Goal: Task Accomplishment & Management: Use online tool/utility

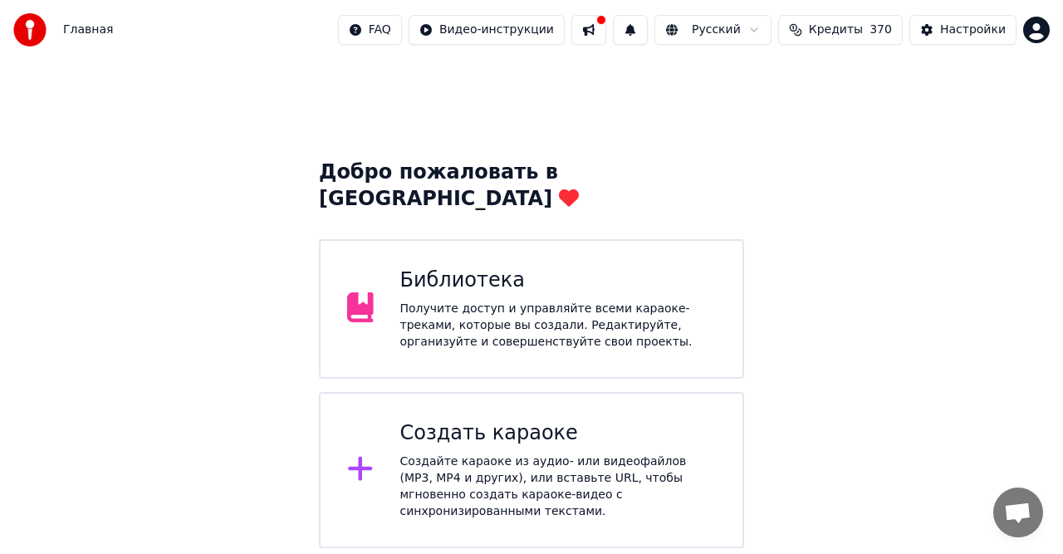
click at [438, 420] on div "Создать караоке" at bounding box center [558, 433] width 316 height 27
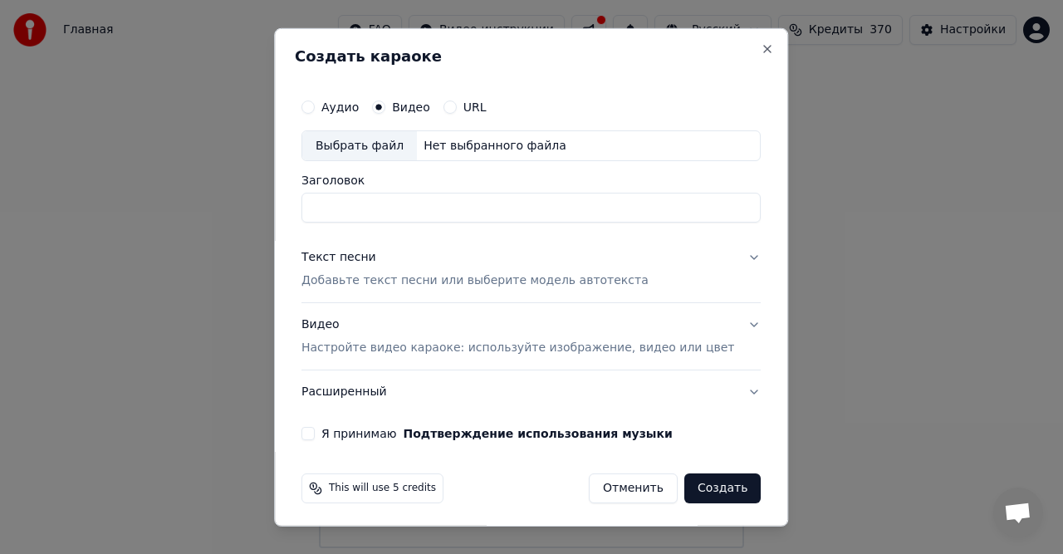
click at [465, 144] on div "Нет выбранного файла" at bounding box center [495, 145] width 156 height 17
type input "**********"
click at [395, 274] on p "Добавьте текст песни или выберите модель автотекста" at bounding box center [474, 280] width 347 height 17
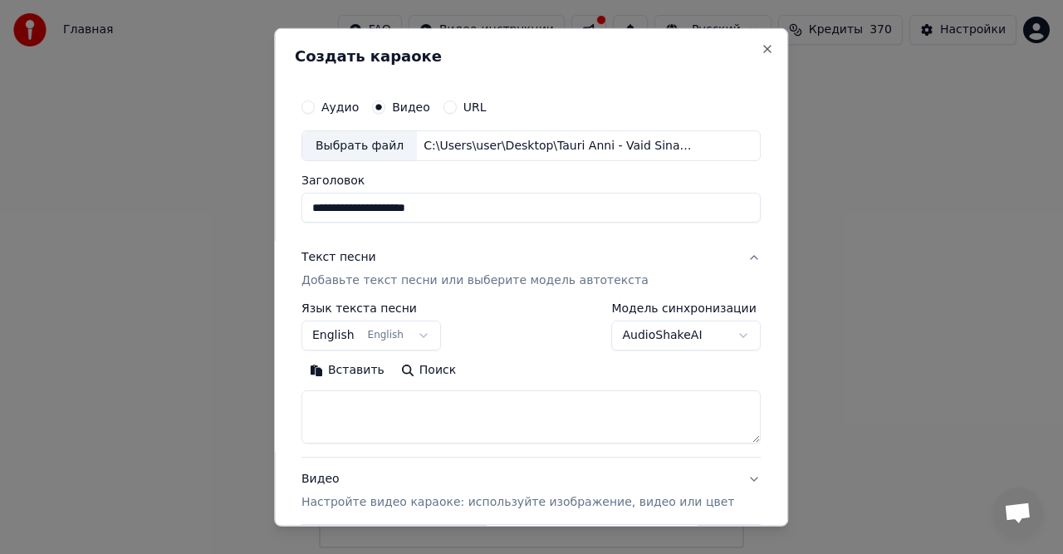
click at [374, 369] on button "Вставить" at bounding box center [346, 370] width 91 height 27
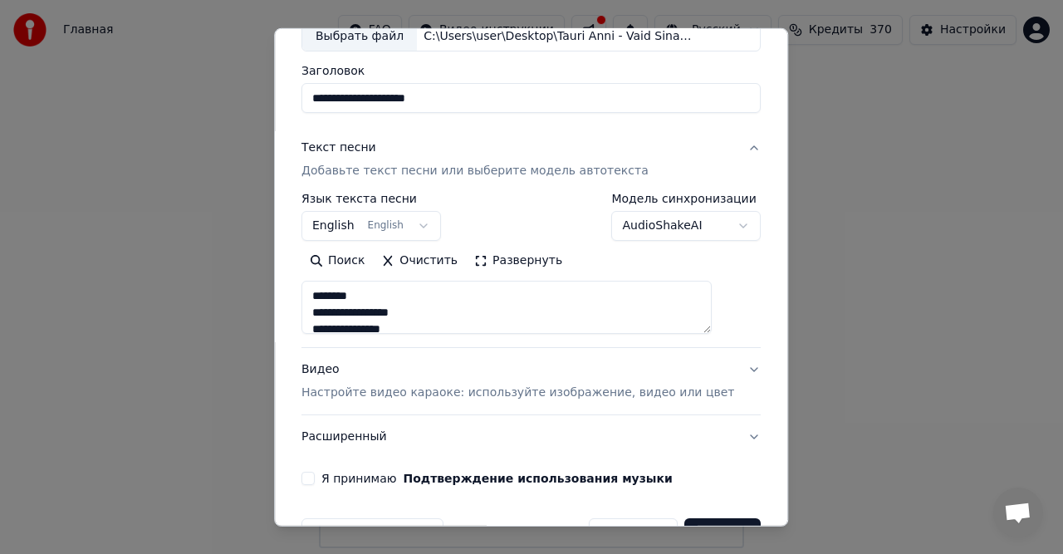
scroll to position [157, 0]
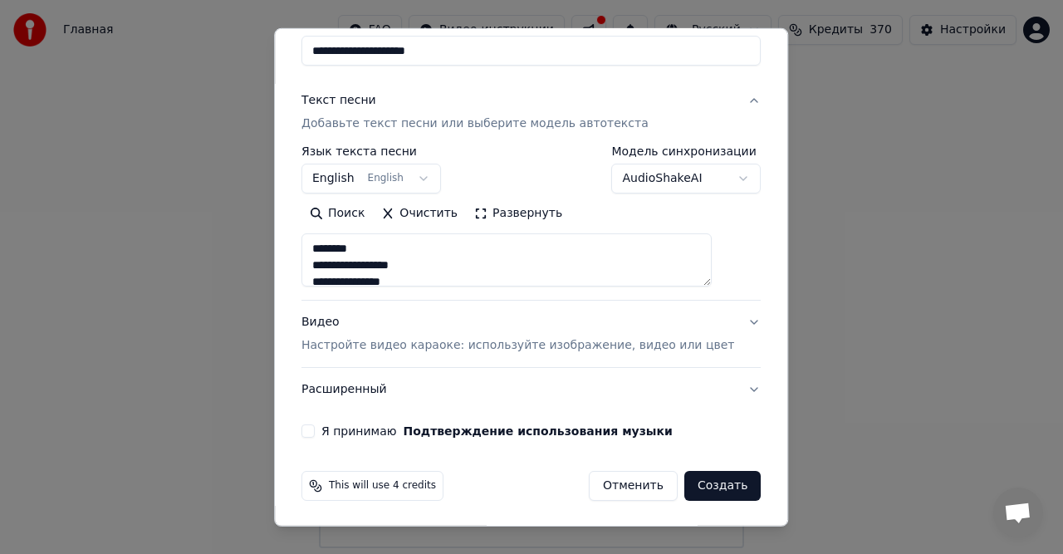
click at [463, 340] on p "Настройте видео караоке: используйте изображение, видео или цвет" at bounding box center [517, 345] width 433 height 17
type textarea "**********"
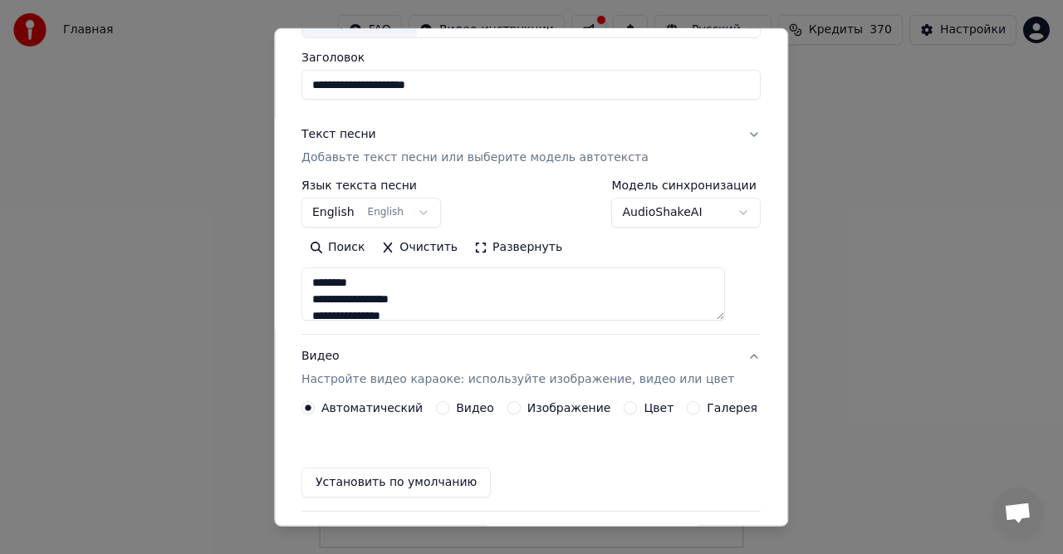
scroll to position [112, 0]
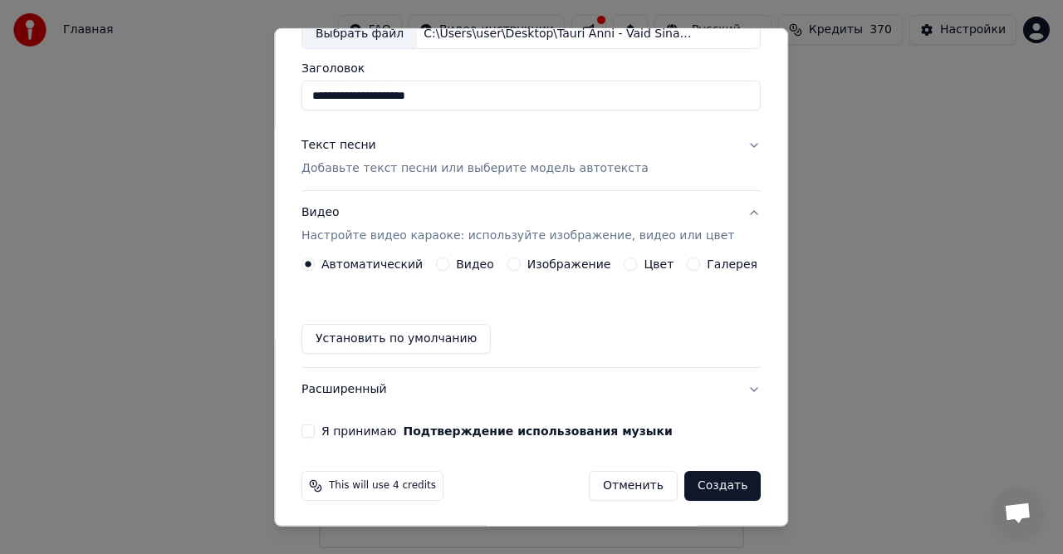
click at [476, 271] on div "Автоматический Видео Изображение Цвет Галерея Установить по умолчанию" at bounding box center [530, 305] width 459 height 96
click at [473, 262] on label "Видео" at bounding box center [475, 264] width 38 height 12
click at [449, 262] on button "Видео" at bounding box center [442, 263] width 13 height 13
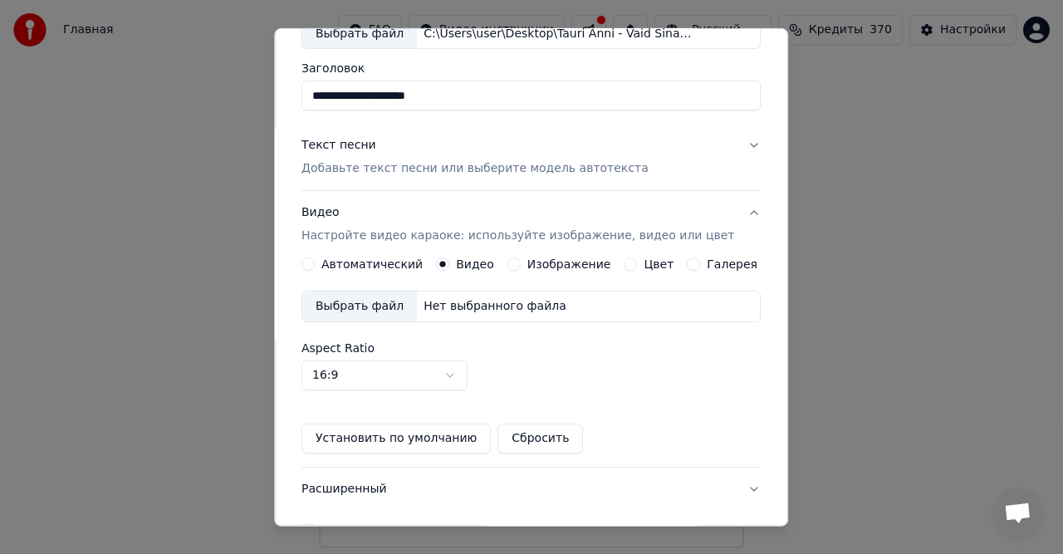
click at [479, 306] on div "Нет выбранного файла" at bounding box center [495, 306] width 156 height 17
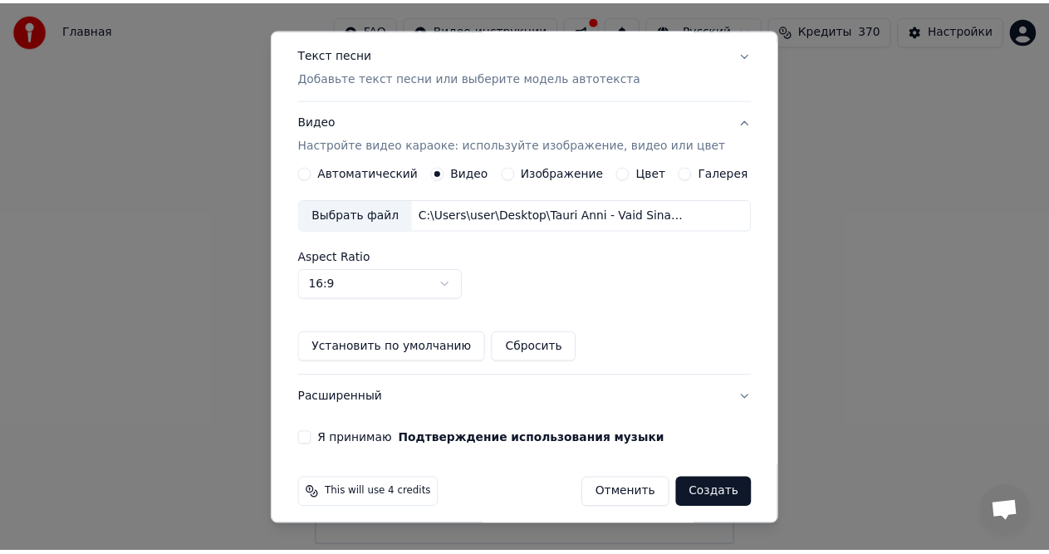
scroll to position [211, 0]
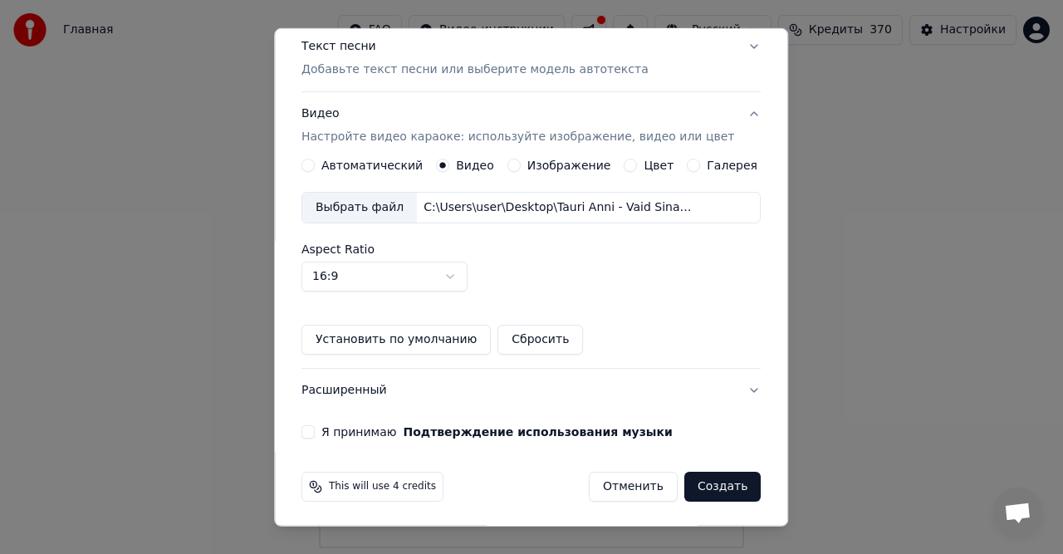
click at [376, 429] on label "Я принимаю Подтверждение использования музыки" at bounding box center [496, 432] width 351 height 12
click at [315, 429] on button "Я принимаю Подтверждение использования музыки" at bounding box center [307, 431] width 13 height 13
click at [704, 487] on button "Создать" at bounding box center [722, 487] width 76 height 30
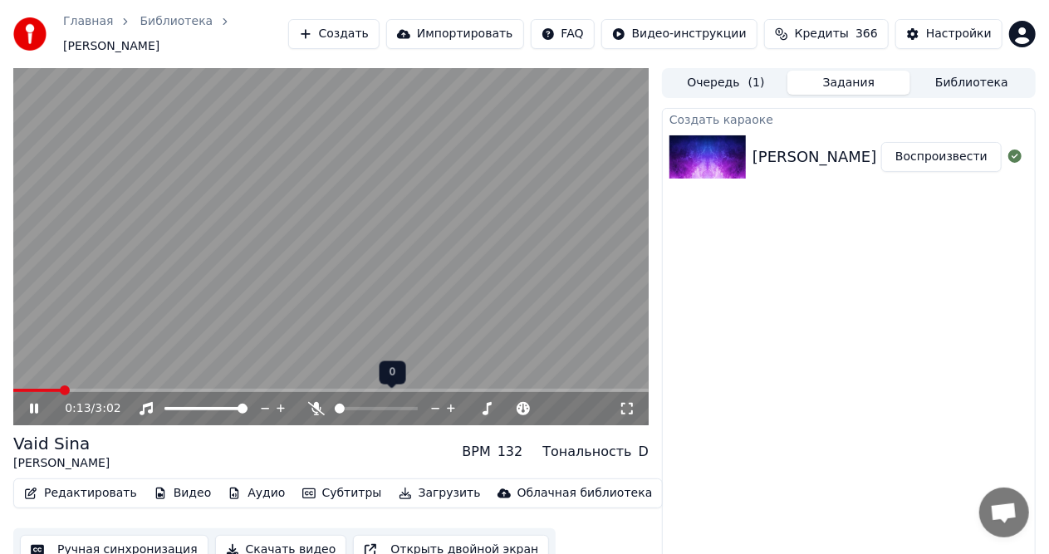
drag, startPoint x: 350, startPoint y: 396, endPoint x: 392, endPoint y: 396, distance: 41.5
click at [392, 400] on div at bounding box center [392, 408] width 134 height 17
click at [414, 403] on span at bounding box center [409, 408] width 10 height 10
click at [20, 395] on span at bounding box center [25, 390] width 10 height 10
click at [382, 400] on div at bounding box center [392, 408] width 134 height 17
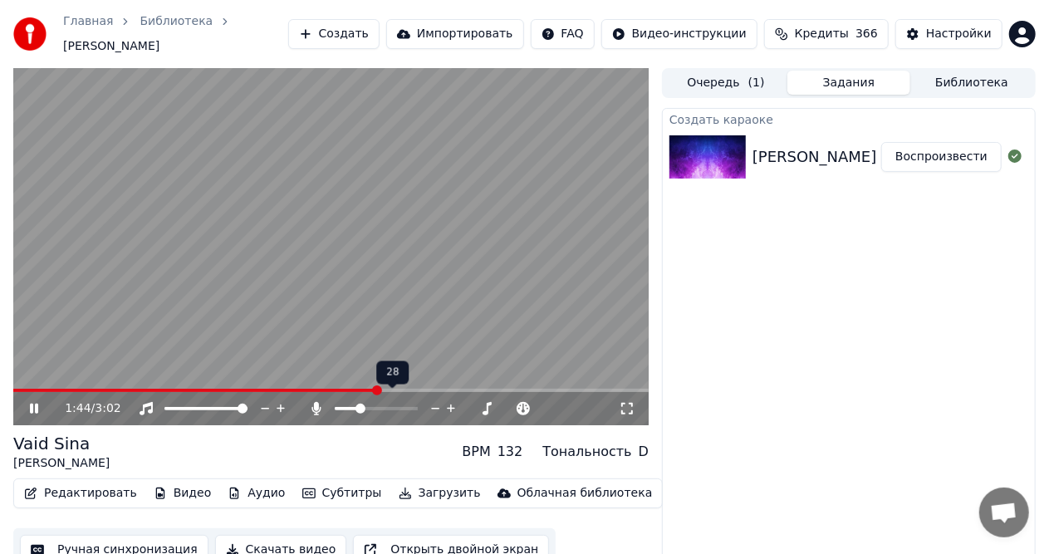
click at [358, 407] on span at bounding box center [346, 408] width 23 height 3
click at [382, 403] on span at bounding box center [380, 408] width 10 height 10
click at [496, 389] on span at bounding box center [330, 390] width 635 height 3
click at [518, 389] on span at bounding box center [330, 390] width 635 height 3
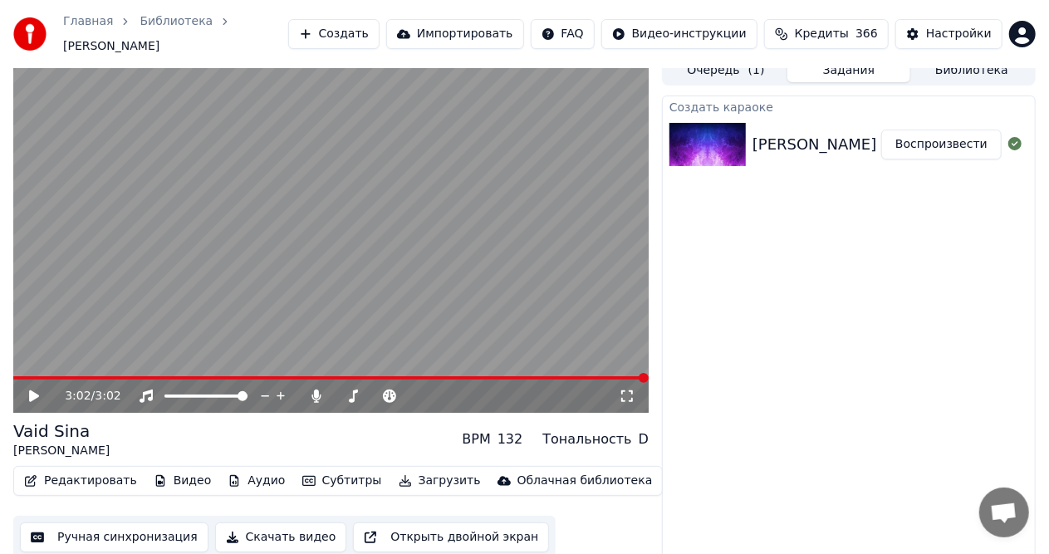
scroll to position [17, 0]
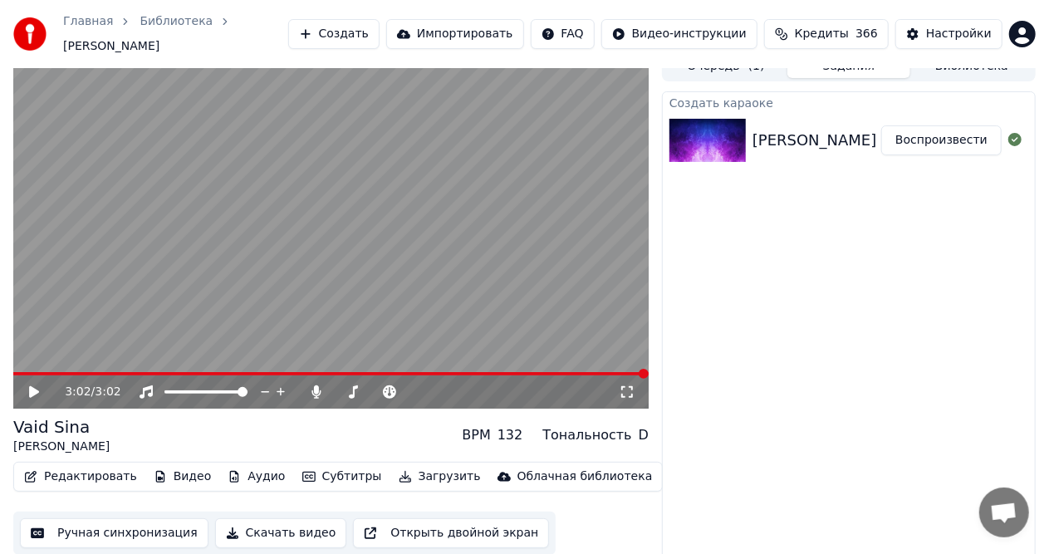
click at [282, 526] on button "Скачать видео" at bounding box center [281, 533] width 132 height 30
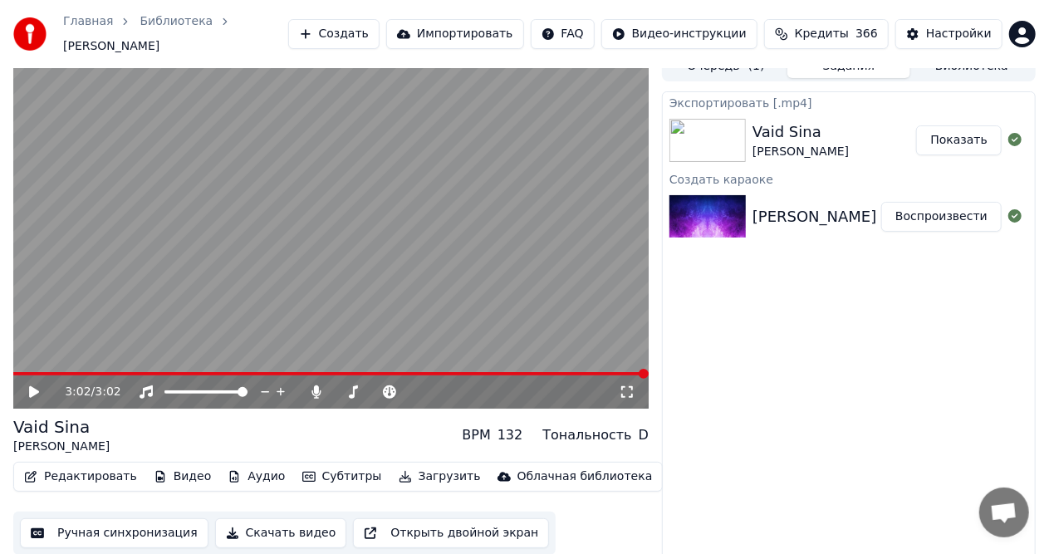
click at [951, 134] on button "Показать" at bounding box center [959, 140] width 86 height 30
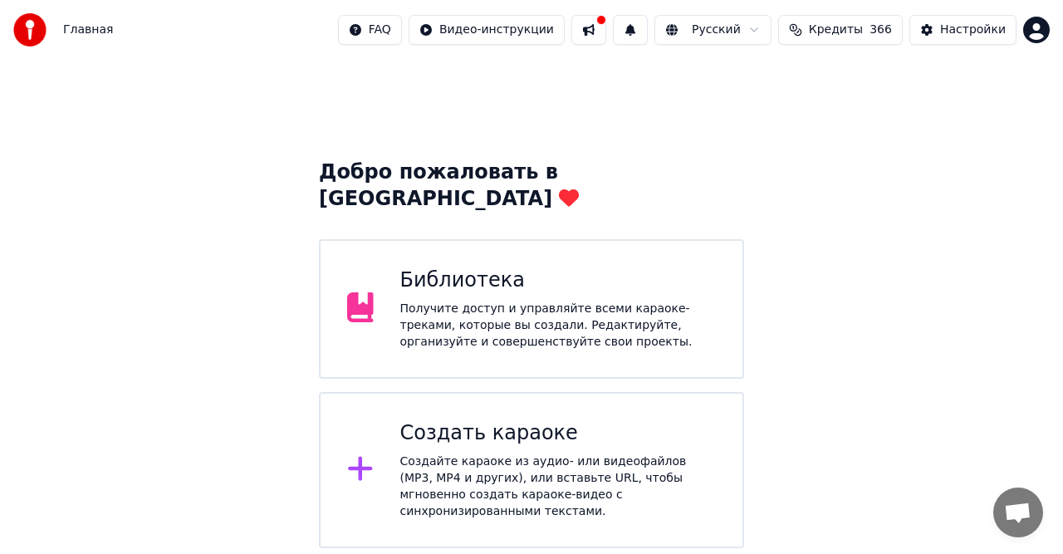
click at [493, 453] on div "Создайте караоке из аудио- или видеофайлов (MP3, MP4 и других), или вставьте UR…" at bounding box center [558, 486] width 316 height 66
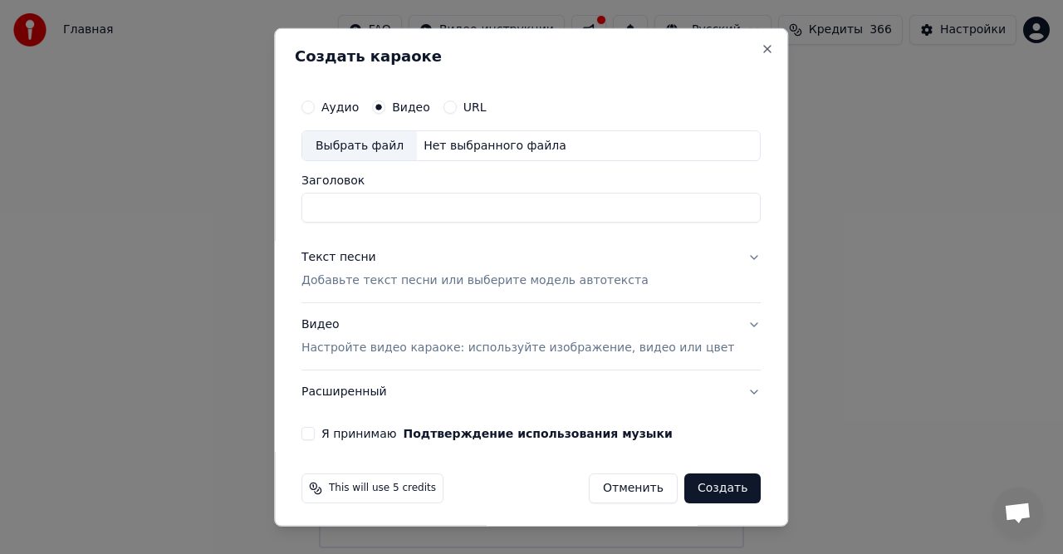
click at [447, 149] on div "Нет выбранного файла" at bounding box center [495, 145] width 156 height 17
click at [427, 213] on input "**********" at bounding box center [530, 208] width 459 height 30
drag, startPoint x: 526, startPoint y: 206, endPoint x: 394, endPoint y: 210, distance: 132.9
click at [394, 210] on input "**********" at bounding box center [530, 208] width 459 height 30
type input "*********"
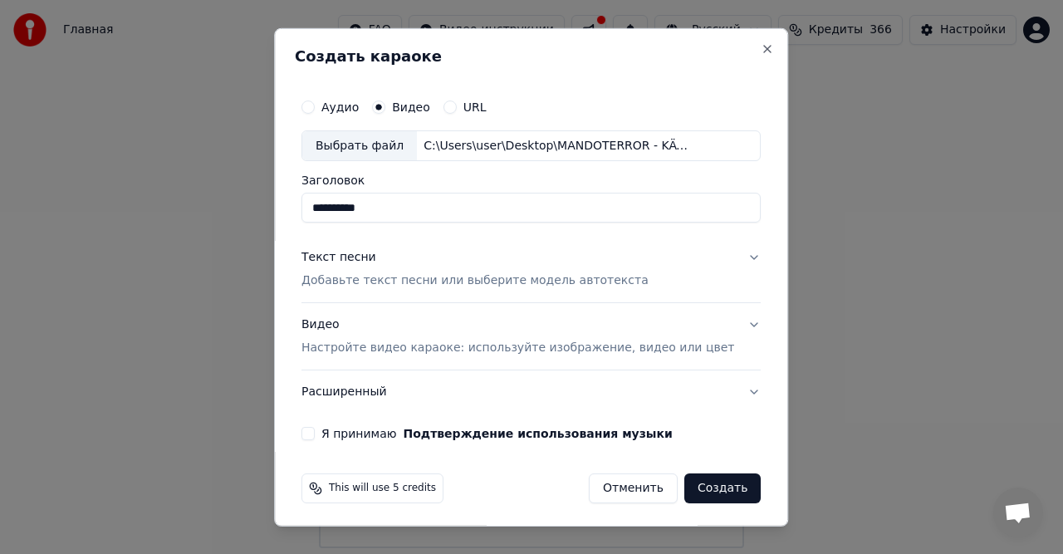
click at [418, 278] on p "Добавьте текст песни или выберите модель автотекста" at bounding box center [474, 280] width 347 height 17
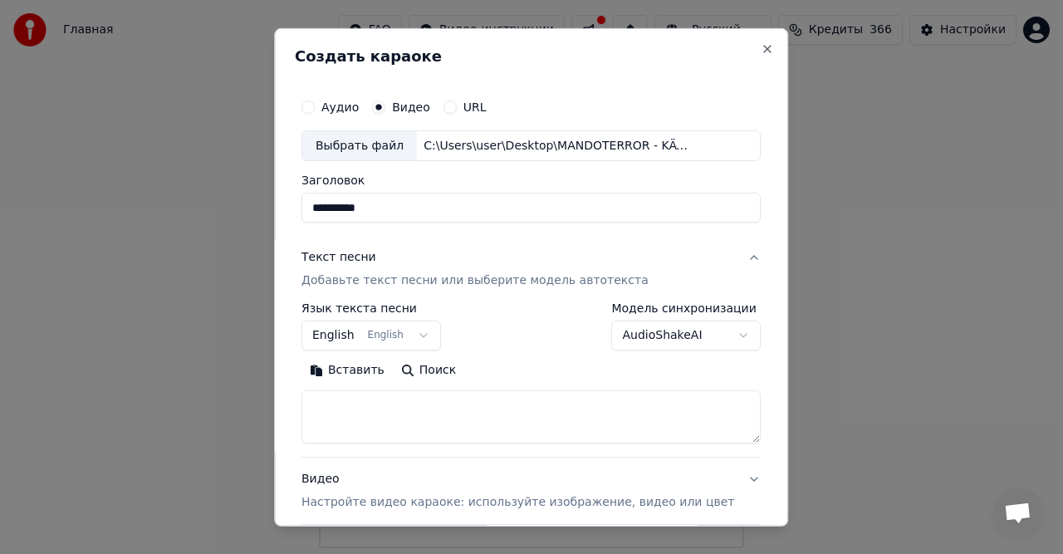
click at [370, 282] on p "Добавьте текст песни или выберите модель автотекста" at bounding box center [474, 280] width 347 height 17
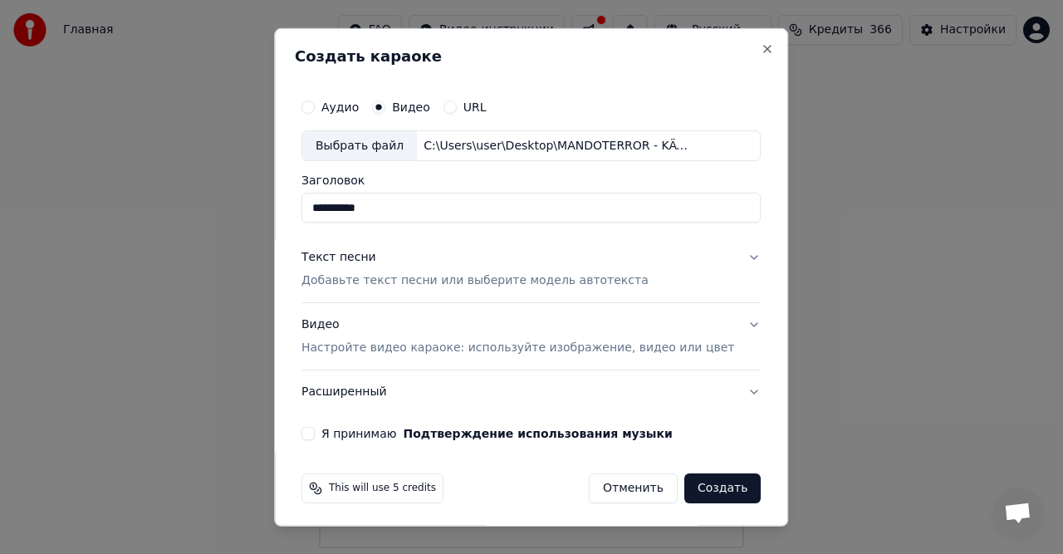
click at [379, 280] on p "Добавьте текст песни или выберите модель автотекста" at bounding box center [474, 280] width 347 height 17
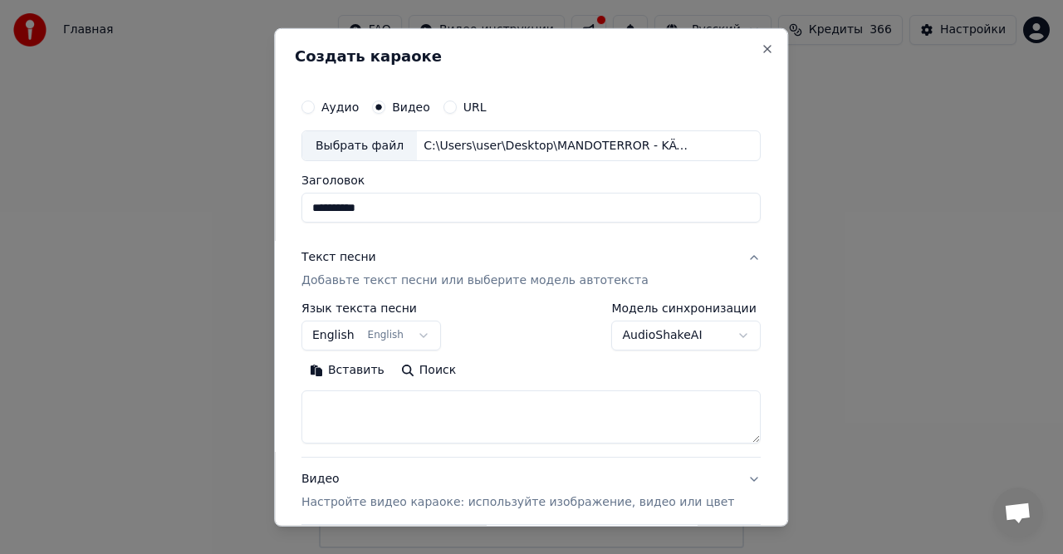
click at [360, 367] on button "Вставить" at bounding box center [346, 370] width 91 height 27
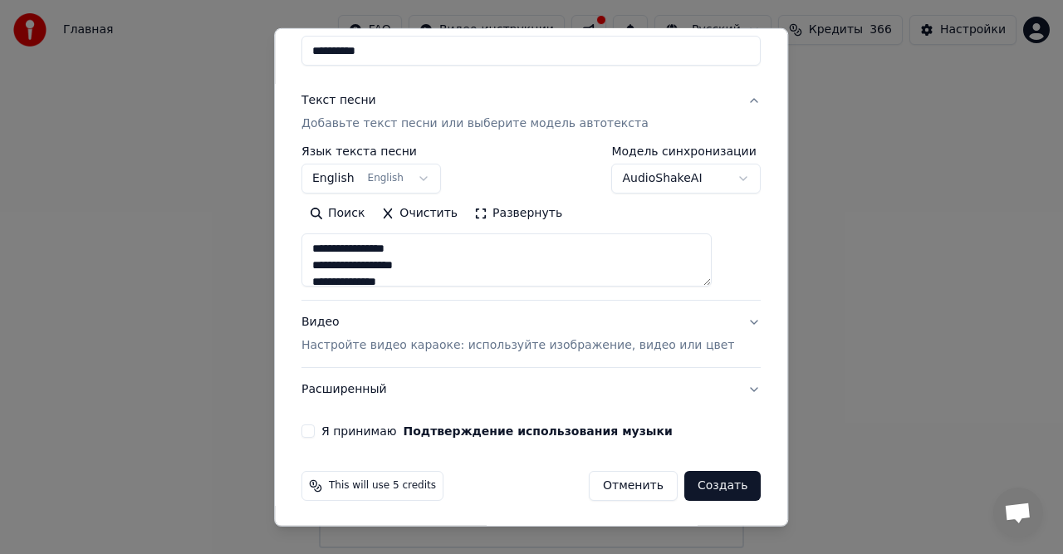
click at [522, 345] on p "Настройте видео караоке: используйте изображение, видео или цвет" at bounding box center [517, 345] width 433 height 17
type textarea "**********"
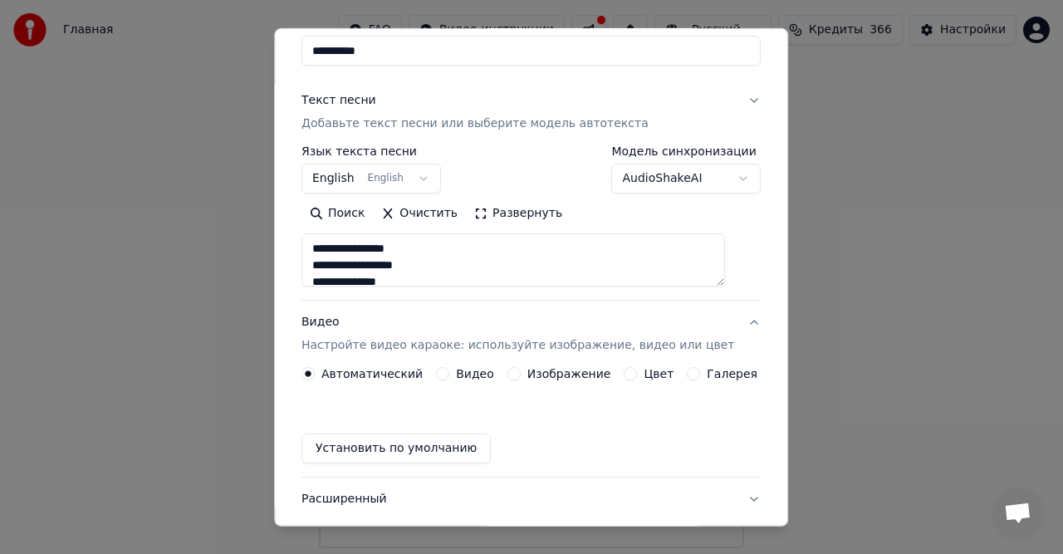
scroll to position [112, 0]
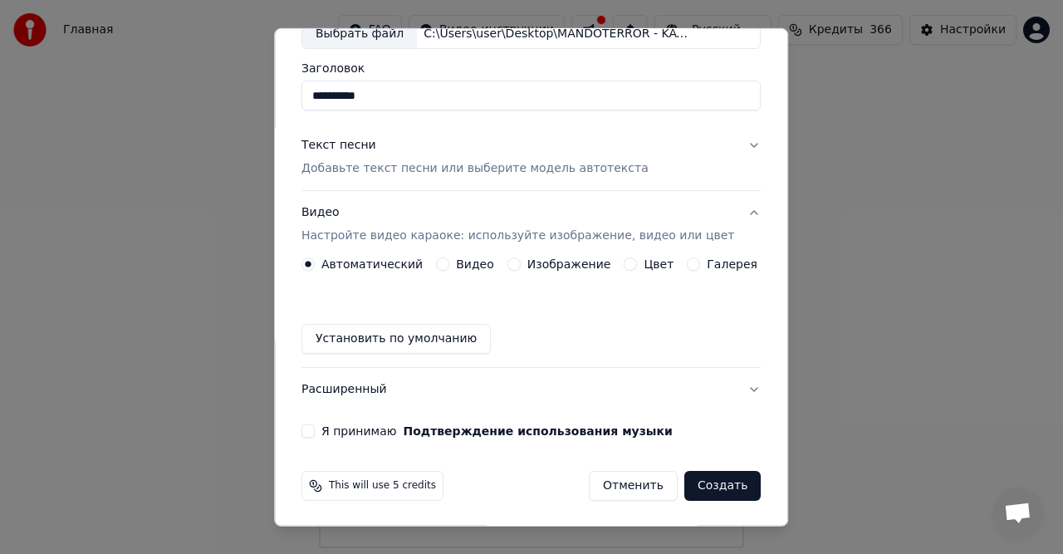
click at [475, 263] on label "Видео" at bounding box center [475, 264] width 38 height 12
click at [449, 263] on button "Видео" at bounding box center [442, 263] width 13 height 13
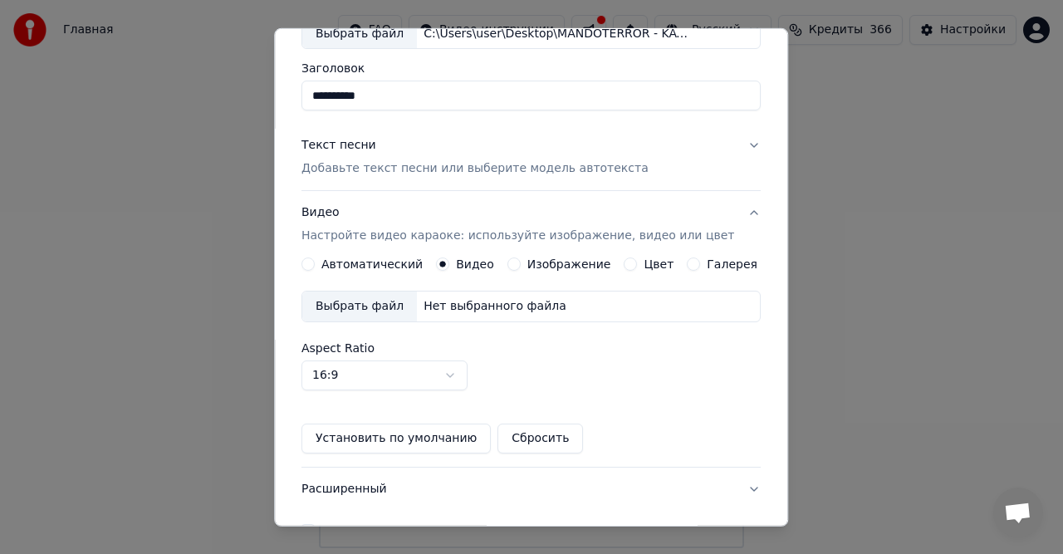
click at [489, 309] on div "Нет выбранного файла" at bounding box center [495, 306] width 156 height 17
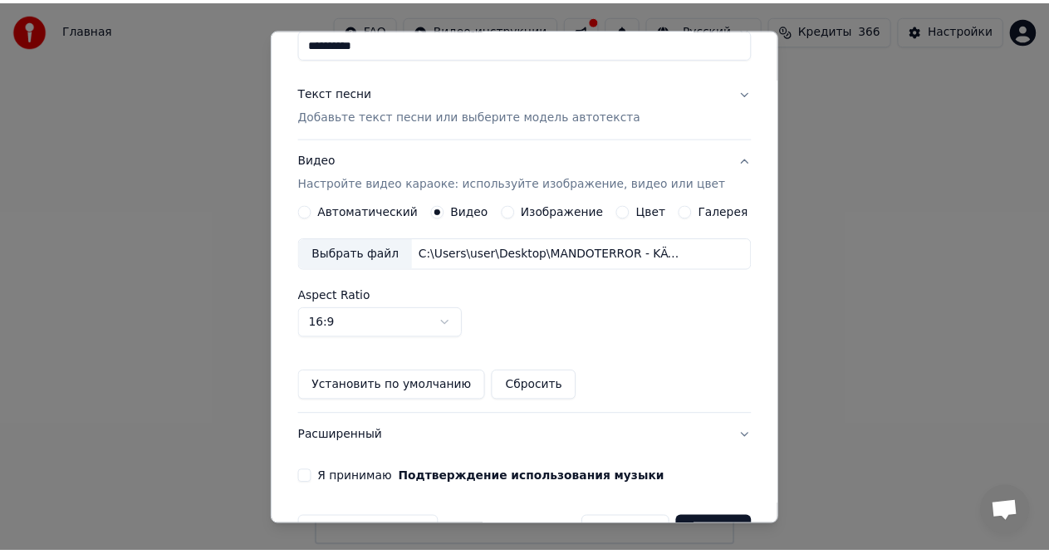
scroll to position [211, 0]
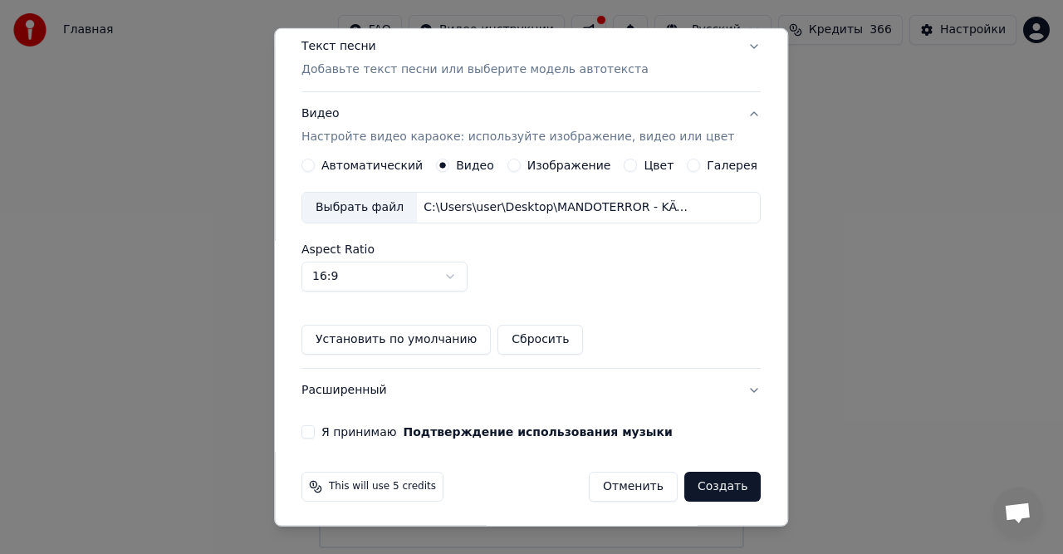
click at [342, 434] on label "Я принимаю Подтверждение использования музыки" at bounding box center [496, 432] width 351 height 12
click at [315, 434] on button "Я принимаю Подтверждение использования музыки" at bounding box center [307, 431] width 13 height 13
click at [692, 481] on button "Создать" at bounding box center [722, 487] width 76 height 30
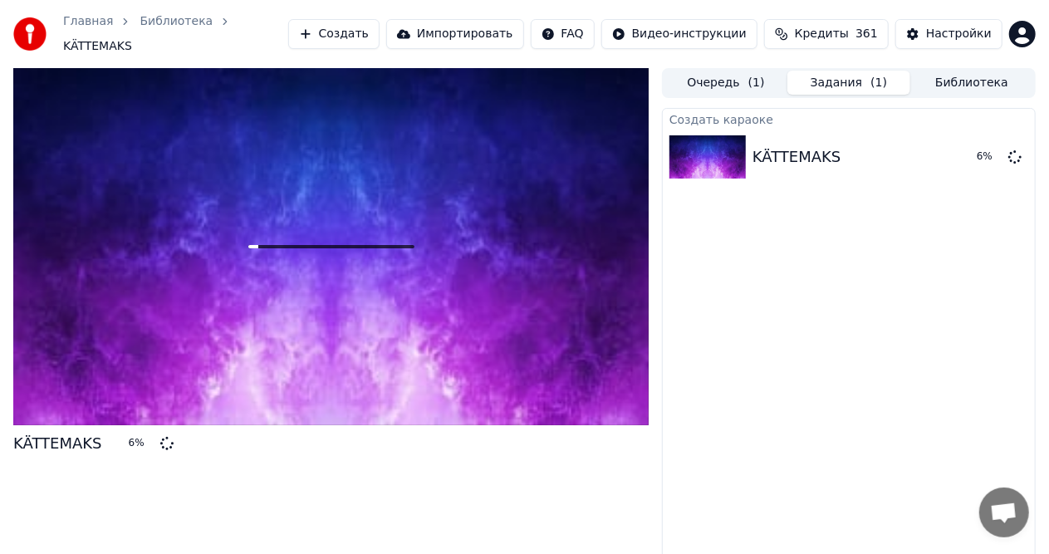
click at [730, 73] on button "Очередь ( 1 )" at bounding box center [725, 83] width 123 height 24
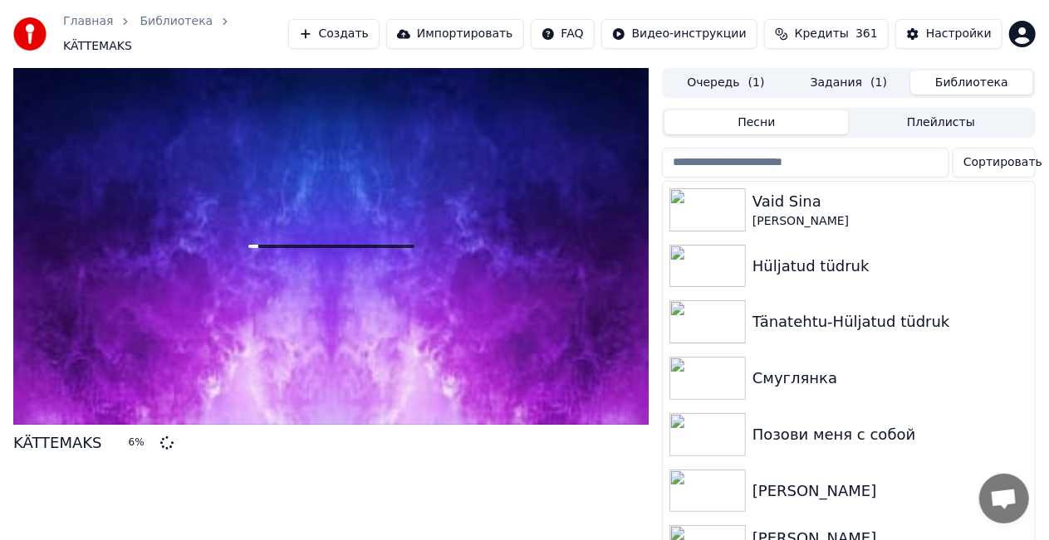
click at [941, 73] on button "Библиотека" at bounding box center [971, 83] width 123 height 24
click at [711, 201] on img at bounding box center [707, 209] width 76 height 43
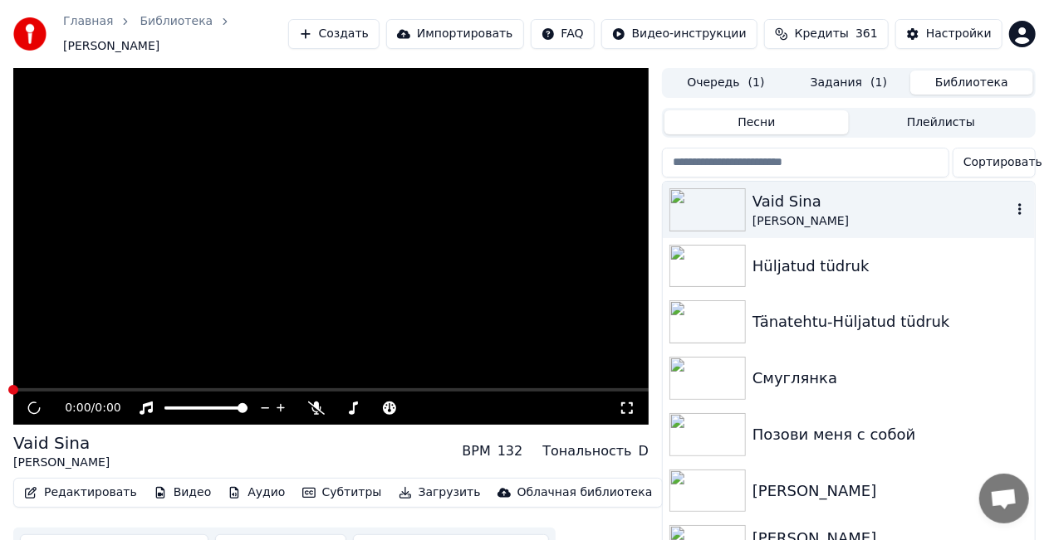
click at [764, 195] on div "Vaid Sina" at bounding box center [881, 201] width 259 height 23
click at [846, 76] on button "Задания ( 1 )" at bounding box center [848, 83] width 123 height 24
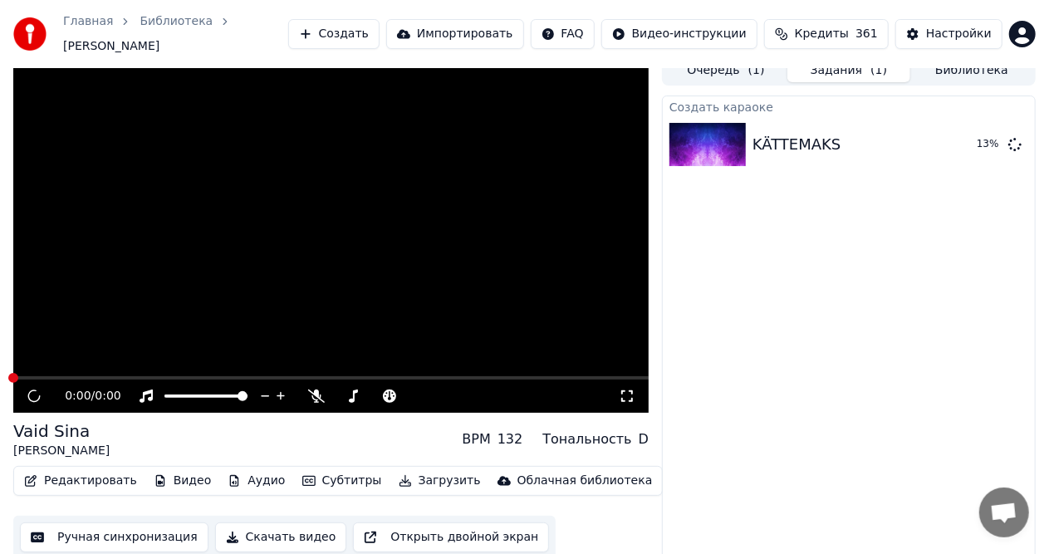
scroll to position [17, 0]
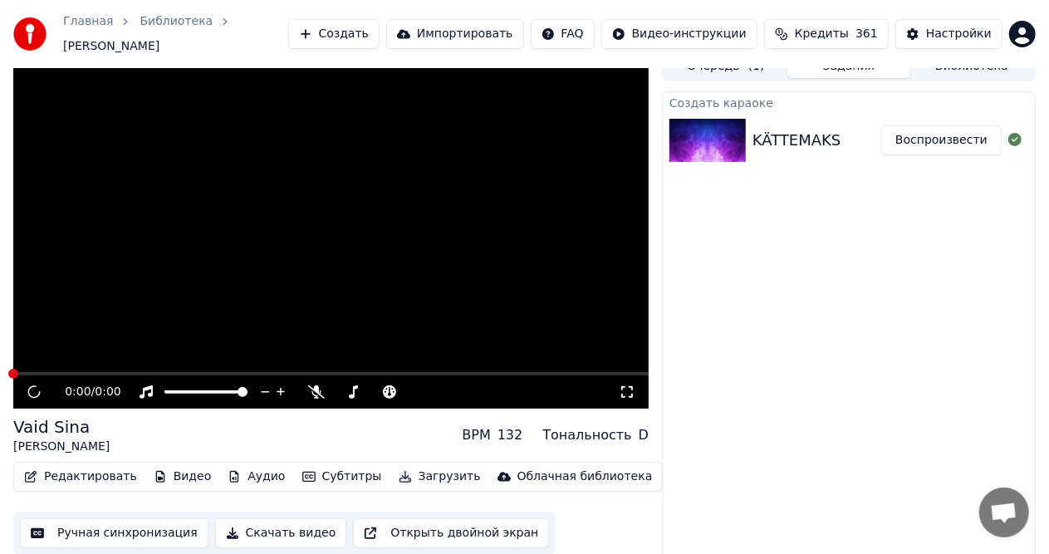
click at [943, 132] on button "Воспроизвести" at bounding box center [941, 140] width 120 height 30
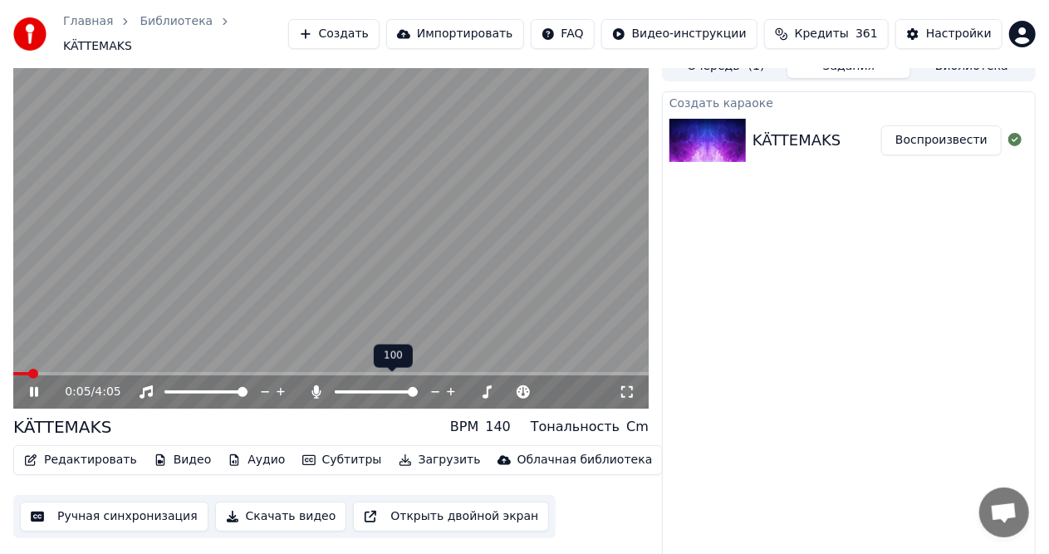
click at [418, 390] on span at bounding box center [376, 391] width 83 height 3
click at [392, 258] on video at bounding box center [330, 229] width 635 height 357
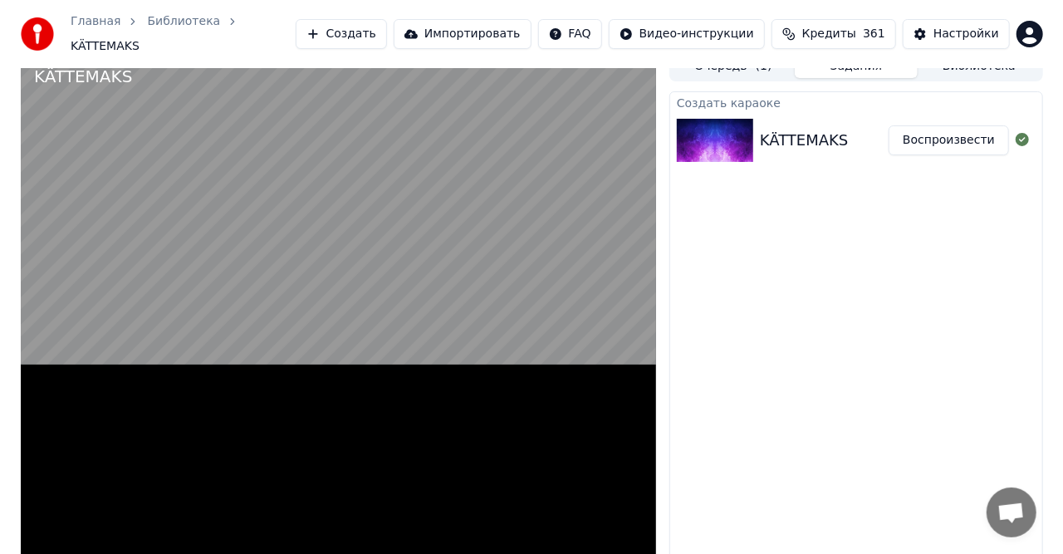
scroll to position [10, 0]
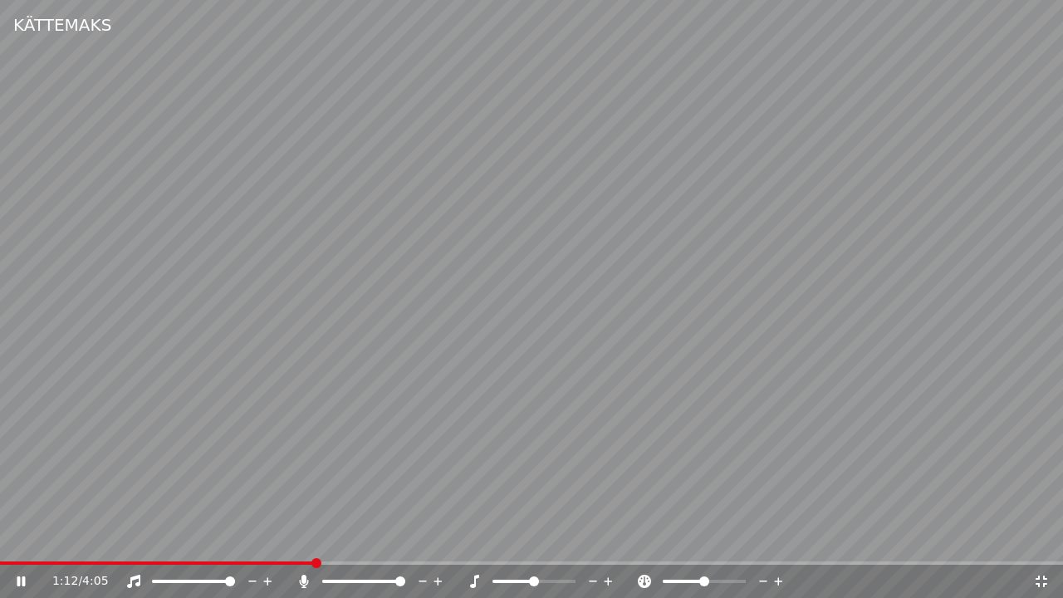
click at [394, 258] on video at bounding box center [531, 299] width 1063 height 598
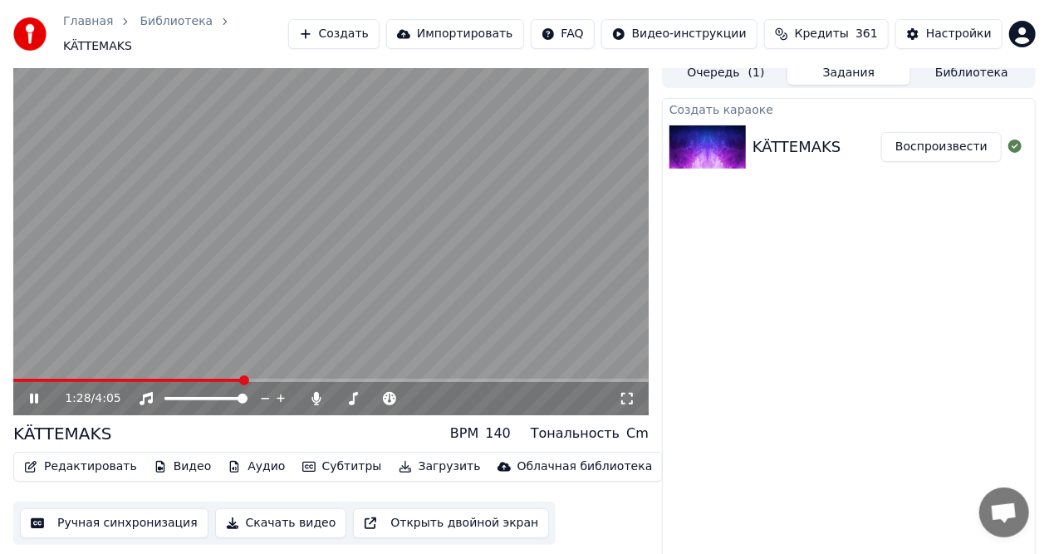
drag, startPoint x: 292, startPoint y: 294, endPoint x: 341, endPoint y: 286, distance: 49.7
click at [293, 292] on video at bounding box center [330, 236] width 635 height 357
click at [960, 70] on button "Библиотека" at bounding box center [971, 73] width 123 height 24
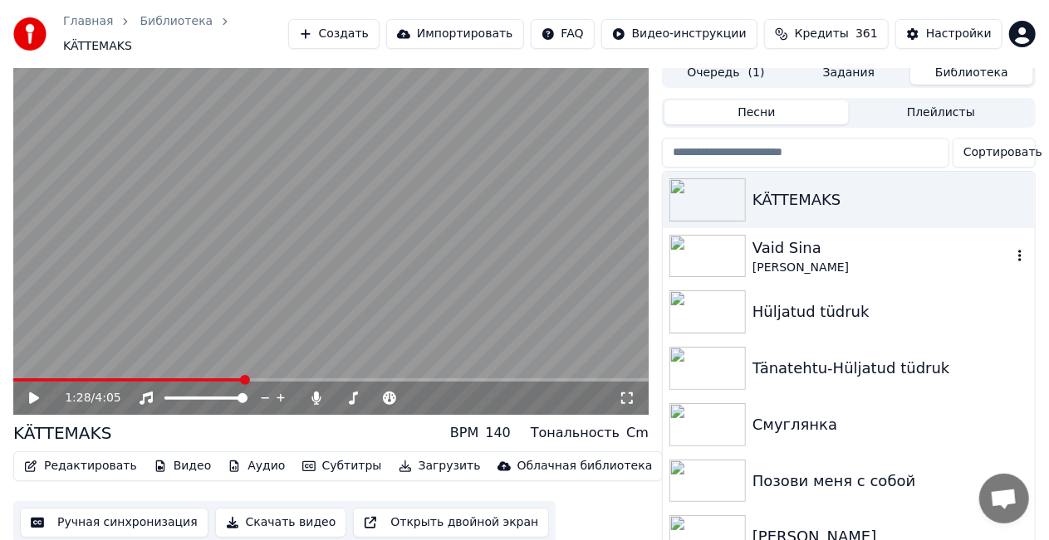
click at [793, 242] on div "Vaid Sina" at bounding box center [881, 248] width 259 height 23
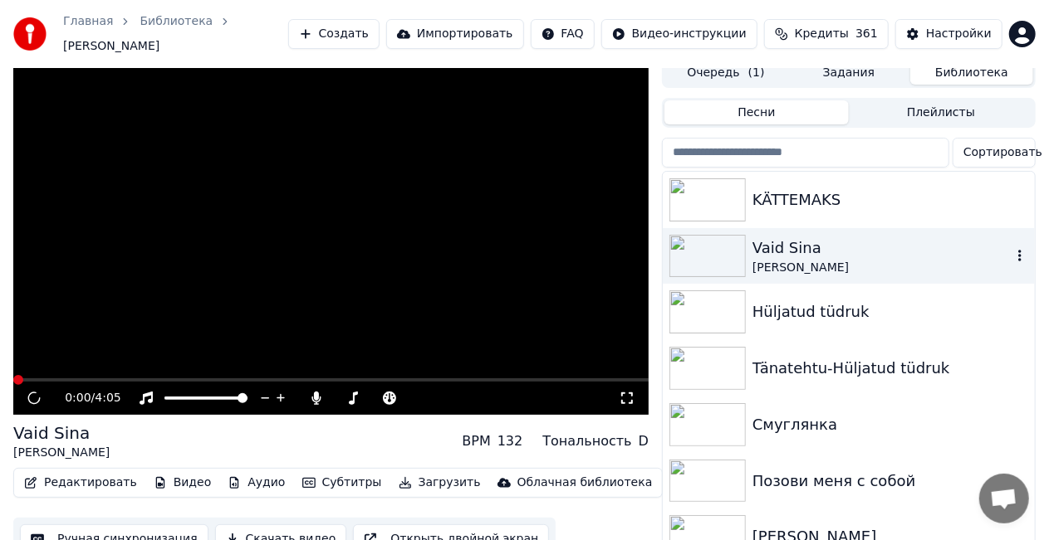
click at [783, 242] on div "Vaid Sina" at bounding box center [881, 248] width 259 height 23
click at [1011, 249] on icon "button" at bounding box center [1019, 255] width 17 height 13
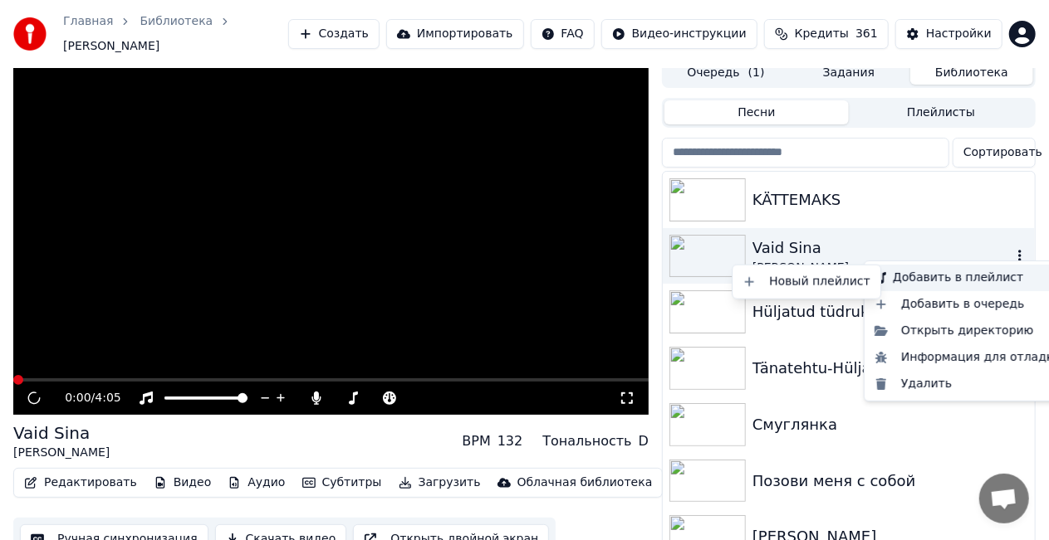
click at [981, 277] on div "Добавить в плейлист" at bounding box center [968, 278] width 200 height 27
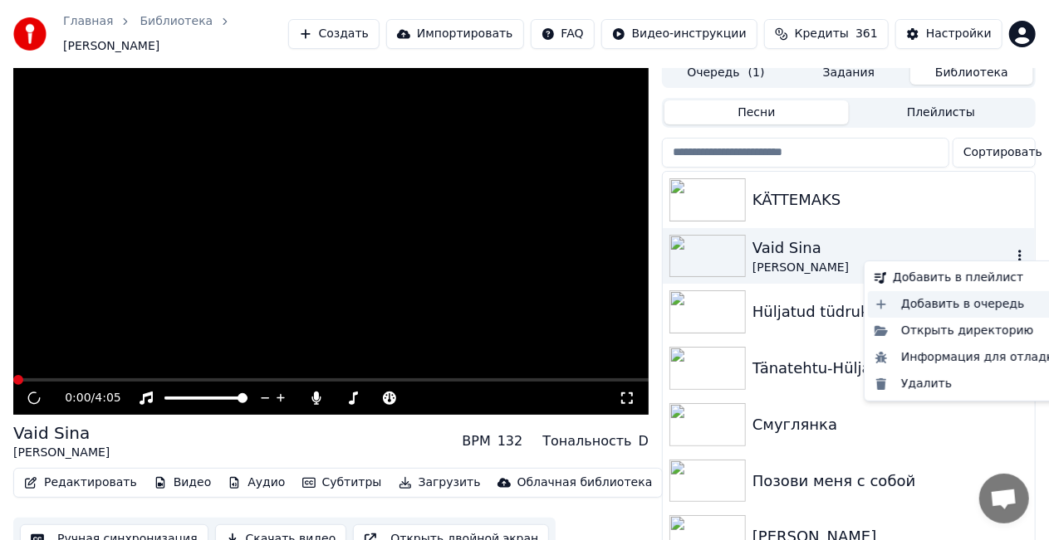
click at [912, 304] on div "Добавить в очередь" at bounding box center [968, 304] width 200 height 27
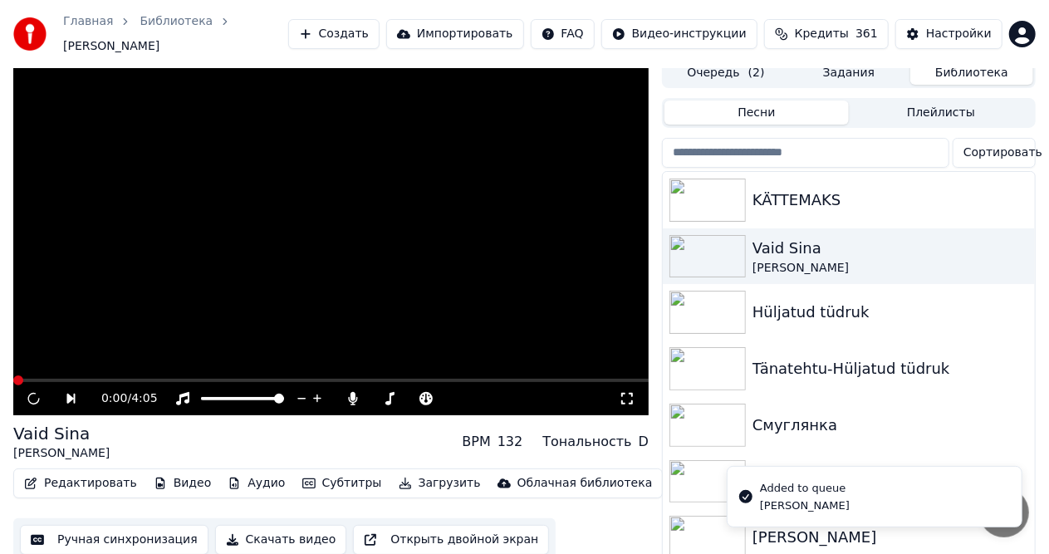
click at [715, 65] on button "Очередь ( 2 )" at bounding box center [725, 73] width 123 height 24
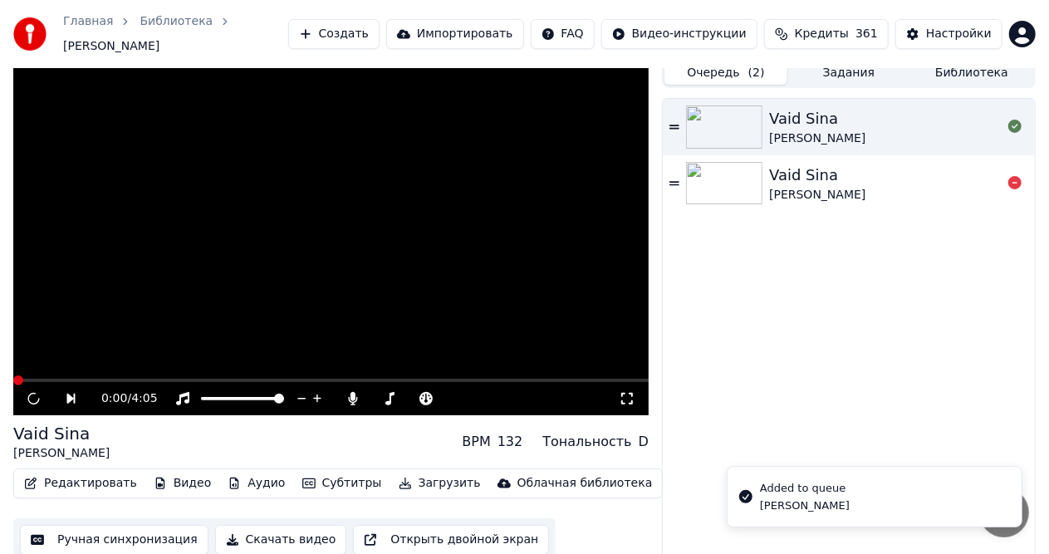
click at [785, 171] on div "Vaid Sina" at bounding box center [817, 175] width 96 height 23
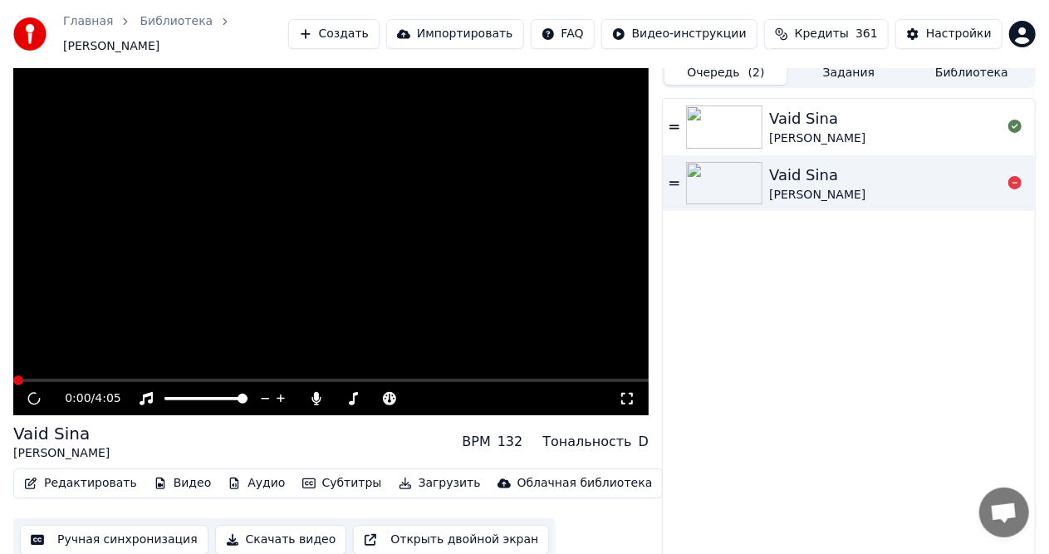
click at [767, 168] on div at bounding box center [727, 183] width 83 height 43
click at [379, 31] on button "Создать" at bounding box center [333, 34] width 91 height 30
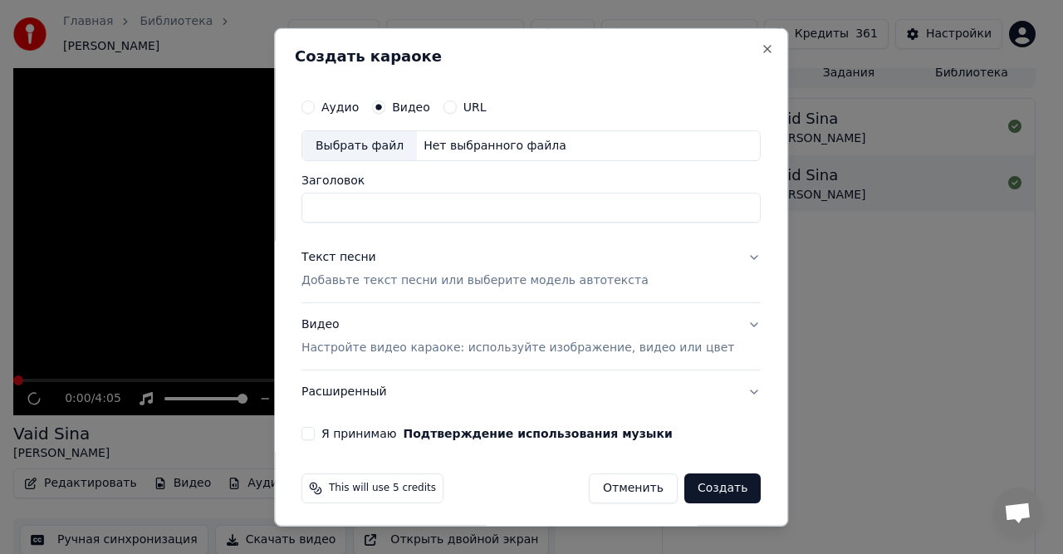
click at [460, 143] on div "Нет выбранного файла" at bounding box center [495, 145] width 156 height 17
click at [487, 139] on div "Нет выбранного файла" at bounding box center [495, 145] width 156 height 17
click at [462, 211] on input "**********" at bounding box center [530, 208] width 459 height 30
click at [391, 211] on input "**********" at bounding box center [530, 208] width 459 height 30
type input "*********"
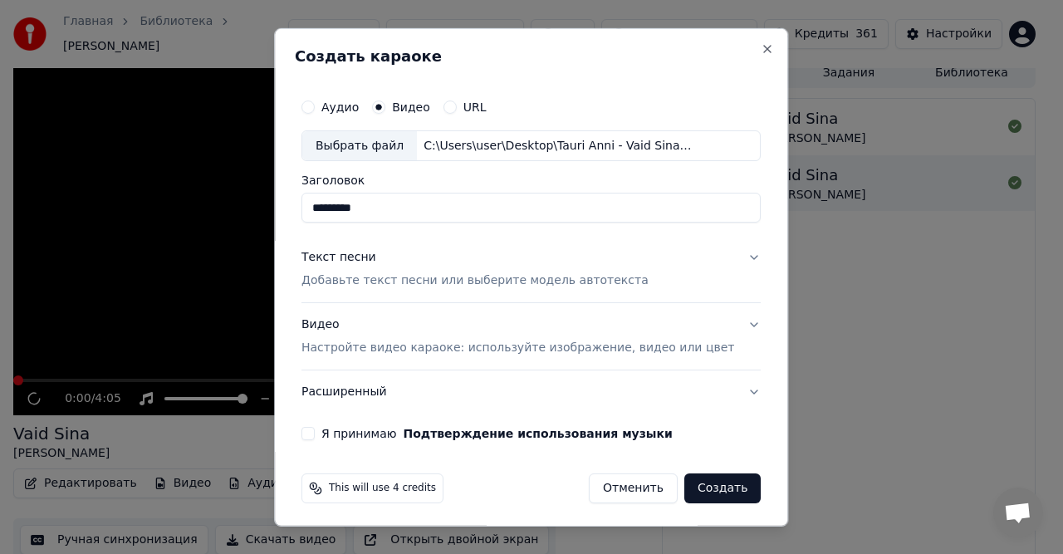
click at [432, 286] on p "Добавьте текст песни или выберите модель автотекста" at bounding box center [474, 280] width 347 height 17
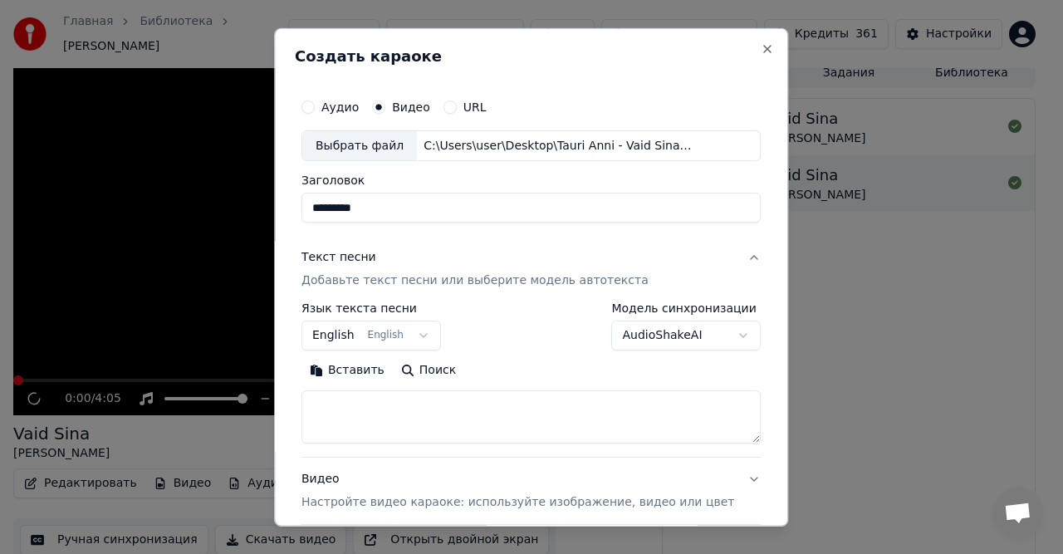
click at [358, 369] on button "Вставить" at bounding box center [346, 370] width 91 height 27
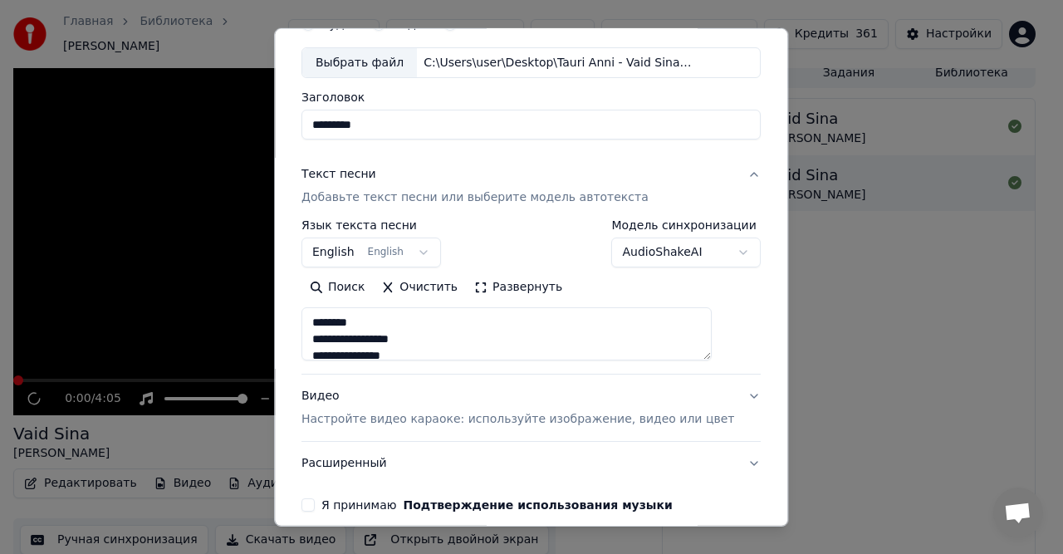
scroll to position [157, 0]
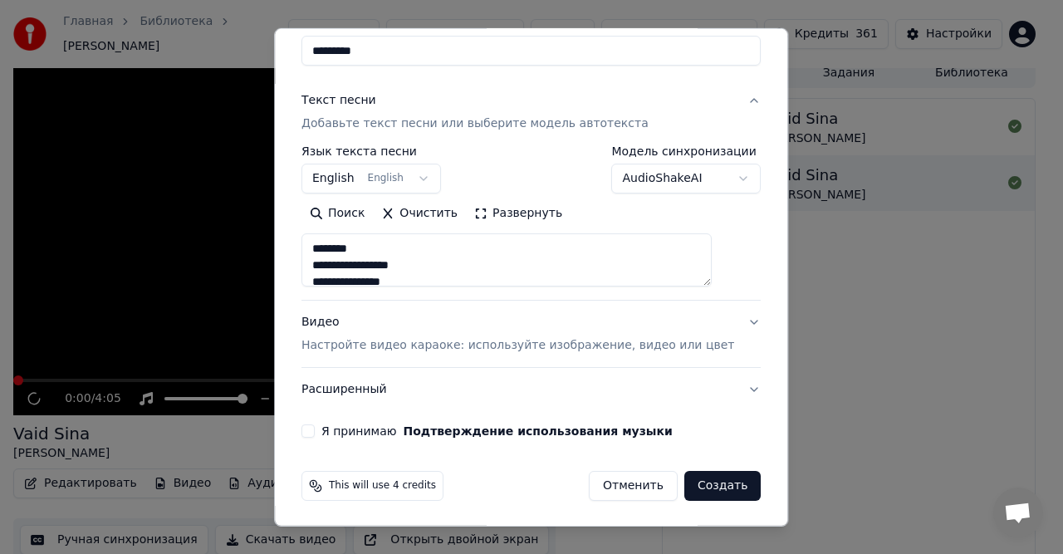
click at [397, 429] on label "Я принимаю Подтверждение использования музыки" at bounding box center [496, 431] width 351 height 12
click at [315, 429] on button "Я принимаю Подтверждение использования музыки" at bounding box center [307, 430] width 13 height 13
click at [407, 342] on p "Настройте видео караоке: используйте изображение, видео или цвет" at bounding box center [517, 345] width 433 height 17
type textarea "**********"
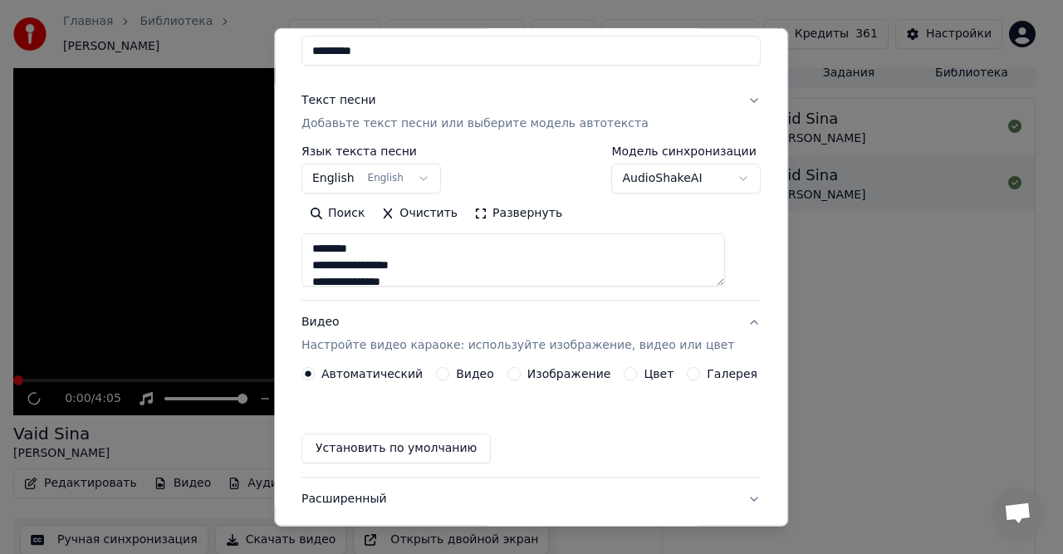
scroll to position [112, 0]
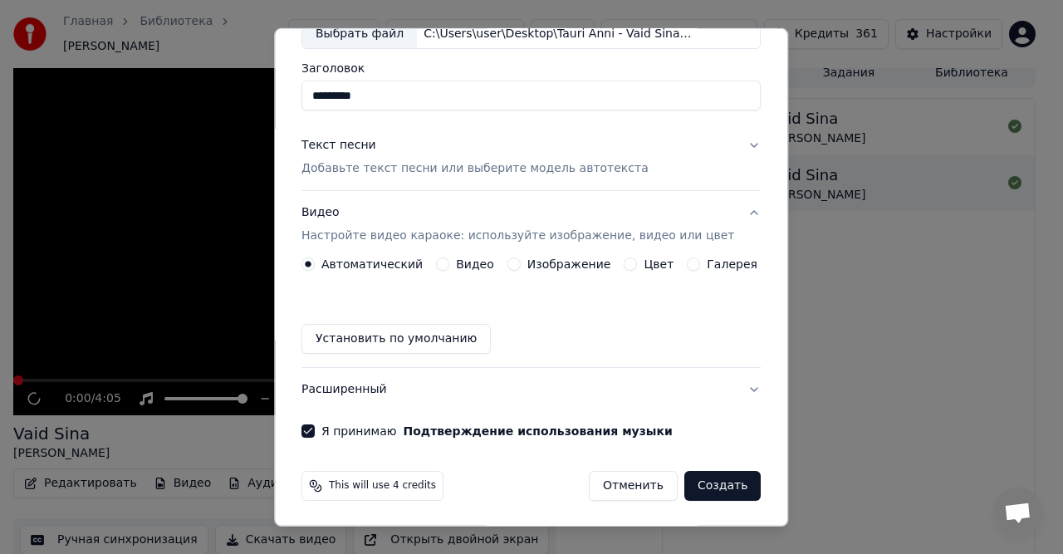
click at [483, 264] on label "Видео" at bounding box center [475, 264] width 38 height 12
click at [449, 264] on button "Видео" at bounding box center [442, 263] width 13 height 13
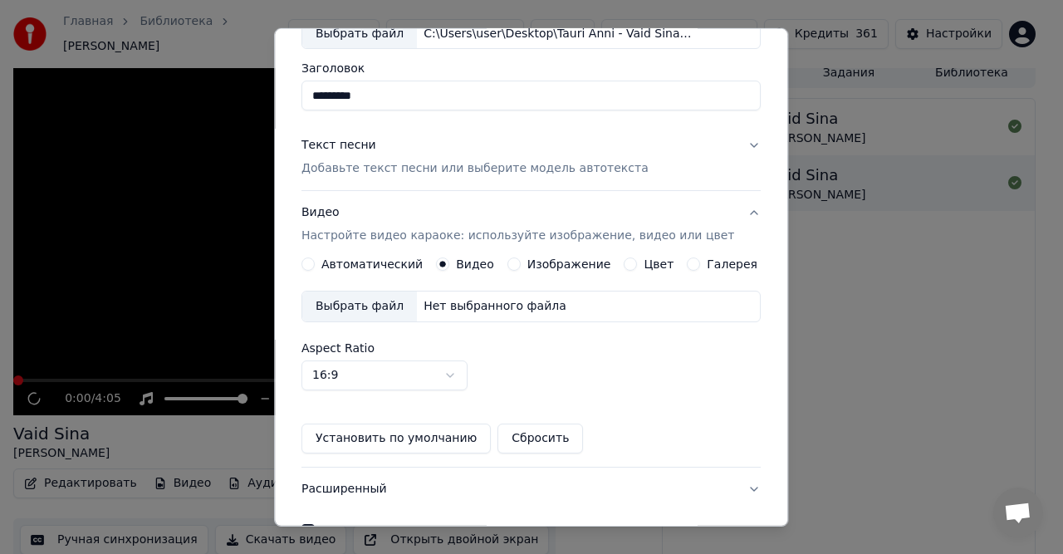
click at [485, 301] on div "Нет выбранного файла" at bounding box center [495, 306] width 156 height 17
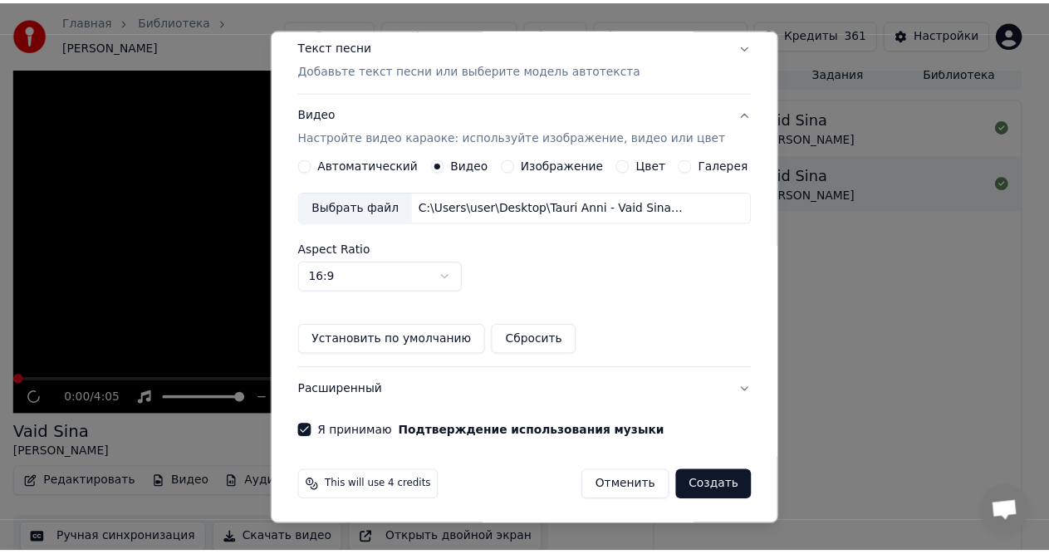
scroll to position [211, 0]
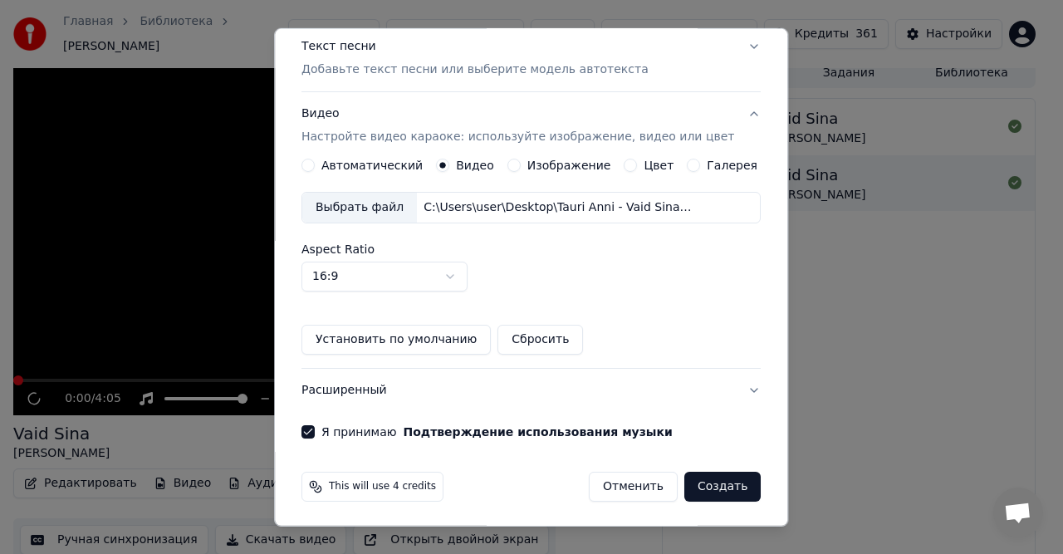
click at [711, 486] on button "Создать" at bounding box center [722, 487] width 76 height 30
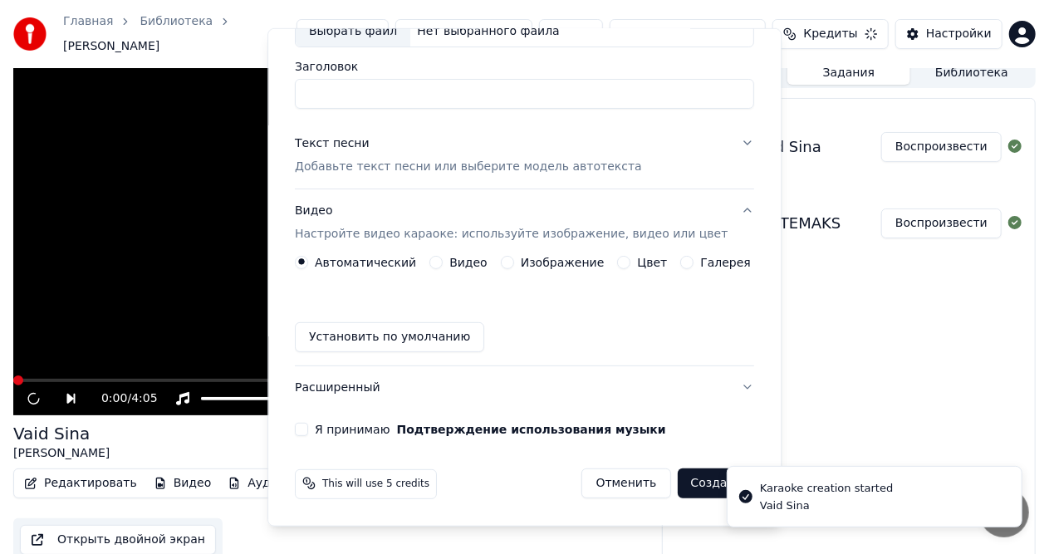
scroll to position [112, 0]
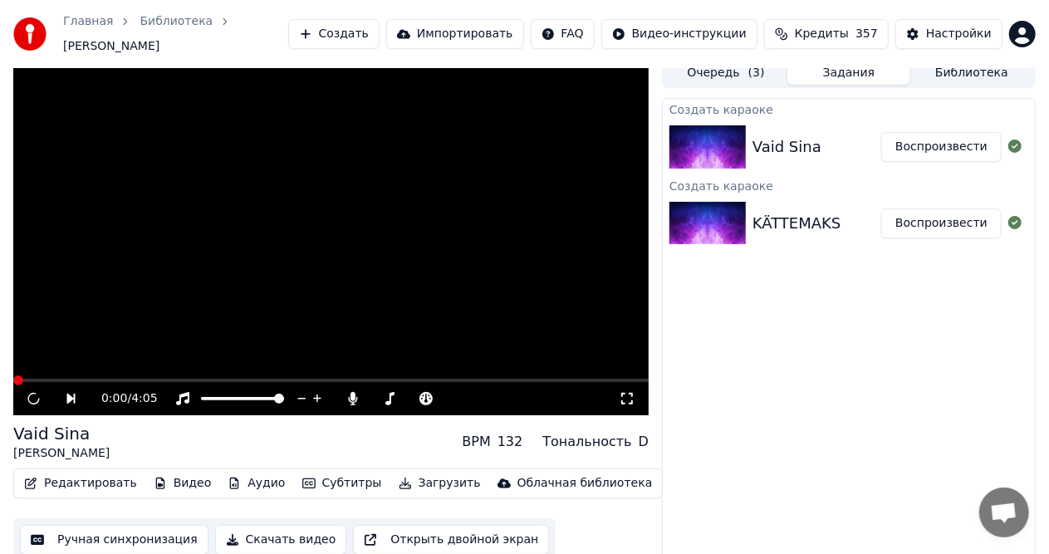
click at [926, 132] on button "Воспроизвести" at bounding box center [941, 147] width 120 height 30
click at [927, 140] on button "Воспроизвести" at bounding box center [941, 147] width 120 height 30
click at [958, 141] on button "Воспроизвести" at bounding box center [941, 147] width 120 height 30
click at [342, 200] on video at bounding box center [330, 236] width 635 height 357
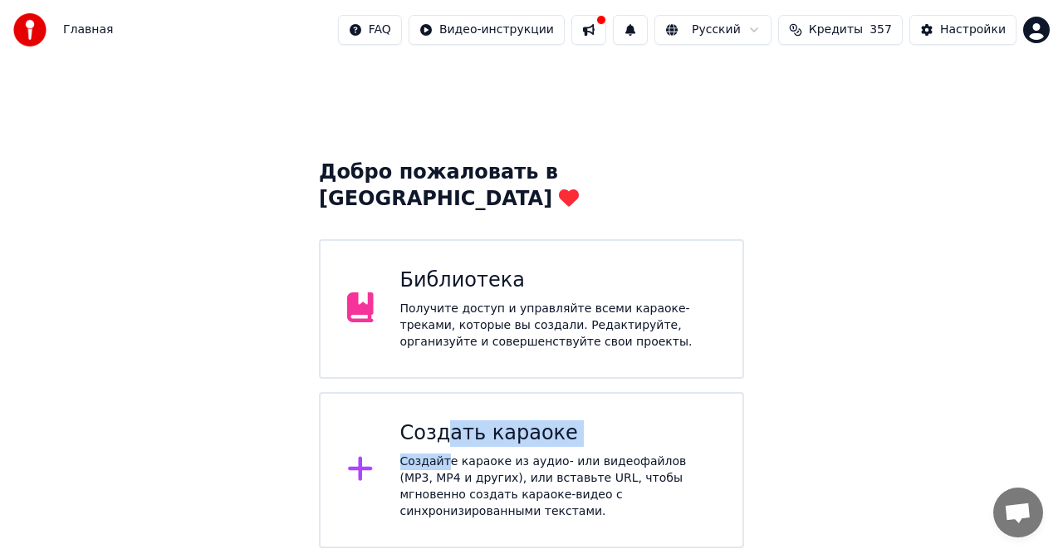
click at [443, 423] on div "Создать караоке Создайте караоке из аудио- или видеофайлов (MP3, MP4 и других),…" at bounding box center [558, 470] width 316 height 100
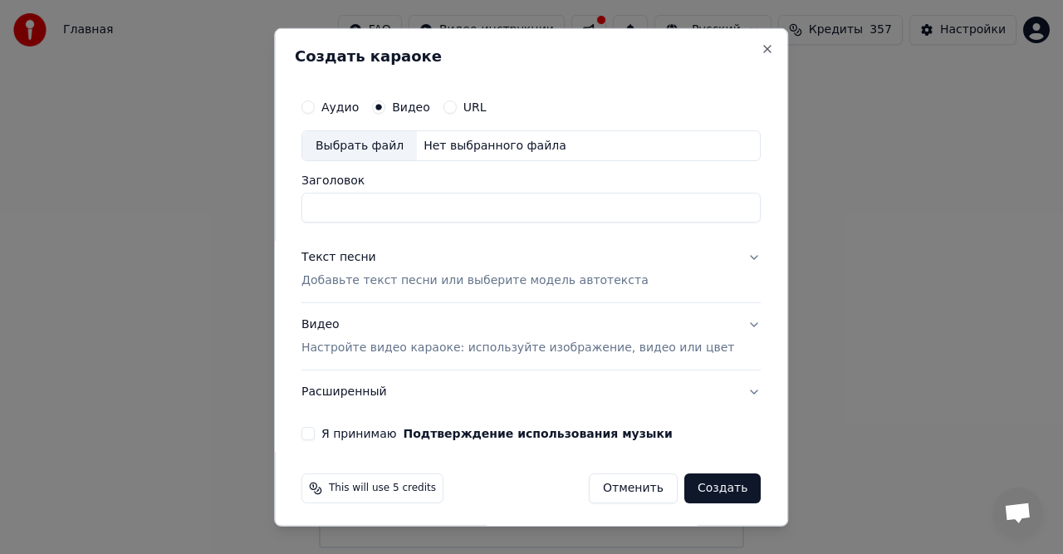
click at [487, 150] on div "Нет выбранного файла" at bounding box center [495, 145] width 156 height 17
click at [460, 208] on input "**********" at bounding box center [530, 208] width 459 height 30
click at [392, 203] on input "**********" at bounding box center [530, 208] width 459 height 30
type input "*********"
click at [379, 282] on p "Добавьте текст песни или выберите модель автотекста" at bounding box center [474, 280] width 347 height 17
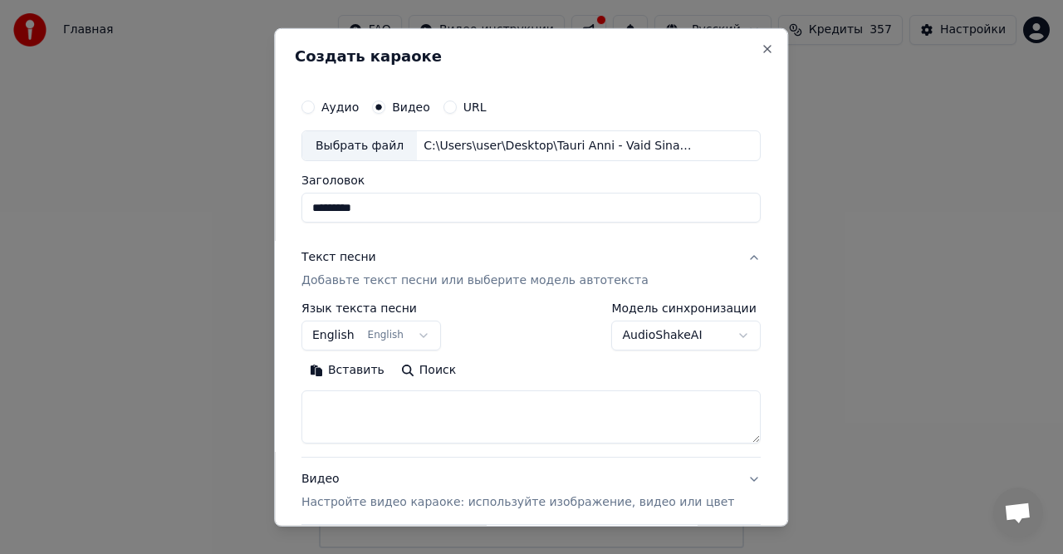
click at [375, 369] on button "Вставить" at bounding box center [346, 370] width 91 height 27
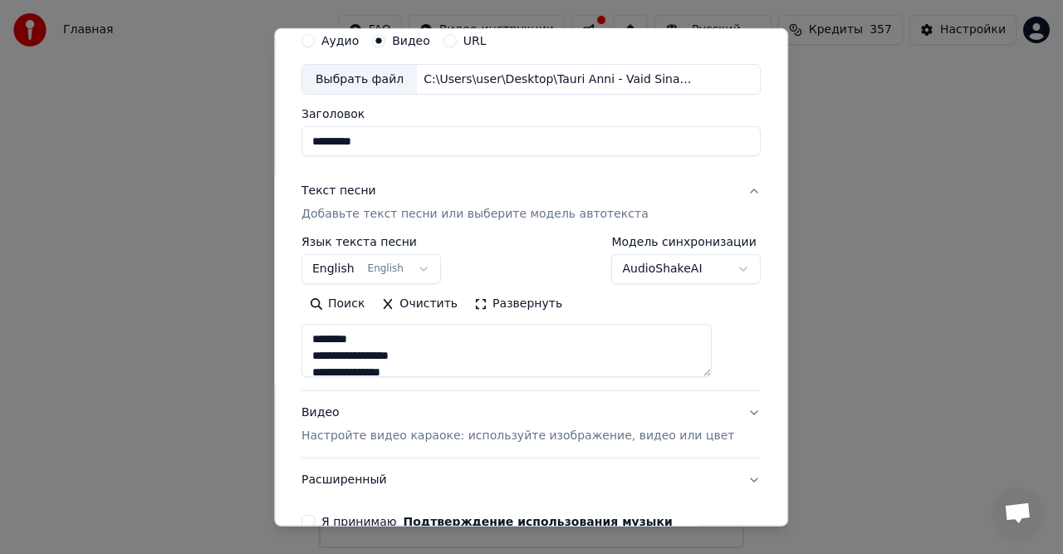
scroll to position [157, 0]
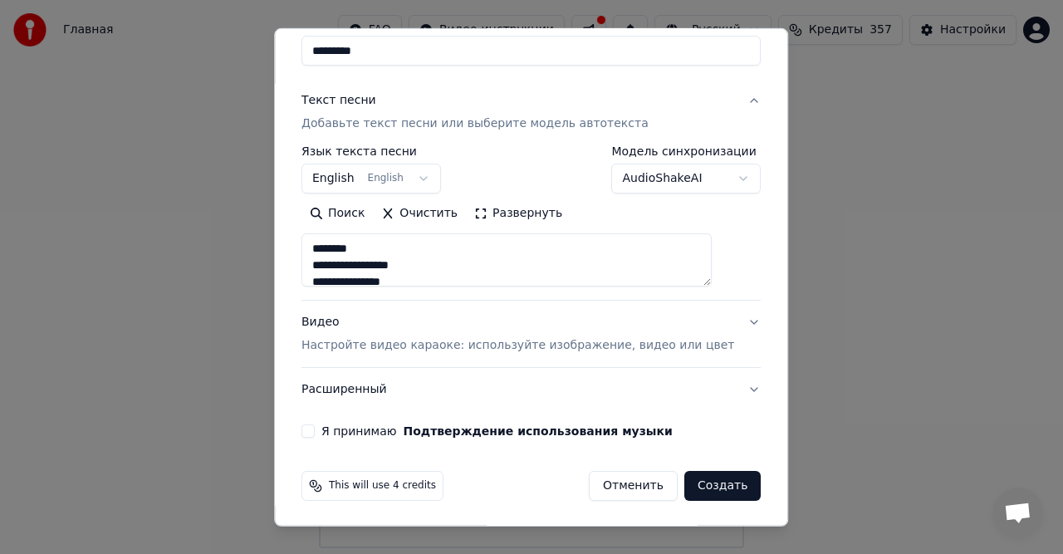
click at [399, 345] on p "Настройте видео караоке: используйте изображение, видео или цвет" at bounding box center [517, 345] width 433 height 17
type textarea "**********"
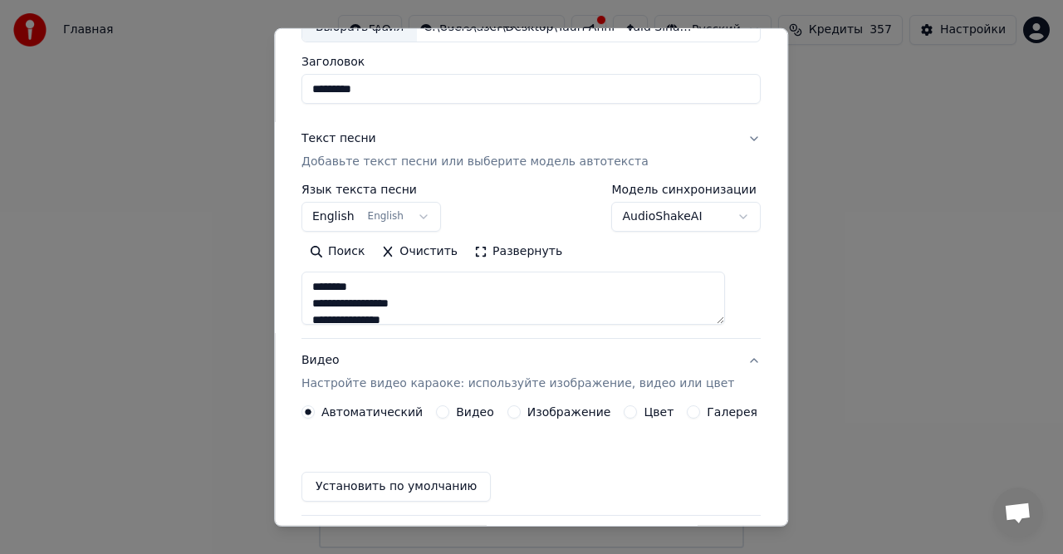
scroll to position [112, 0]
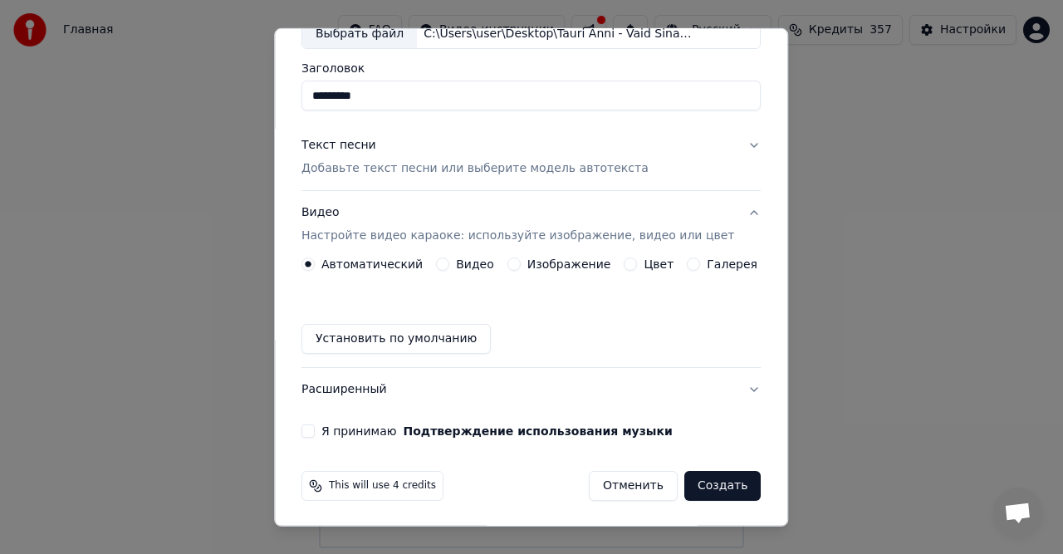
click at [477, 262] on label "Видео" at bounding box center [475, 264] width 38 height 12
click at [449, 262] on button "Видео" at bounding box center [442, 263] width 13 height 13
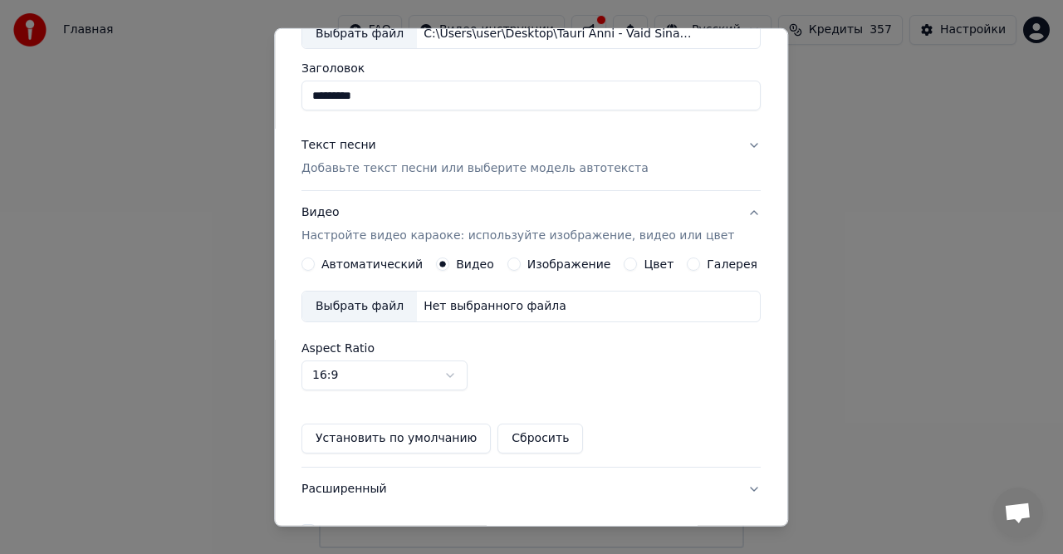
click at [483, 302] on div "Нет выбранного файла" at bounding box center [495, 306] width 156 height 17
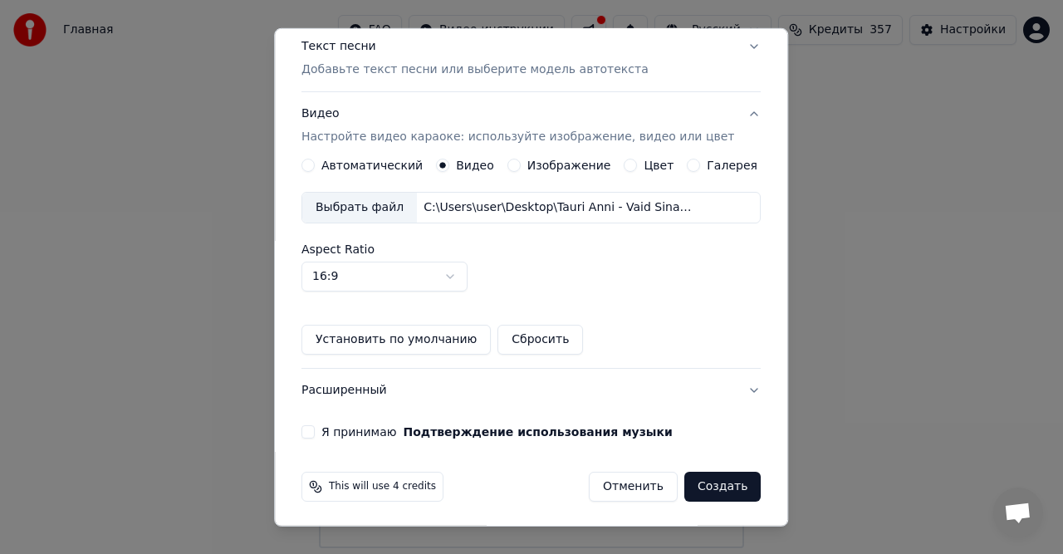
click at [347, 430] on label "Я принимаю Подтверждение использования музыки" at bounding box center [496, 432] width 351 height 12
click at [315, 430] on button "Я принимаю Подтверждение использования музыки" at bounding box center [307, 431] width 13 height 13
click at [711, 477] on button "Создать" at bounding box center [722, 487] width 76 height 30
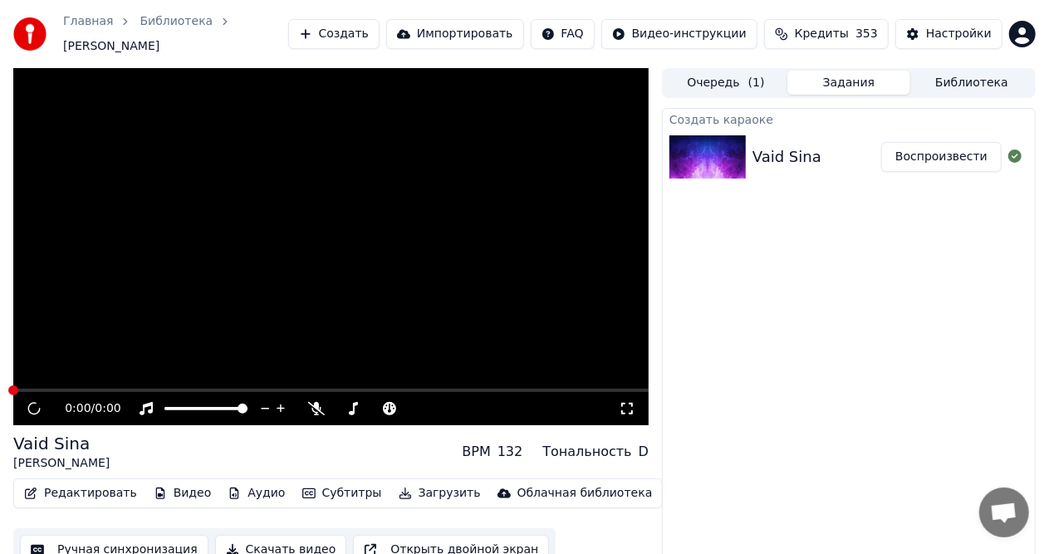
click at [946, 144] on button "Воспроизвести" at bounding box center [941, 157] width 120 height 30
click at [961, 73] on button "Библиотека" at bounding box center [971, 83] width 123 height 24
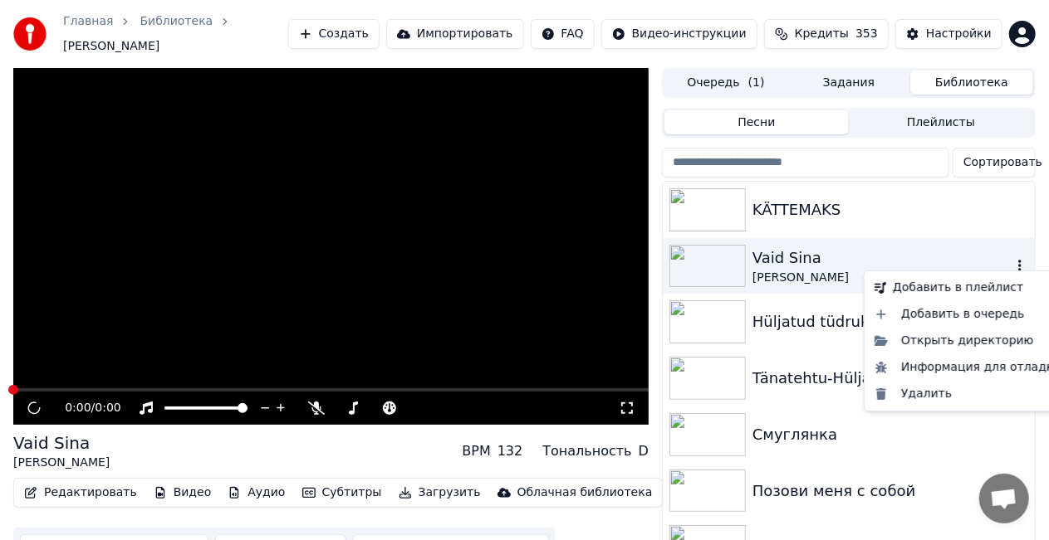
click at [1011, 259] on icon "button" at bounding box center [1019, 265] width 17 height 13
click at [932, 391] on div "Удалить" at bounding box center [968, 394] width 200 height 27
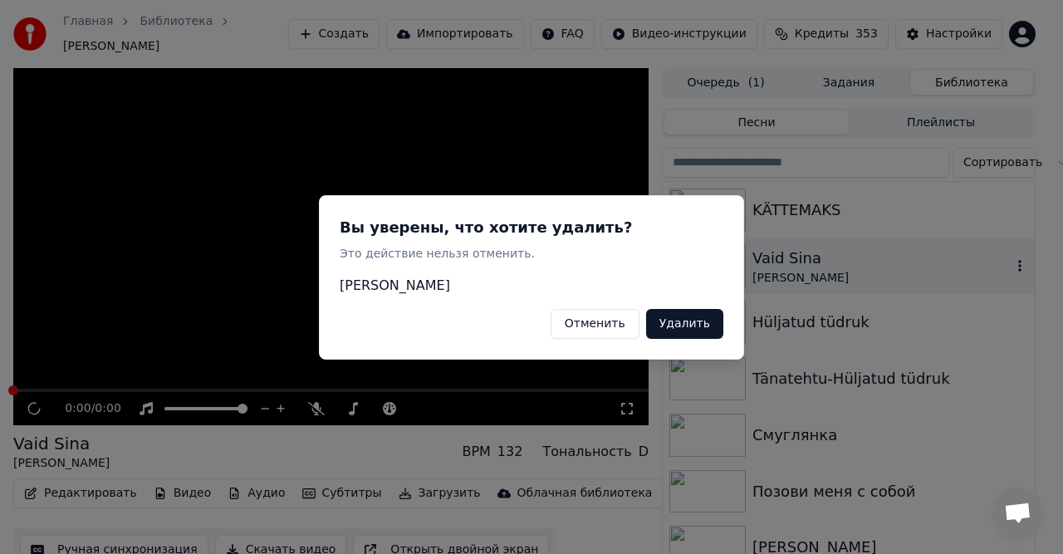
click at [699, 334] on button "Удалить" at bounding box center [684, 323] width 77 height 30
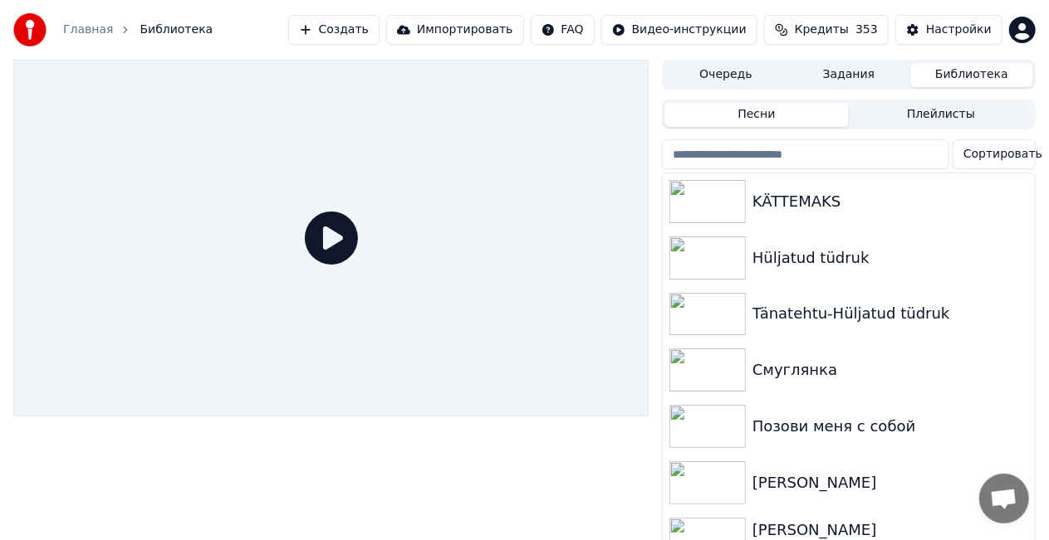
click at [774, 115] on button "Песни" at bounding box center [756, 115] width 184 height 24
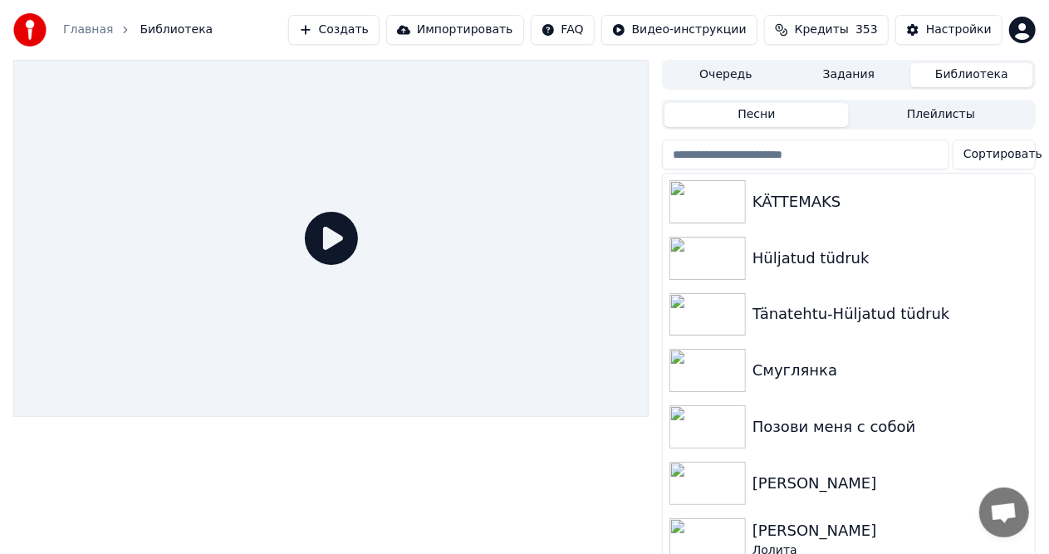
click at [733, 76] on button "Очередь" at bounding box center [725, 75] width 123 height 24
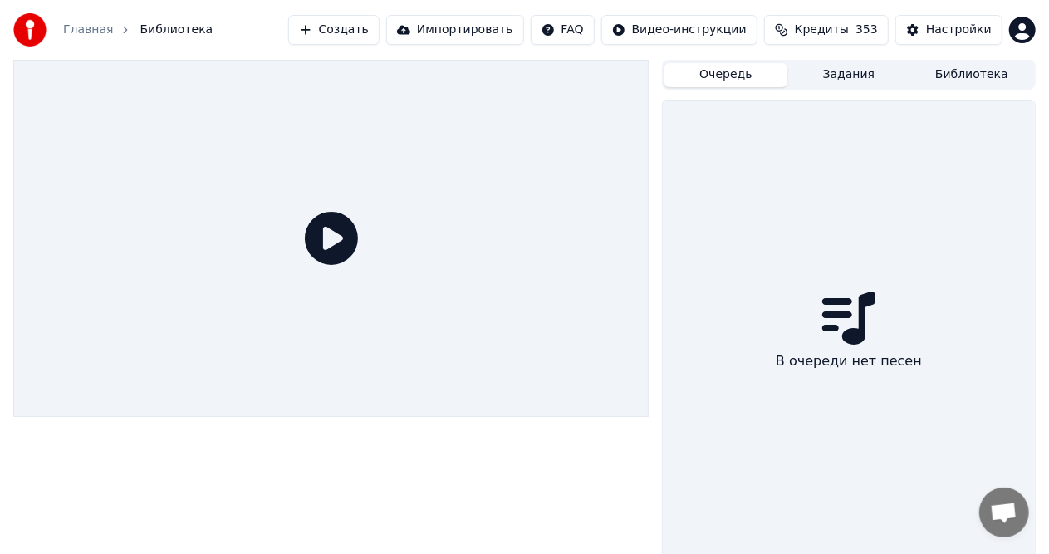
click at [379, 23] on button "Создать" at bounding box center [333, 30] width 91 height 30
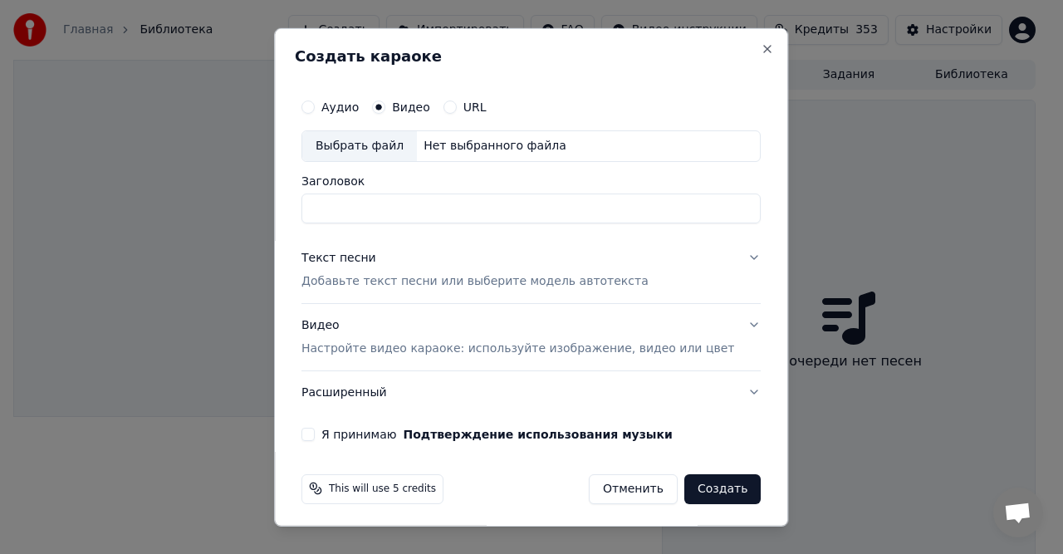
click at [448, 143] on div "Нет выбранного файла" at bounding box center [495, 145] width 156 height 17
click at [465, 206] on input "**********" at bounding box center [530, 208] width 459 height 30
click at [393, 212] on input "**********" at bounding box center [530, 208] width 459 height 30
type input "*********"
click at [408, 282] on p "Добавьте текст песни или выберите модель автотекста" at bounding box center [474, 280] width 347 height 17
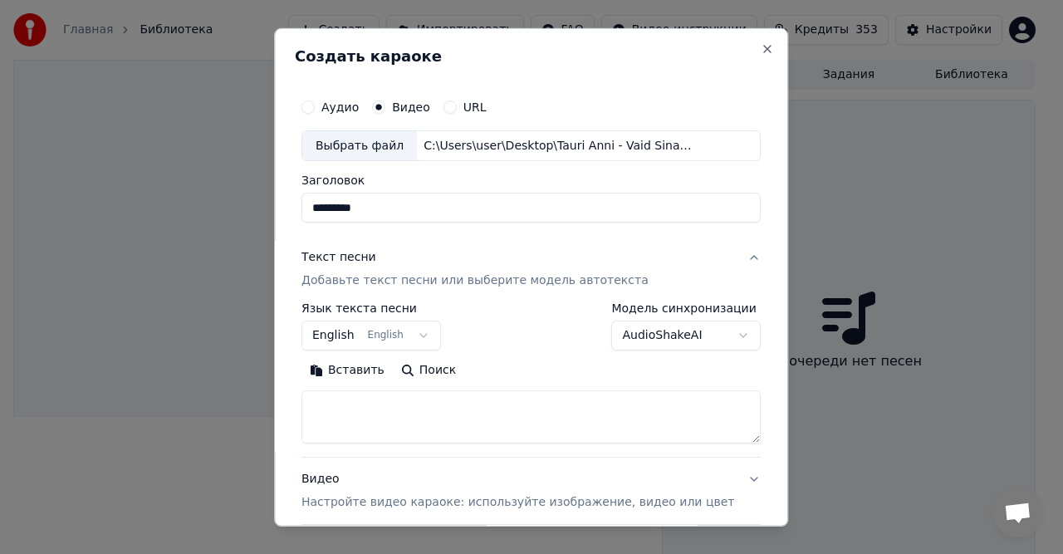
click at [370, 365] on button "Вставить" at bounding box center [346, 370] width 91 height 27
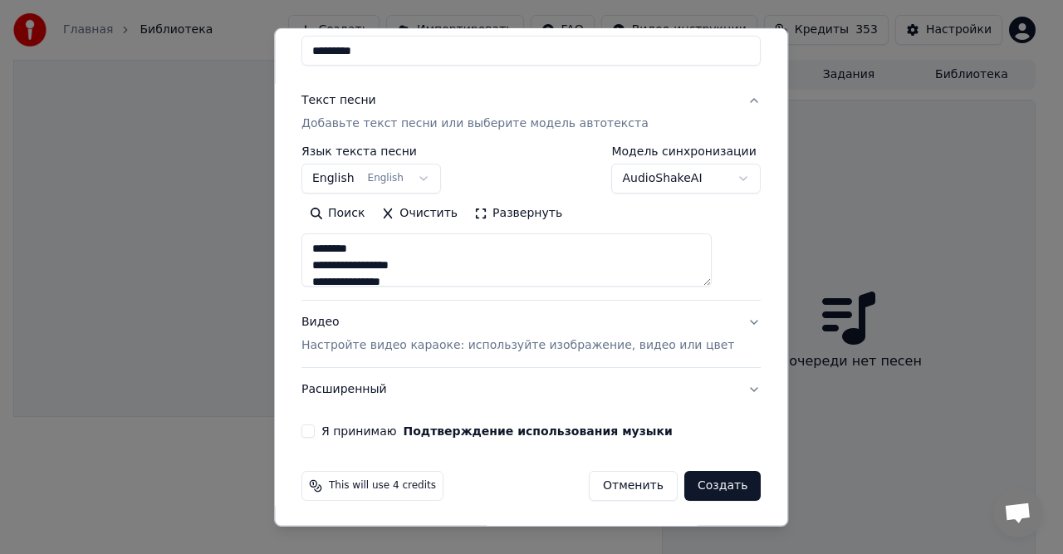
click at [467, 350] on p "Настройте видео караоке: используйте изображение, видео или цвет" at bounding box center [517, 345] width 433 height 17
type textarea "**********"
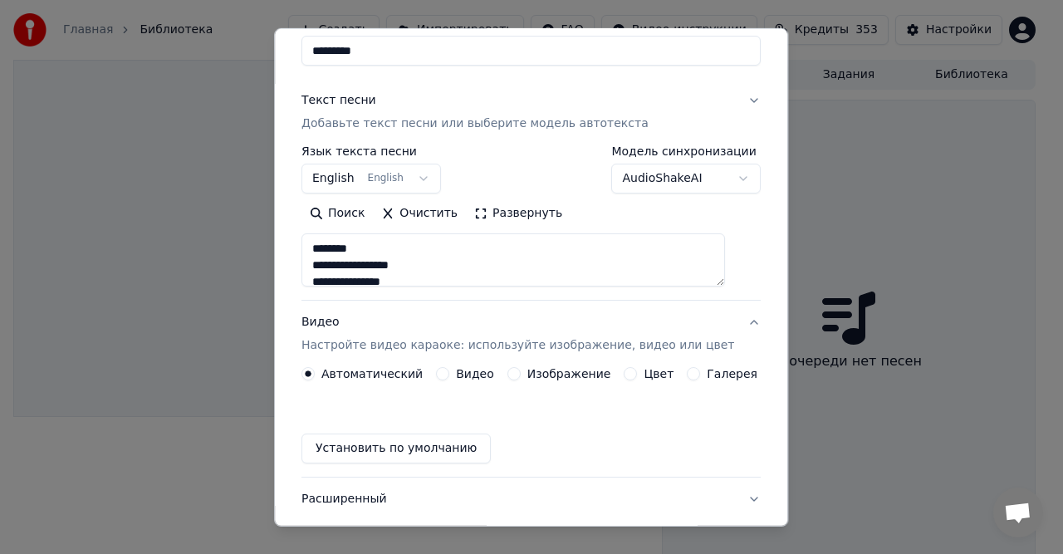
scroll to position [112, 0]
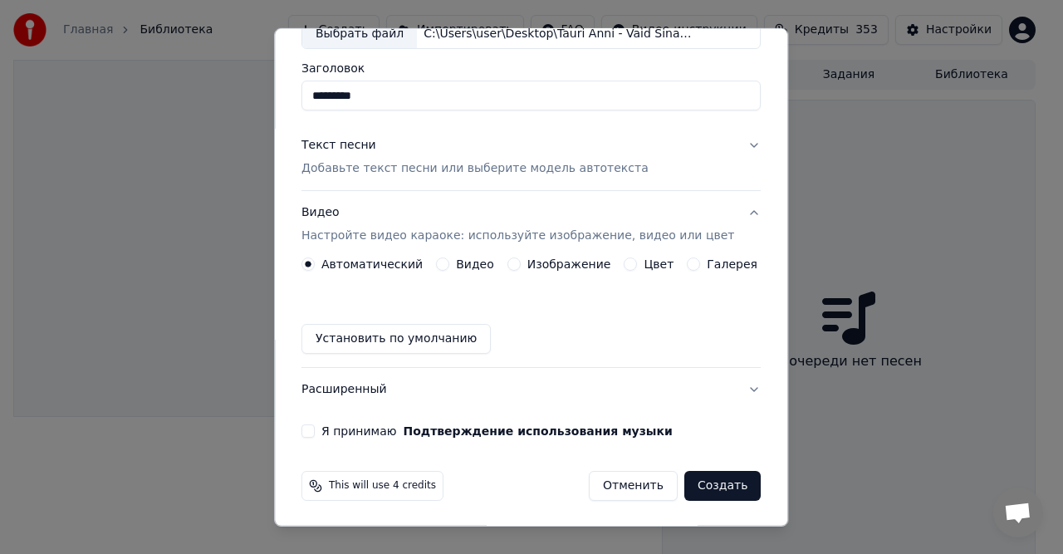
click at [472, 268] on label "Видео" at bounding box center [475, 264] width 38 height 12
click at [449, 268] on button "Видео" at bounding box center [442, 263] width 13 height 13
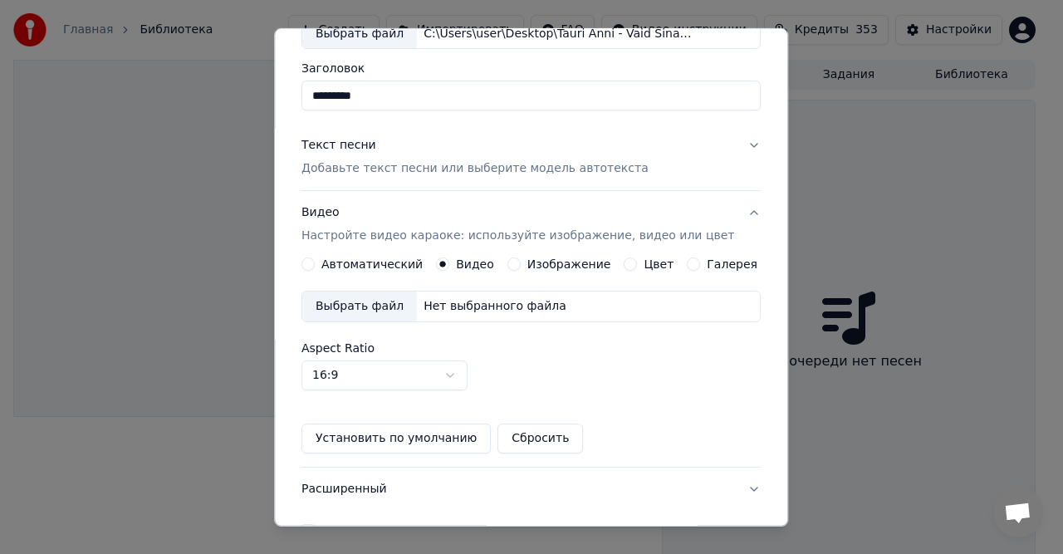
click at [471, 306] on div "Нет выбранного файла" at bounding box center [495, 306] width 156 height 17
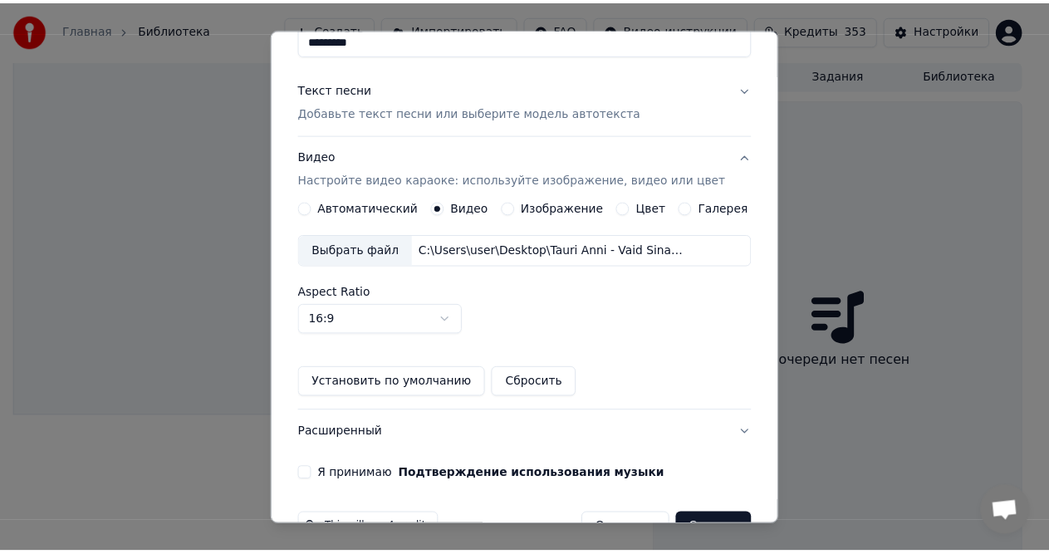
scroll to position [211, 0]
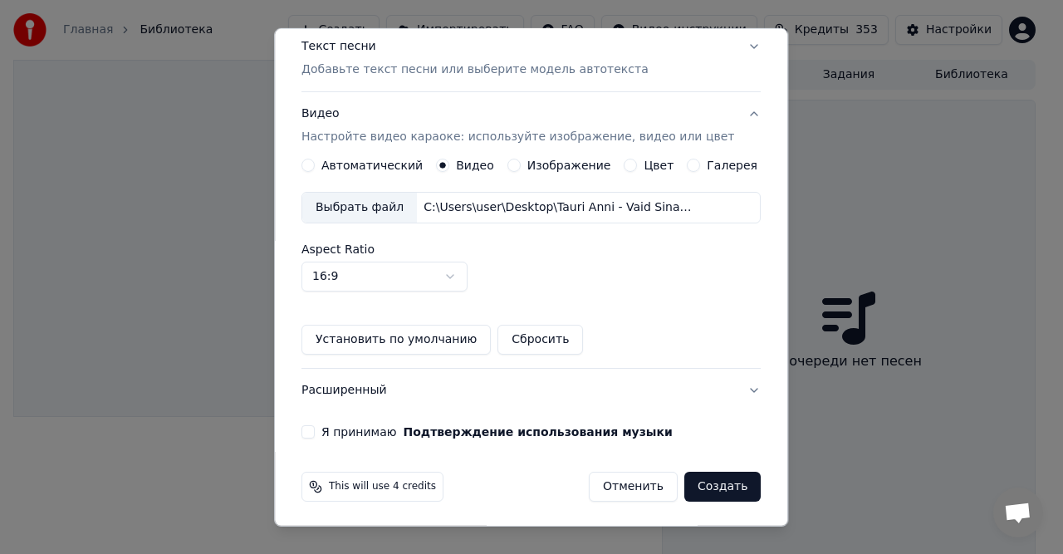
click at [349, 428] on label "Я принимаю Подтверждение использования музыки" at bounding box center [496, 432] width 351 height 12
click at [315, 428] on button "Я принимаю Подтверждение использования музыки" at bounding box center [307, 431] width 13 height 13
click at [703, 483] on button "Создать" at bounding box center [722, 487] width 76 height 30
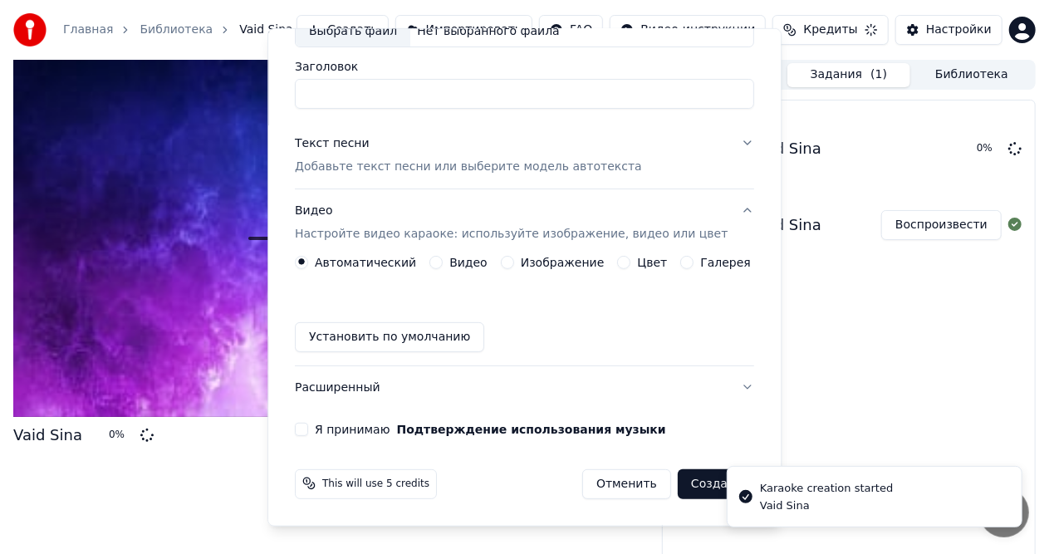
scroll to position [0, 0]
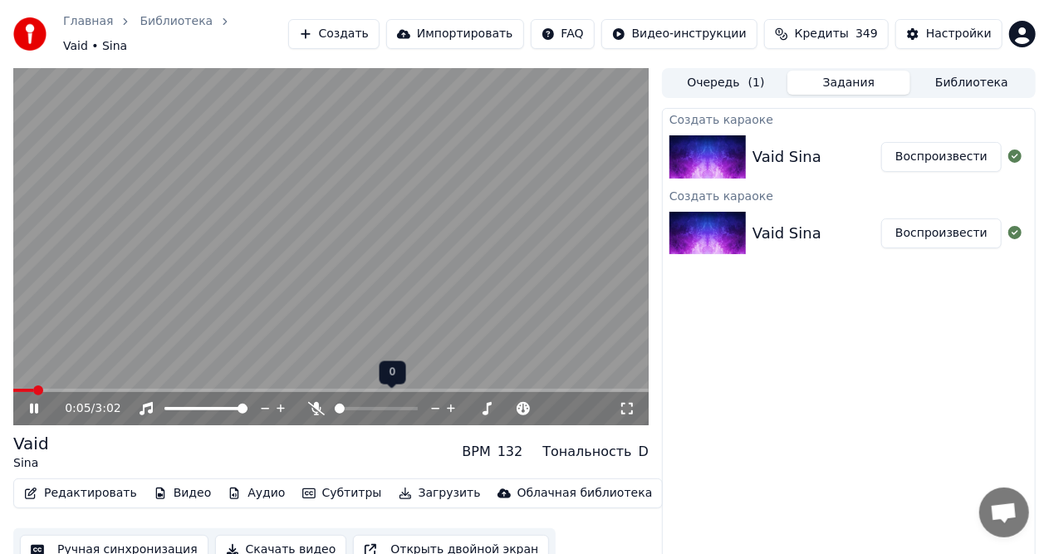
drag, startPoint x: 350, startPoint y: 398, endPoint x: 404, endPoint y: 402, distance: 54.1
click at [404, 402] on div at bounding box center [392, 408] width 134 height 17
click at [411, 403] on span at bounding box center [406, 408] width 10 height 10
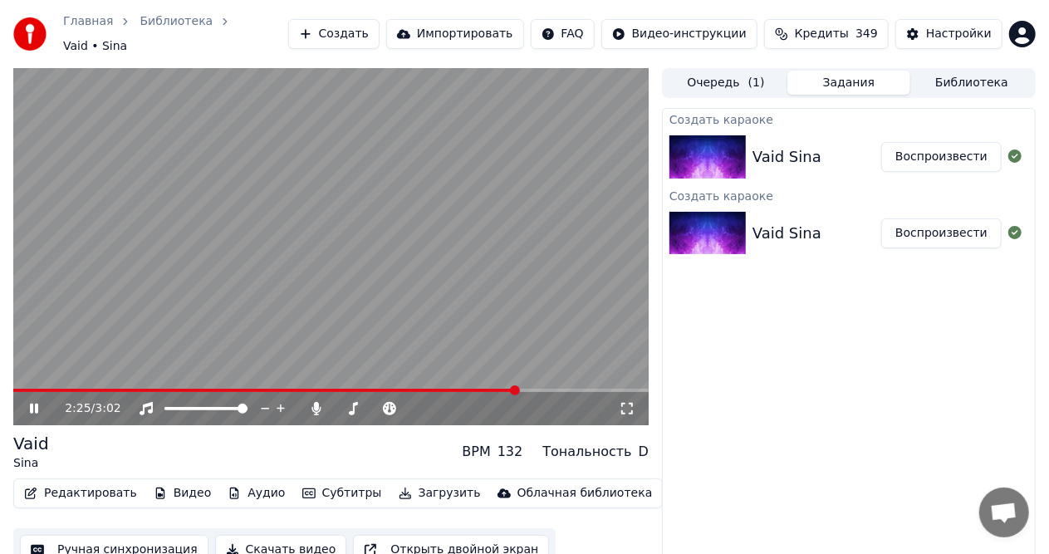
click at [517, 389] on span at bounding box center [330, 390] width 635 height 3
click at [548, 389] on span at bounding box center [330, 390] width 635 height 3
click at [431, 280] on video at bounding box center [330, 246] width 635 height 357
click at [335, 407] on span at bounding box center [335, 408] width 0 height 3
click at [396, 487] on button "Загрузить" at bounding box center [439, 493] width 95 height 23
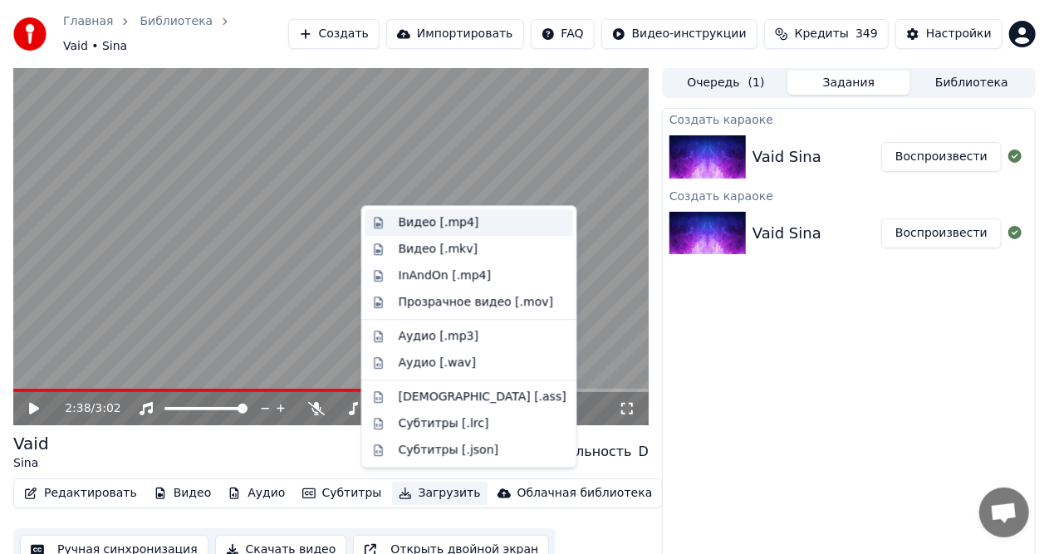
click at [420, 222] on div "Видео [.mp4]" at bounding box center [439, 222] width 81 height 17
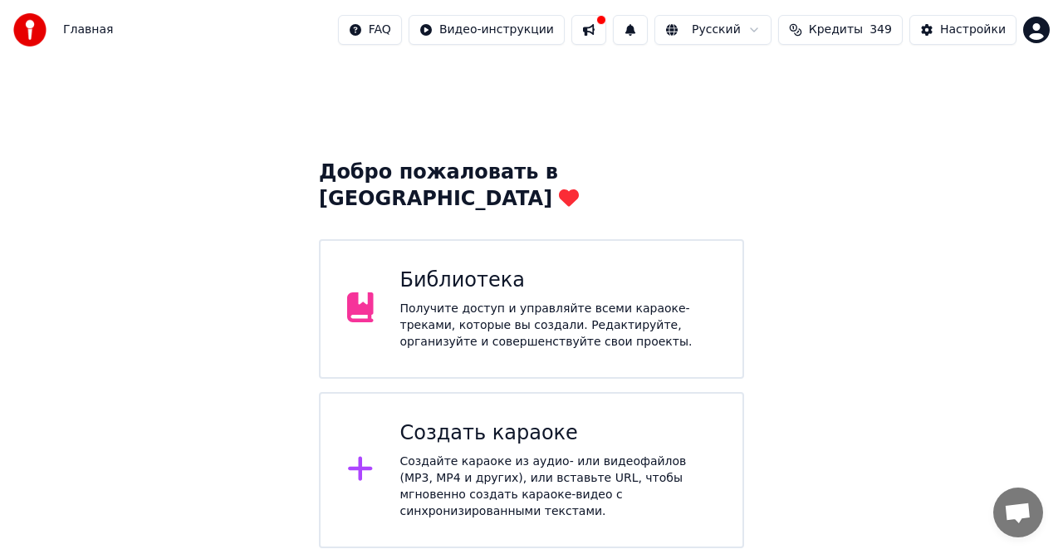
click at [512, 425] on div "Создать караоке Создайте караоке из аудио- или видеофайлов (MP3, MP4 и других),…" at bounding box center [558, 470] width 316 height 100
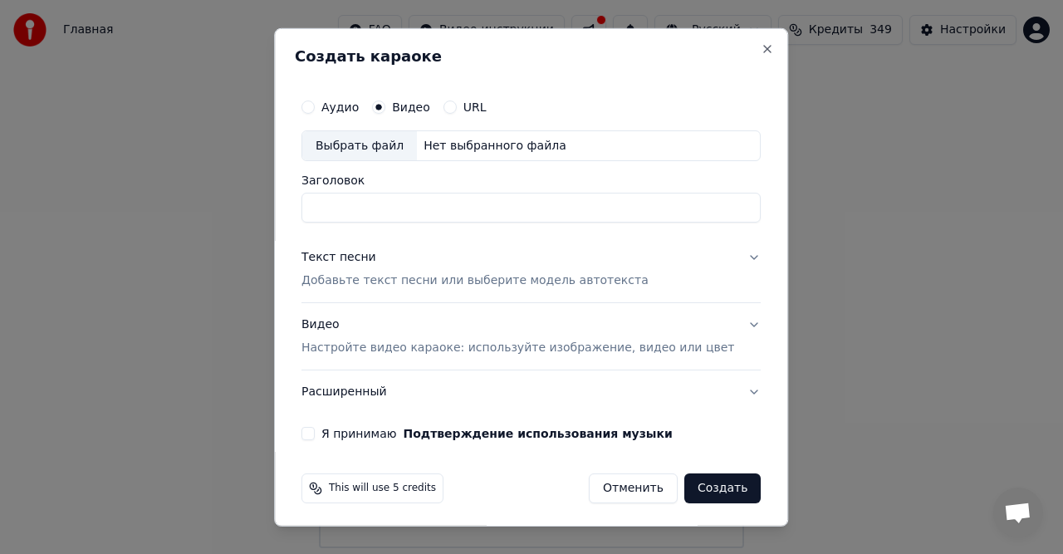
click at [448, 139] on div "Нет выбранного файла" at bounding box center [495, 145] width 156 height 17
drag, startPoint x: 628, startPoint y: 208, endPoint x: 487, endPoint y: 218, distance: 141.6
click at [487, 218] on input "**********" at bounding box center [530, 208] width 459 height 30
drag, startPoint x: 425, startPoint y: 204, endPoint x: 286, endPoint y: 218, distance: 140.1
click at [286, 218] on body "**********" at bounding box center [531, 274] width 1063 height 548
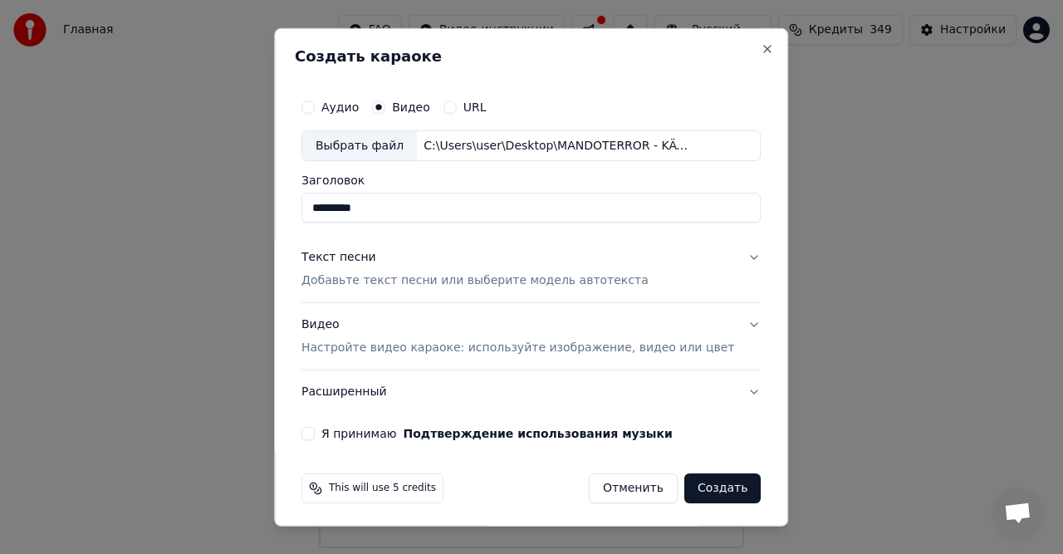
type input "*********"
click at [422, 281] on p "Добавьте текст песни или выберите модель автотекста" at bounding box center [474, 280] width 347 height 17
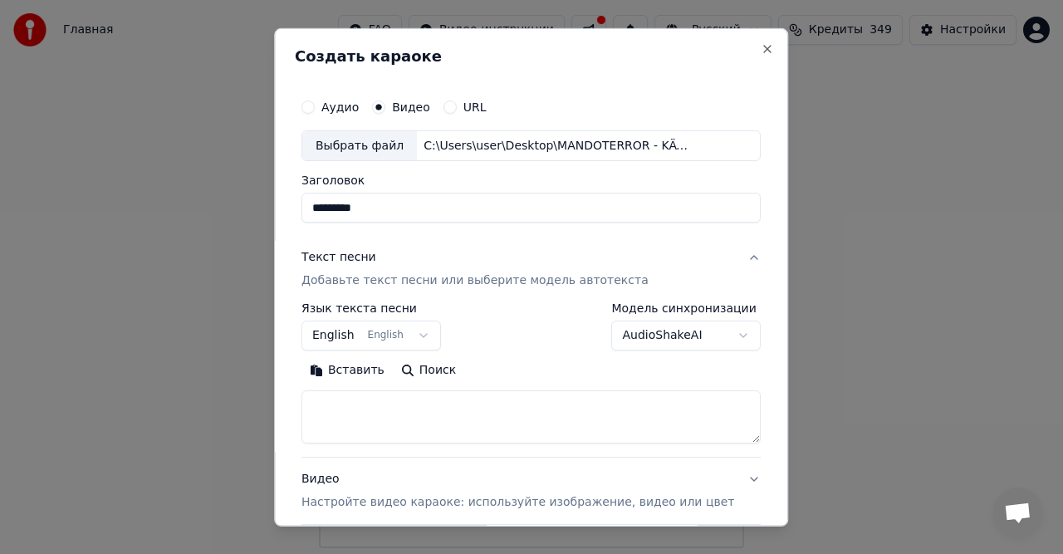
click at [357, 374] on button "Вставить" at bounding box center [346, 370] width 91 height 27
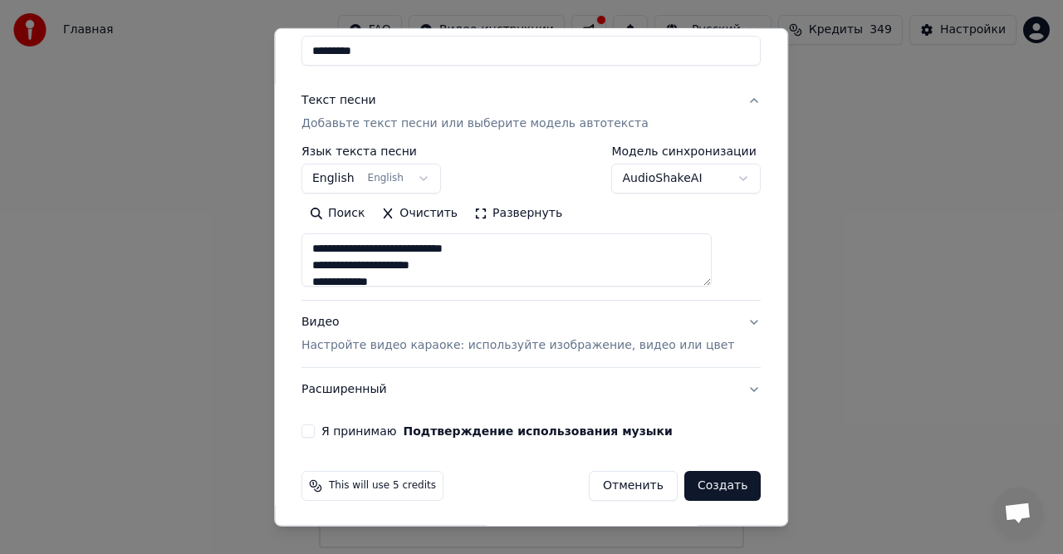
click at [417, 344] on p "Настройте видео караоке: используйте изображение, видео или цвет" at bounding box center [517, 345] width 433 height 17
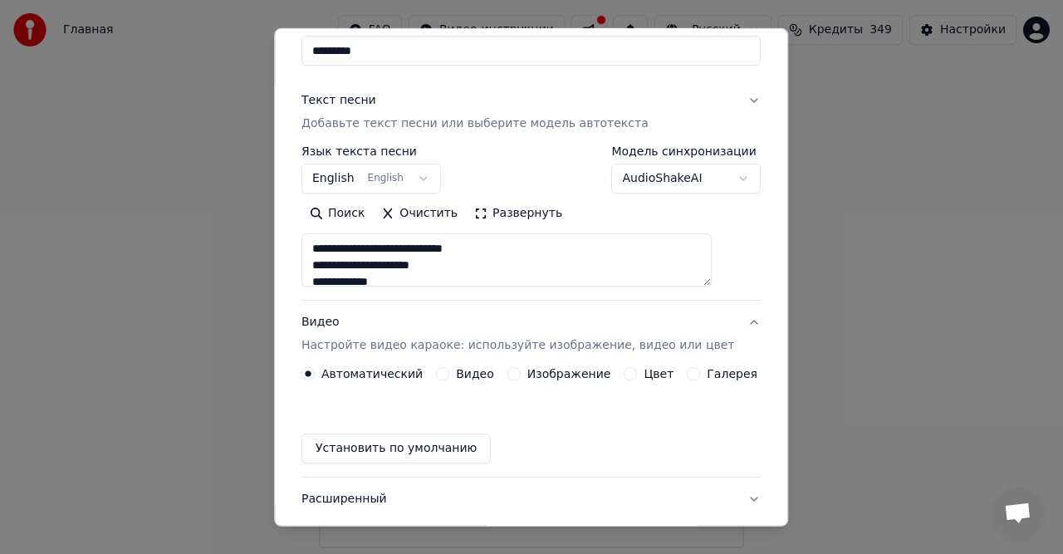
type textarea "**********"
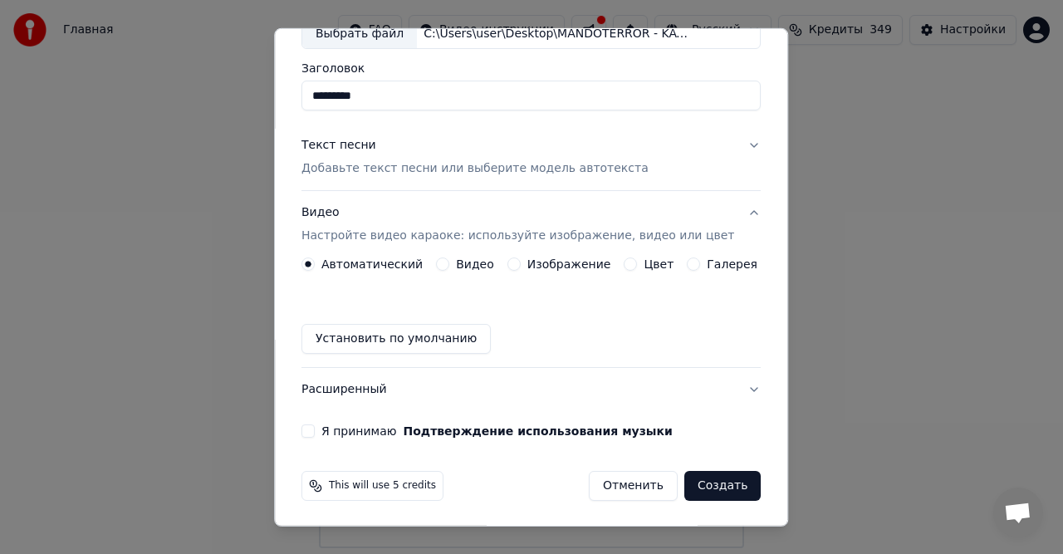
click at [463, 274] on div "Автоматический Видео Изображение Цвет Галерея Установить по умолчанию" at bounding box center [530, 305] width 459 height 96
click at [463, 267] on label "Видео" at bounding box center [475, 264] width 38 height 12
click at [449, 267] on button "Видео" at bounding box center [442, 263] width 13 height 13
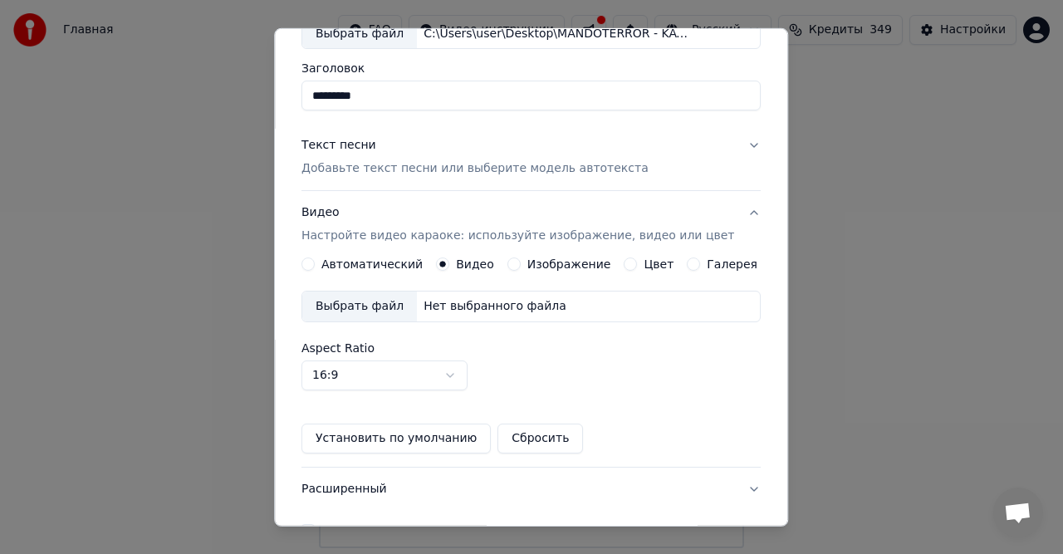
click at [463, 303] on div "Нет выбранного файла" at bounding box center [495, 306] width 156 height 17
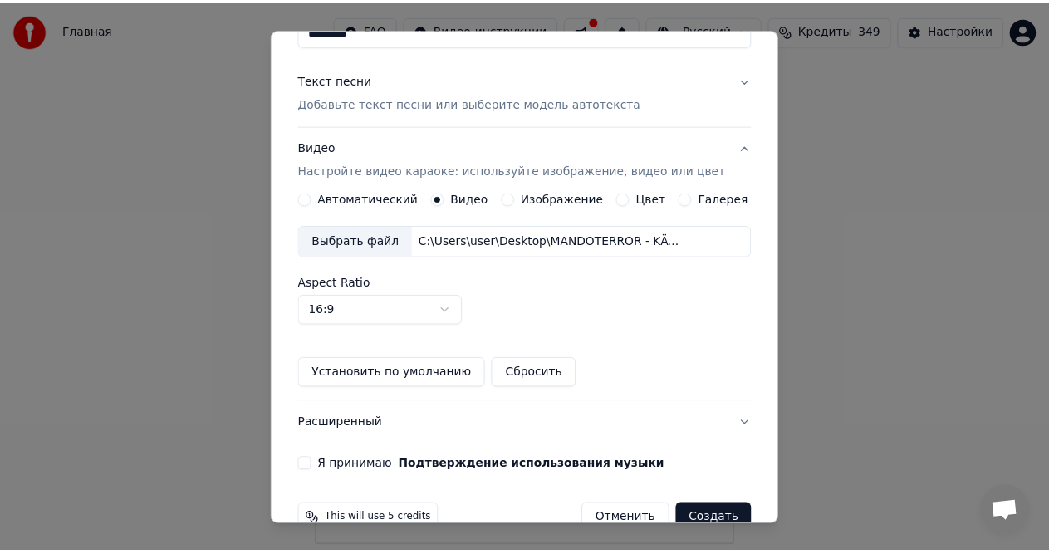
scroll to position [211, 0]
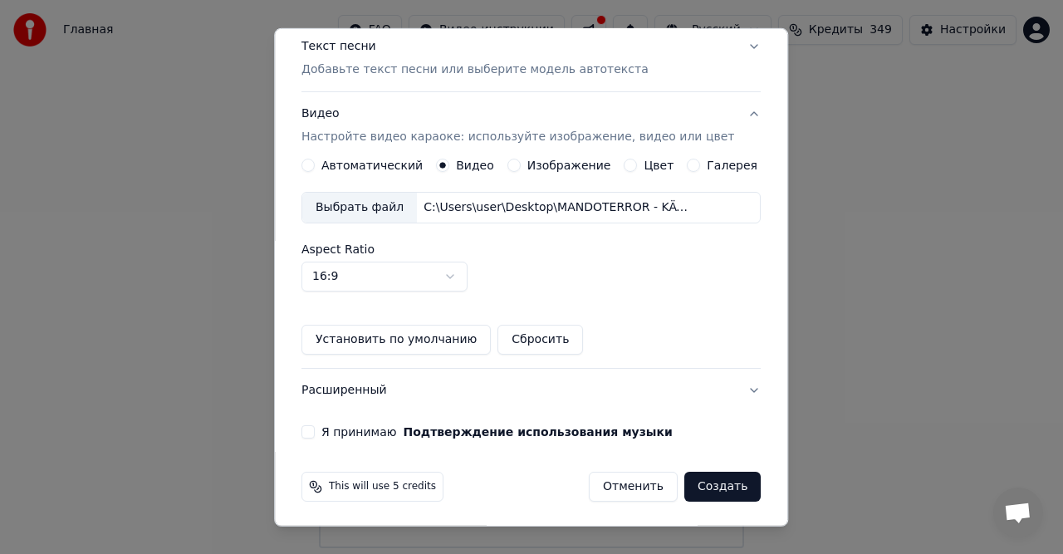
click at [370, 433] on label "Я принимаю Подтверждение использования музыки" at bounding box center [496, 432] width 351 height 12
click at [315, 433] on button "Я принимаю Подтверждение использования музыки" at bounding box center [307, 431] width 13 height 13
click at [689, 482] on button "Создать" at bounding box center [722, 487] width 76 height 30
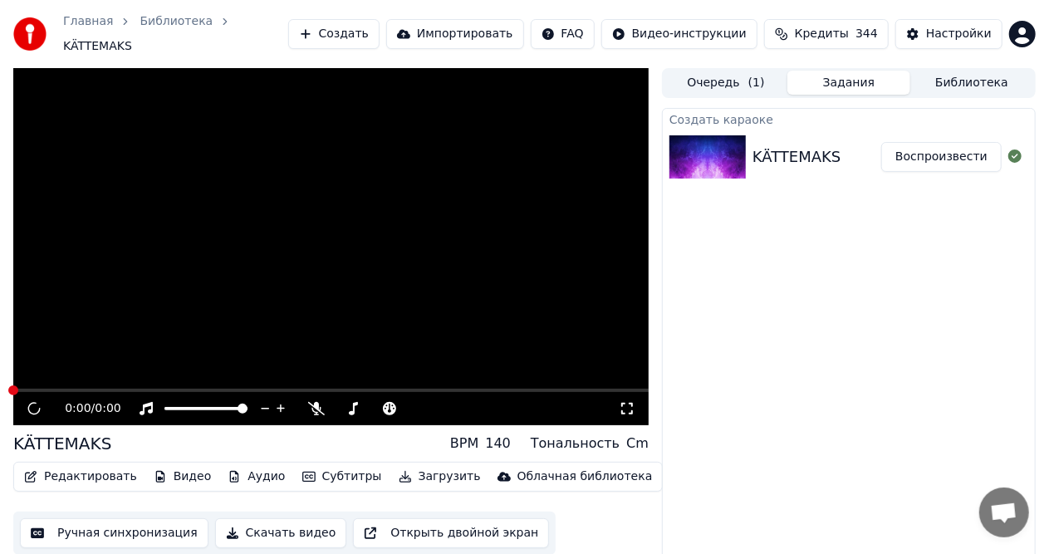
click at [945, 144] on button "Воспроизвести" at bounding box center [941, 157] width 120 height 30
click at [786, 148] on div "KÄTTEMAKS" at bounding box center [796, 156] width 89 height 23
click at [731, 144] on img at bounding box center [707, 156] width 76 height 43
click at [794, 148] on div "KÄTTEMAKS" at bounding box center [796, 156] width 89 height 23
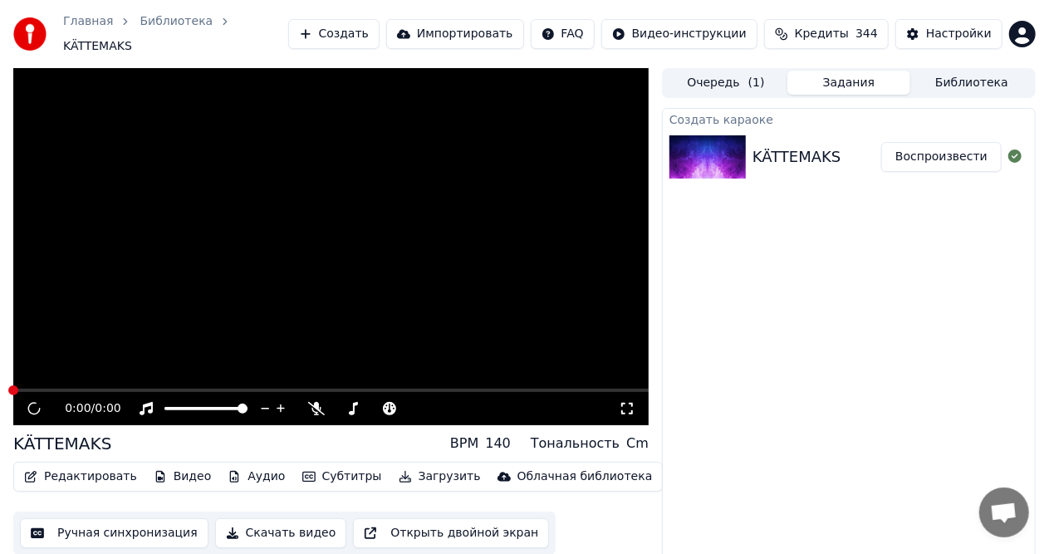
click at [794, 148] on div "KÄTTEMAKS" at bounding box center [796, 156] width 89 height 23
click at [298, 526] on button "Скачать видео" at bounding box center [281, 533] width 132 height 30
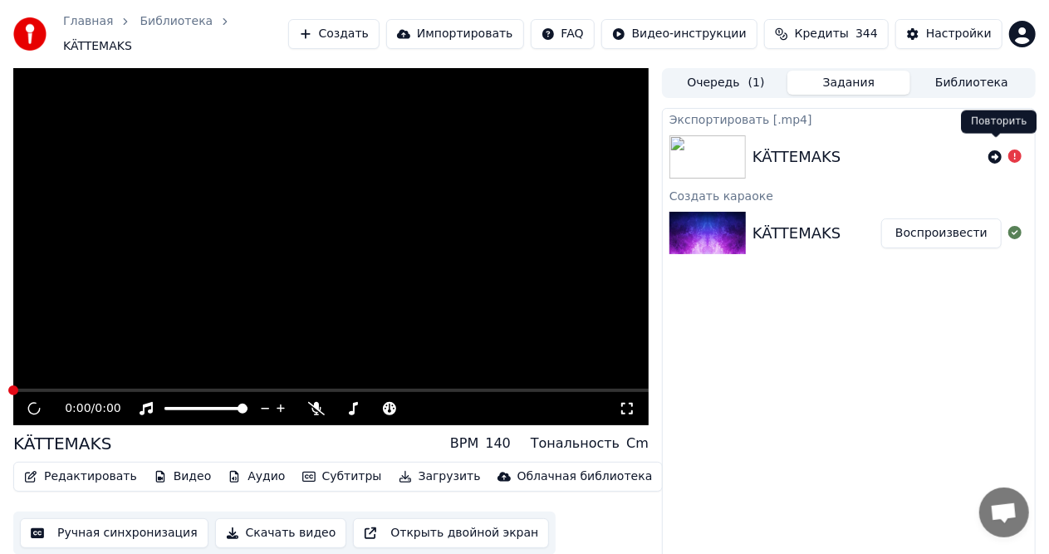
click at [995, 150] on icon at bounding box center [994, 156] width 13 height 13
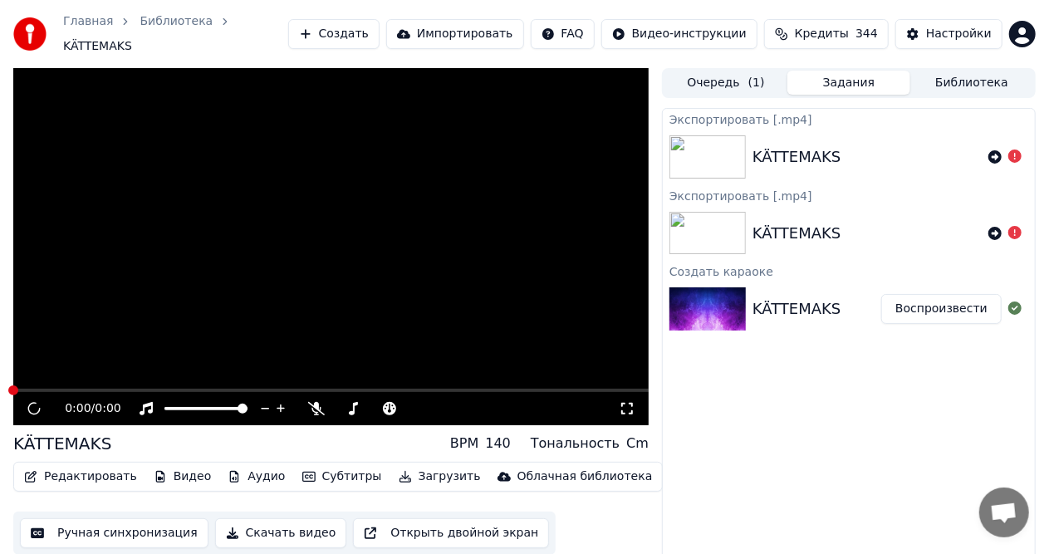
click at [959, 304] on button "Воспроизвести" at bounding box center [941, 309] width 120 height 30
click at [946, 306] on button "Воспроизвести" at bounding box center [941, 309] width 120 height 30
click at [922, 355] on div "Экспортировать [.mp4] KÄTTEMAKS Экспортировать [.mp4] KÄTTEMAKS Создать караоке…" at bounding box center [849, 343] width 374 height 471
click at [221, 389] on span at bounding box center [330, 390] width 635 height 3
click at [218, 389] on span at bounding box center [330, 390] width 635 height 3
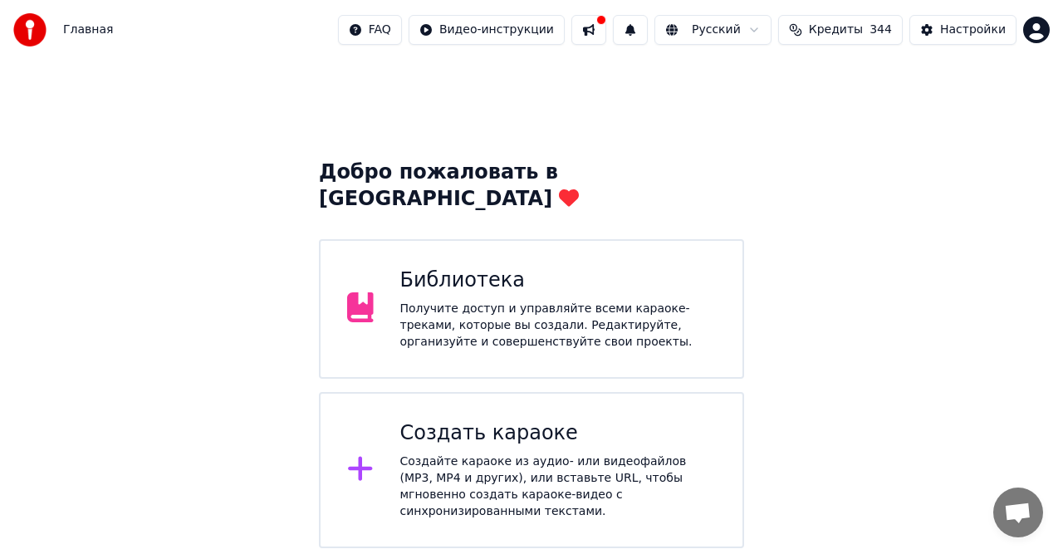
click at [495, 422] on div "Создать караоке Создайте караоке из аудио- или видеофайлов (MP3, MP4 и других),…" at bounding box center [558, 470] width 316 height 100
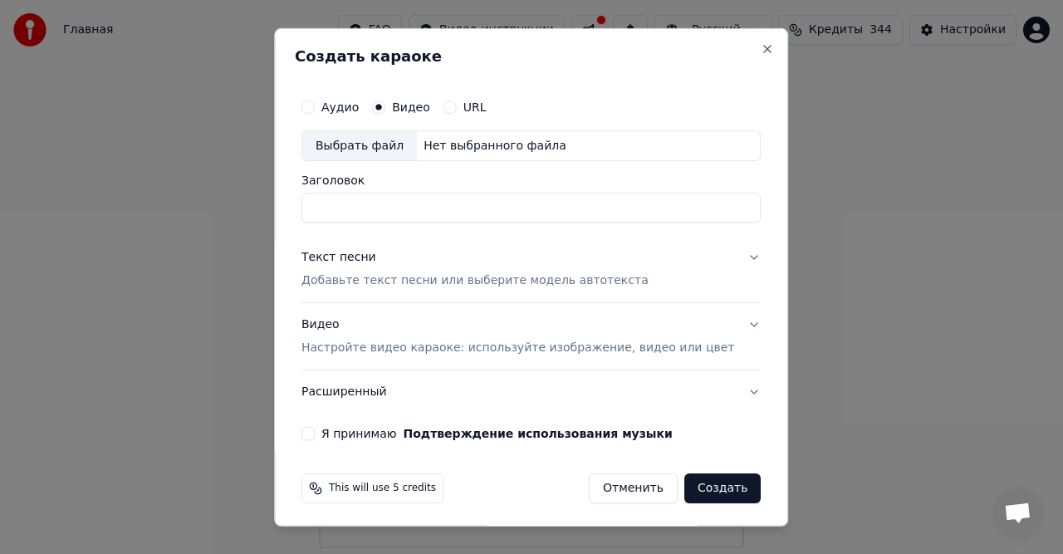
click at [456, 149] on div "Нет выбранного файла" at bounding box center [495, 145] width 156 height 17
type input "**********"
click at [389, 277] on p "Добавьте текст песни или выберите модель автотекста" at bounding box center [474, 280] width 347 height 17
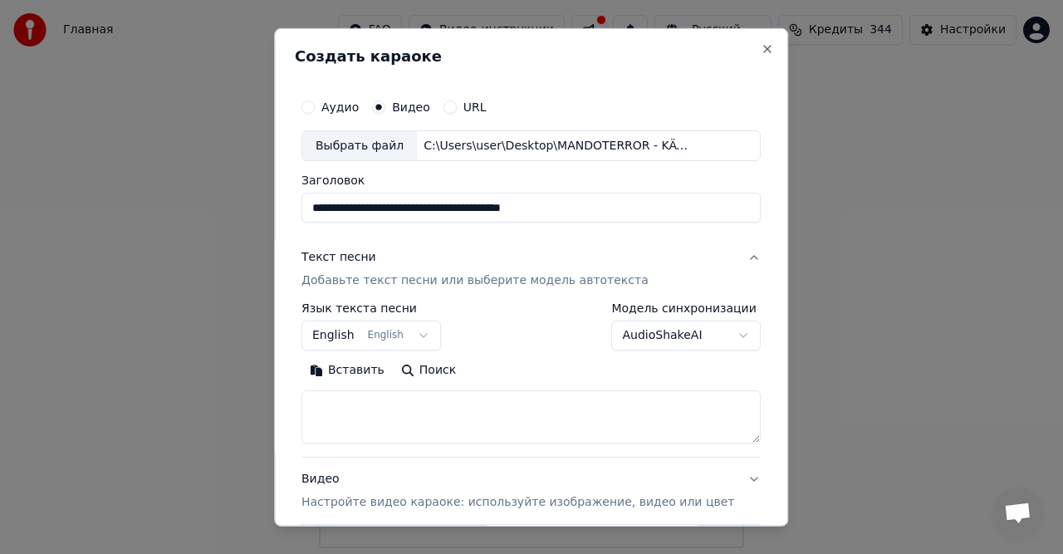
click at [370, 371] on button "Вставить" at bounding box center [346, 370] width 91 height 27
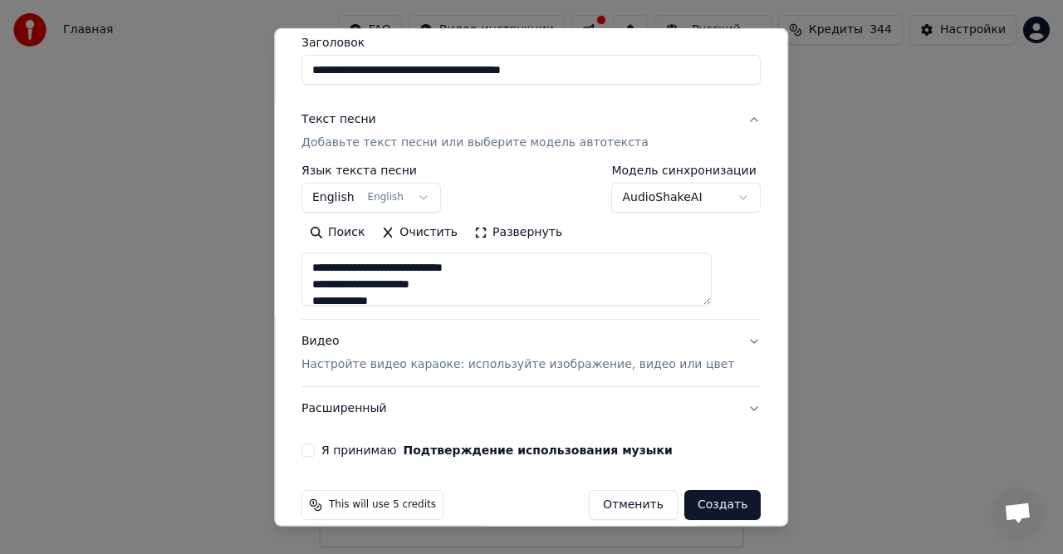
scroll to position [157, 0]
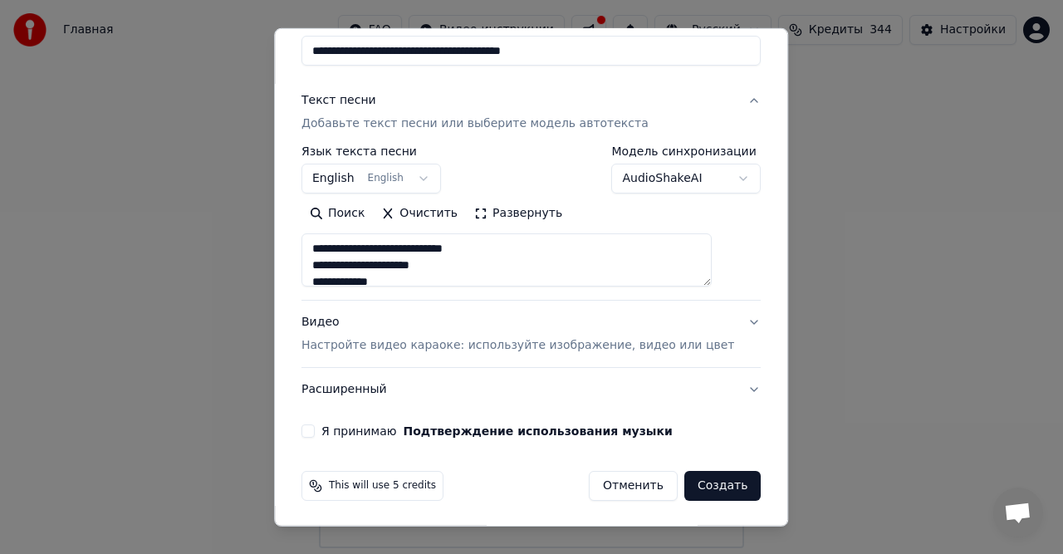
click at [443, 349] on p "Настройте видео караоке: используйте изображение, видео или цвет" at bounding box center [517, 345] width 433 height 17
type textarea "**********"
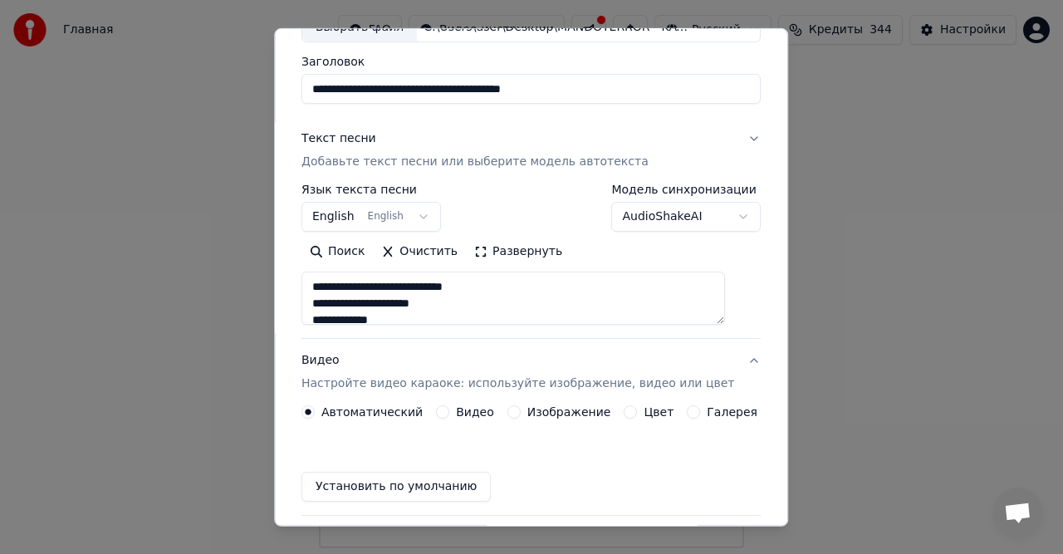
scroll to position [112, 0]
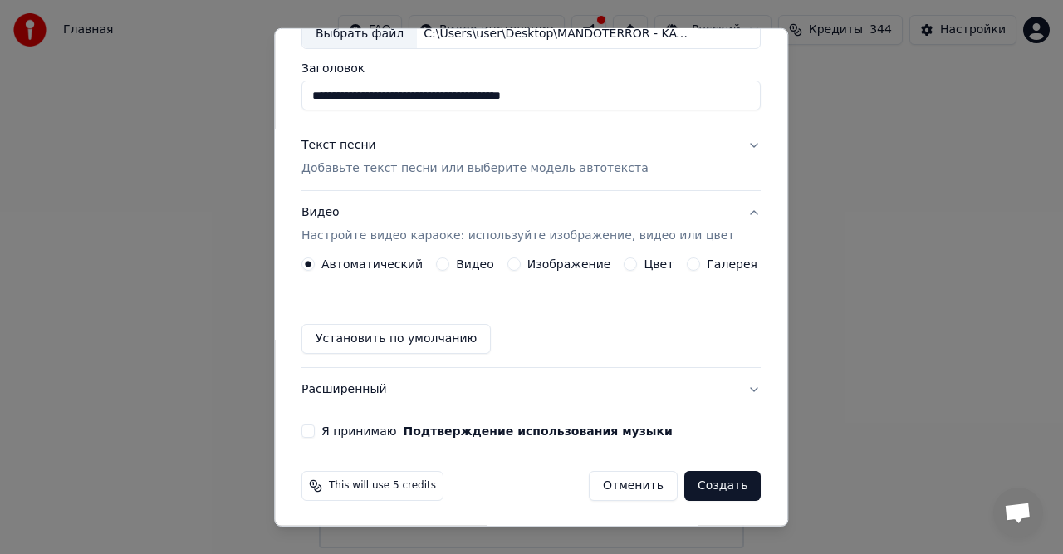
click at [472, 258] on label "Видео" at bounding box center [475, 264] width 38 height 12
click at [449, 257] on button "Видео" at bounding box center [442, 263] width 13 height 13
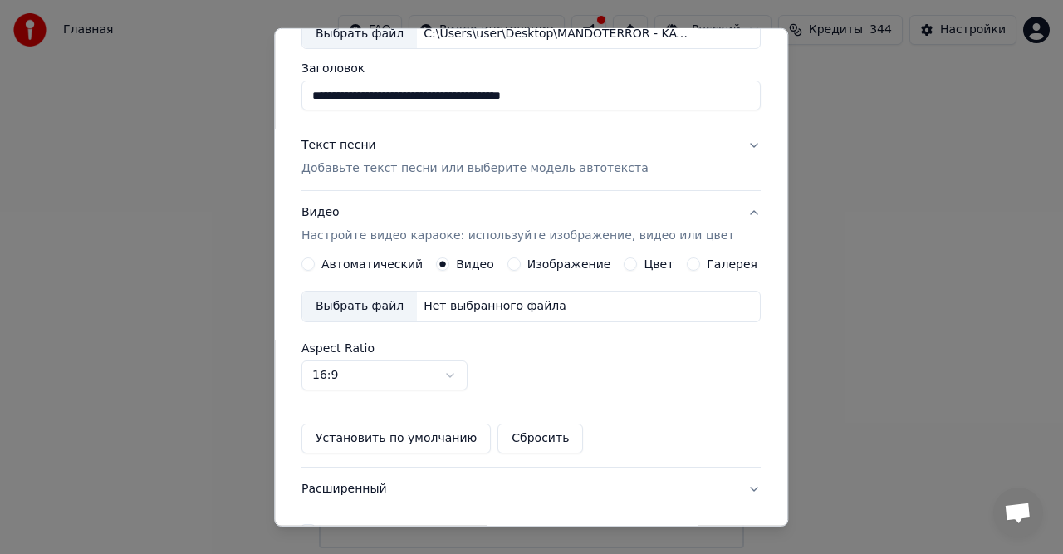
click at [468, 301] on div "Нет выбранного файла" at bounding box center [495, 306] width 156 height 17
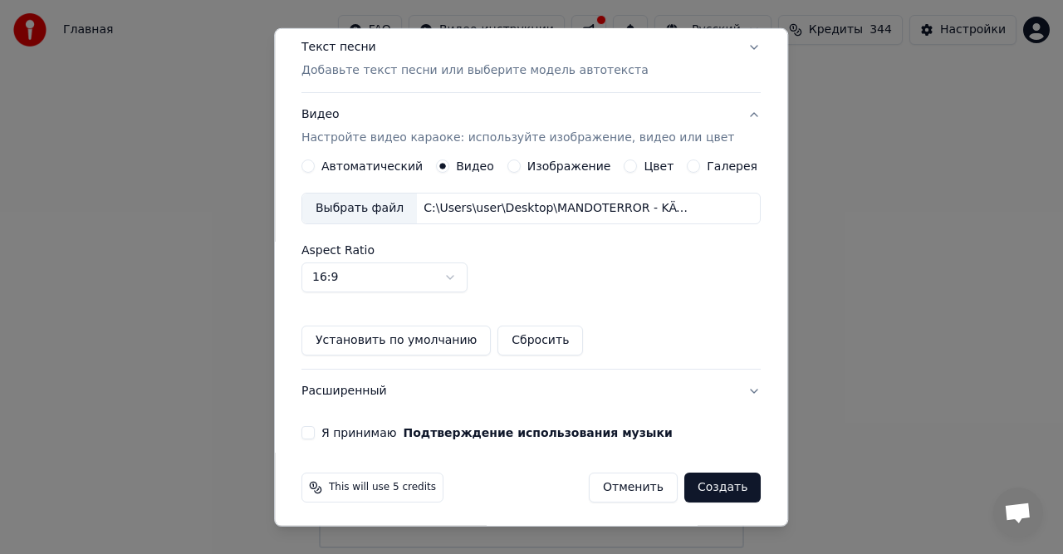
scroll to position [211, 0]
click at [315, 432] on button "Я принимаю Подтверждение использования музыки" at bounding box center [307, 431] width 13 height 13
click at [702, 482] on button "Создать" at bounding box center [722, 487] width 76 height 30
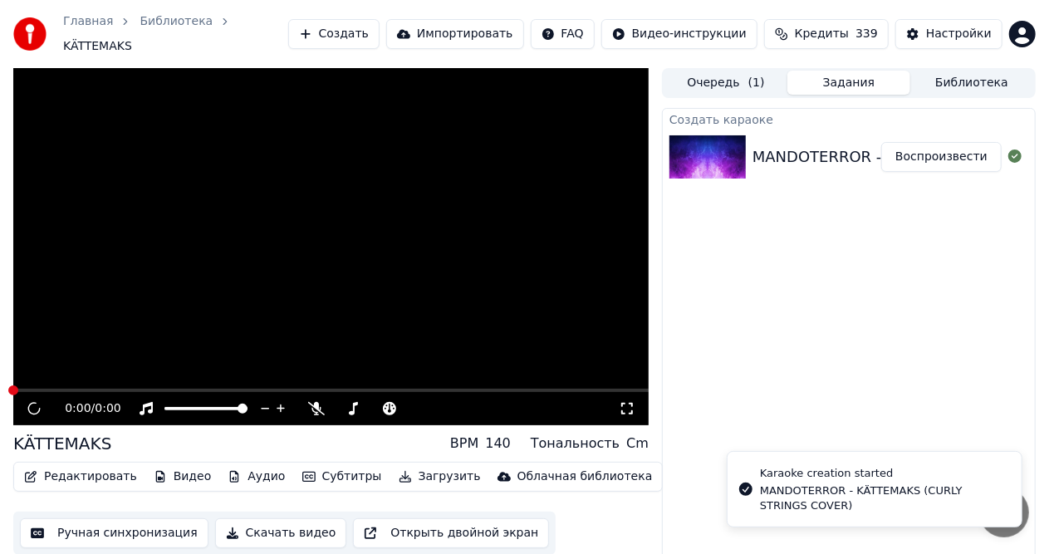
click at [915, 148] on button "Воспроизвести" at bounding box center [941, 157] width 120 height 30
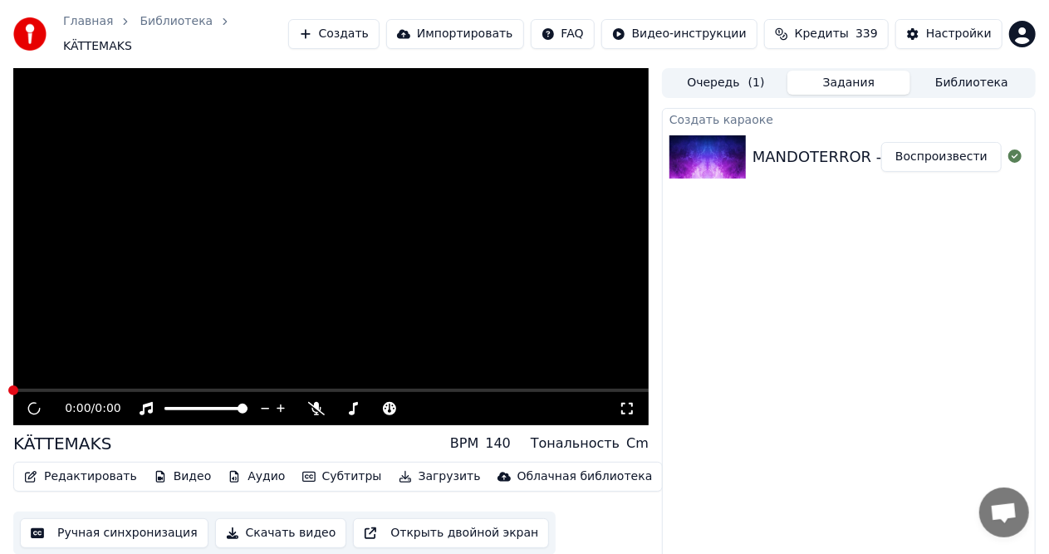
click at [972, 68] on div "Очередь ( 1 ) Задания Библиотека" at bounding box center [849, 83] width 374 height 30
click at [970, 71] on button "Библиотека" at bounding box center [971, 83] width 123 height 24
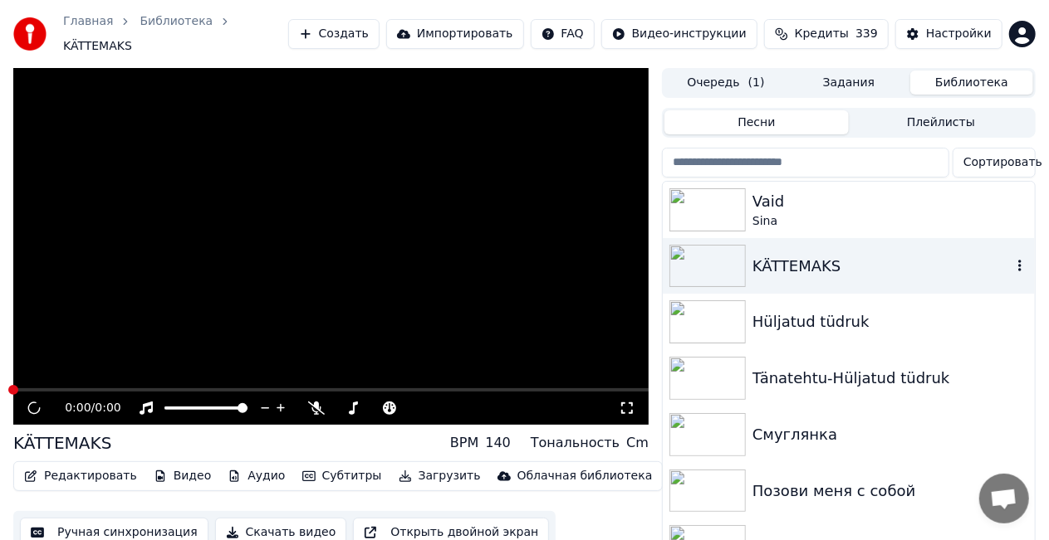
click at [790, 270] on div "KÄTTEMAKS" at bounding box center [849, 266] width 372 height 56
click at [1011, 259] on icon "button" at bounding box center [1019, 265] width 17 height 13
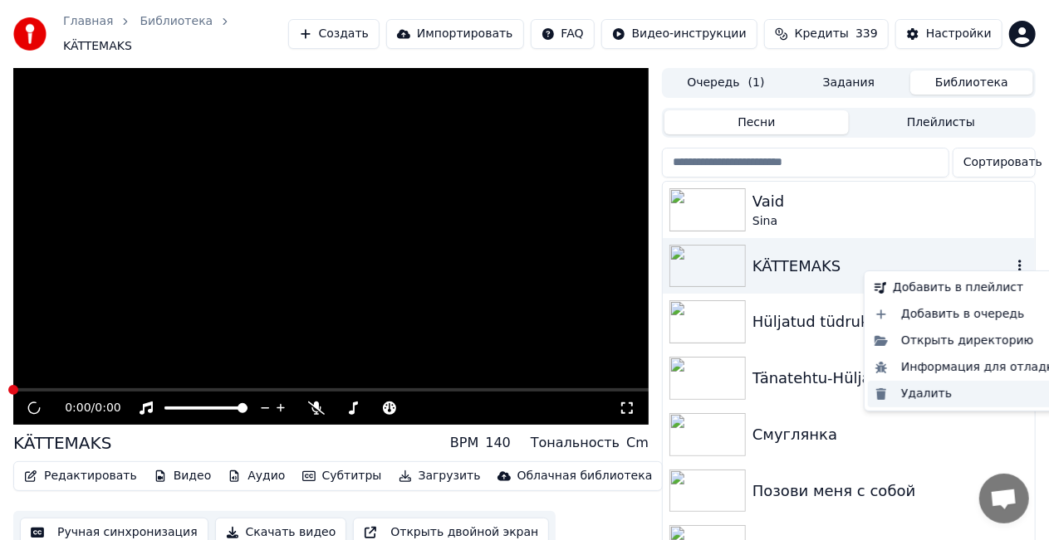
click at [941, 399] on div "Удалить" at bounding box center [968, 394] width 200 height 27
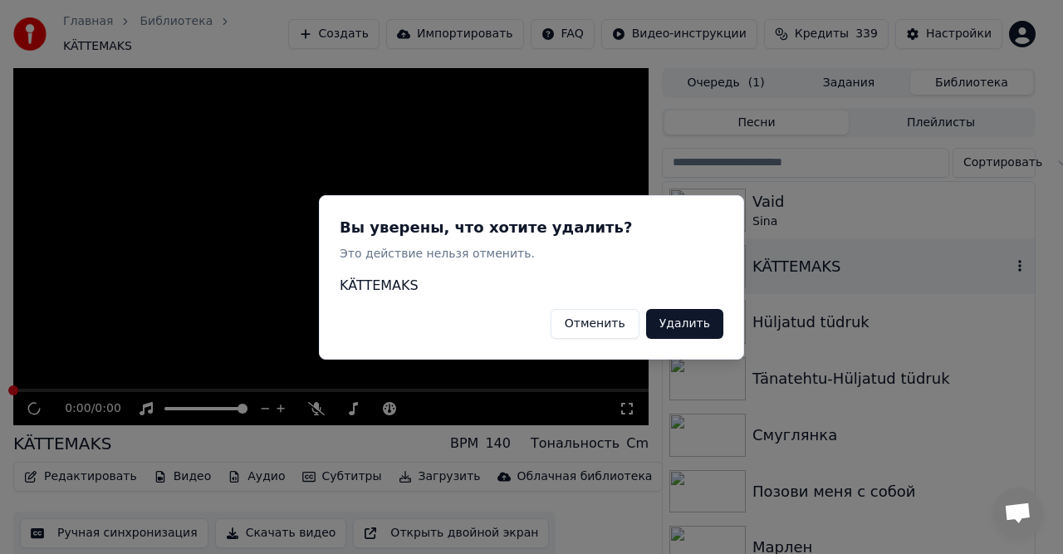
click at [693, 327] on button "Удалить" at bounding box center [684, 323] width 77 height 30
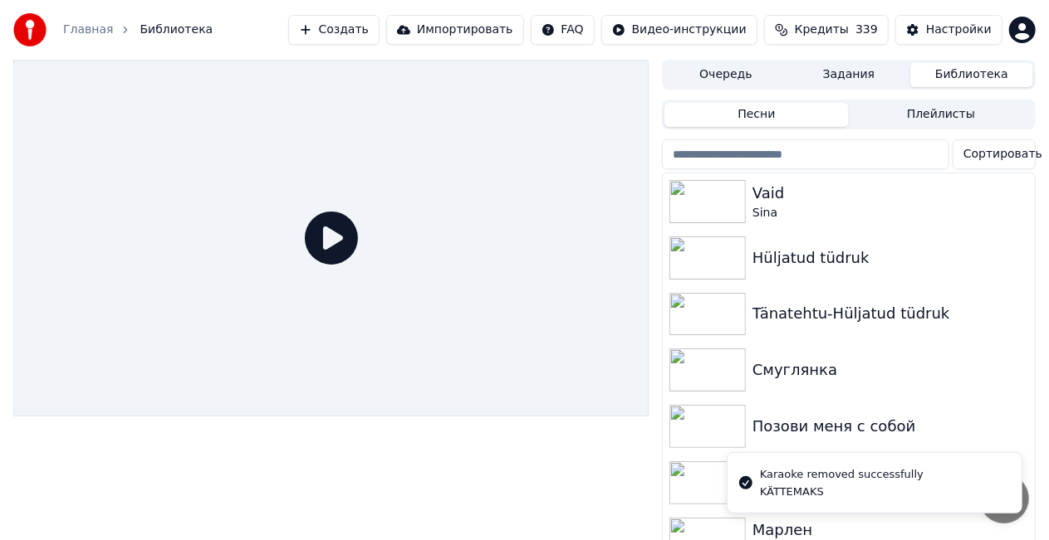
click at [369, 29] on button "Создать" at bounding box center [333, 30] width 91 height 30
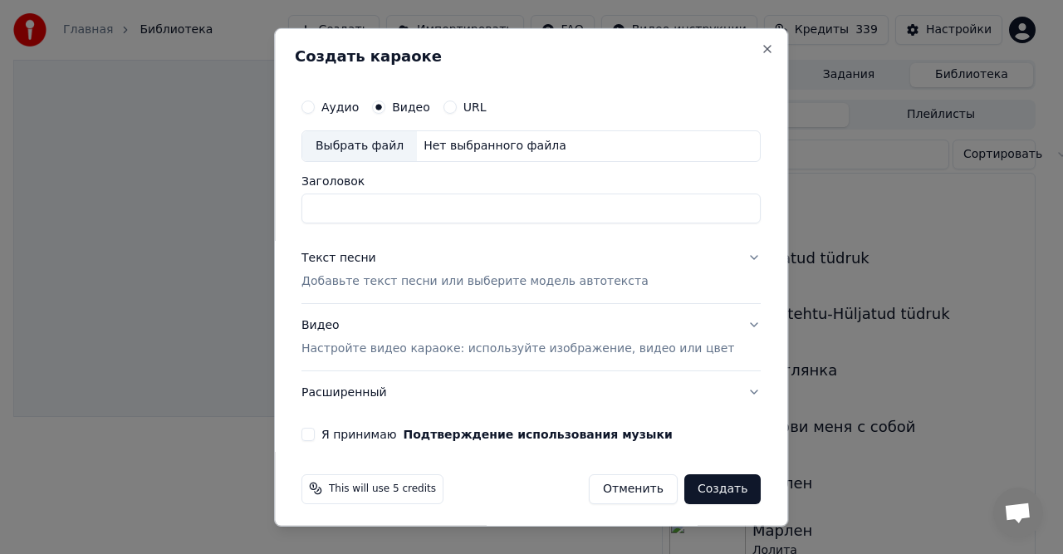
click at [451, 152] on div "Нет выбранного файла" at bounding box center [495, 145] width 156 height 17
type input "**********"
click at [420, 281] on p "Добавьте текст песни или выберите модель автотекста" at bounding box center [474, 280] width 347 height 17
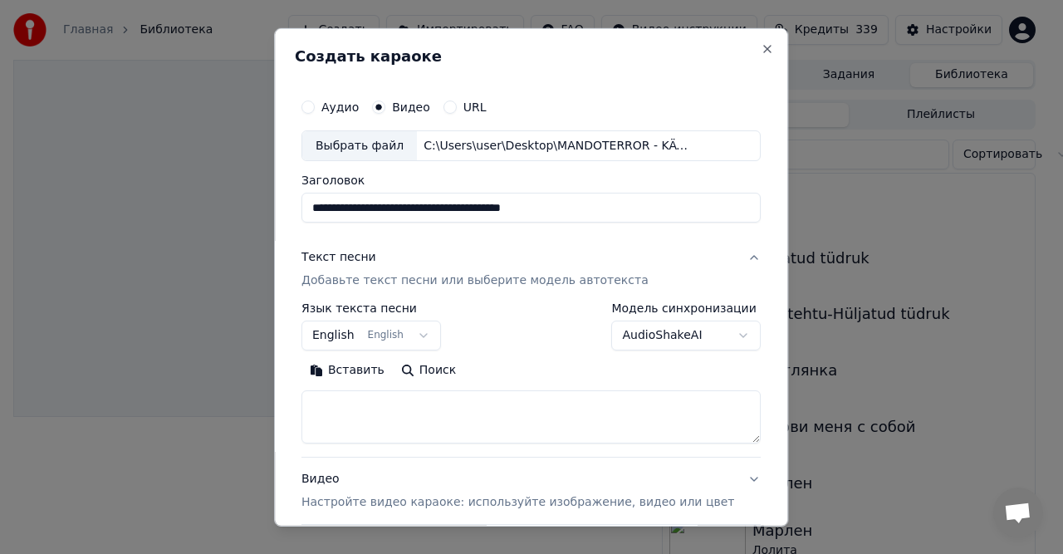
click at [325, 378] on button "Вставить" at bounding box center [346, 370] width 91 height 27
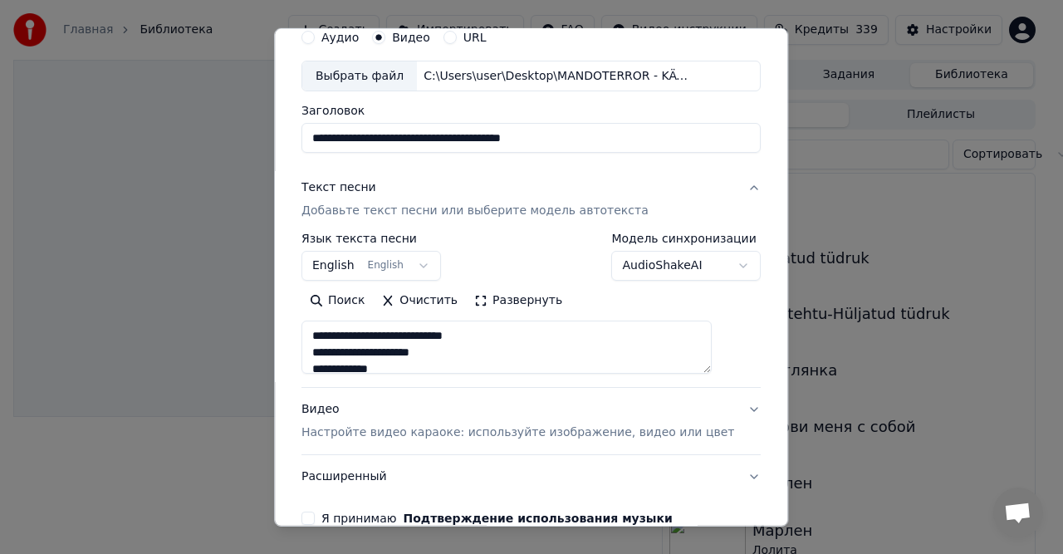
scroll to position [157, 0]
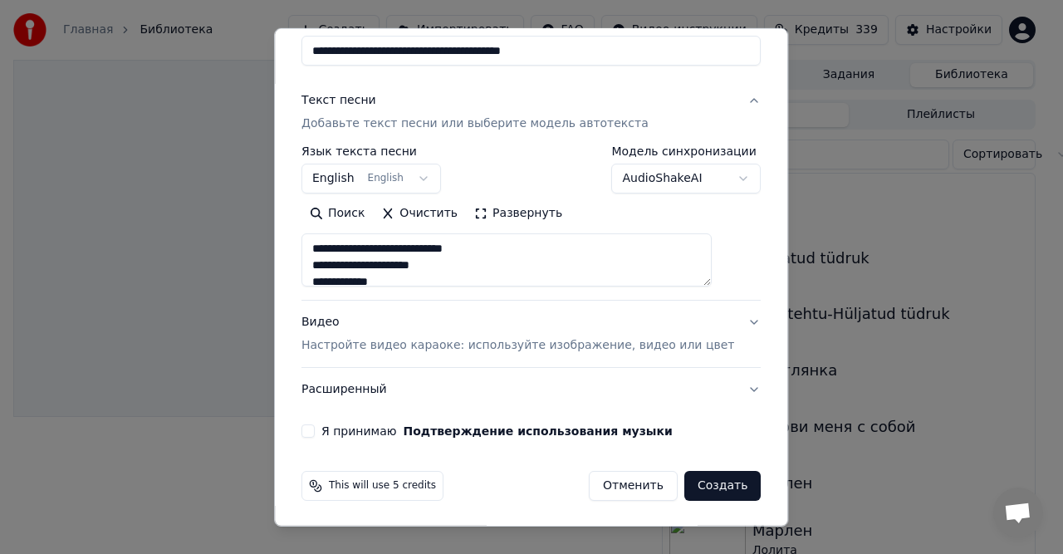
click at [503, 345] on p "Настройте видео караоке: используйте изображение, видео или цвет" at bounding box center [517, 345] width 433 height 17
type textarea "**********"
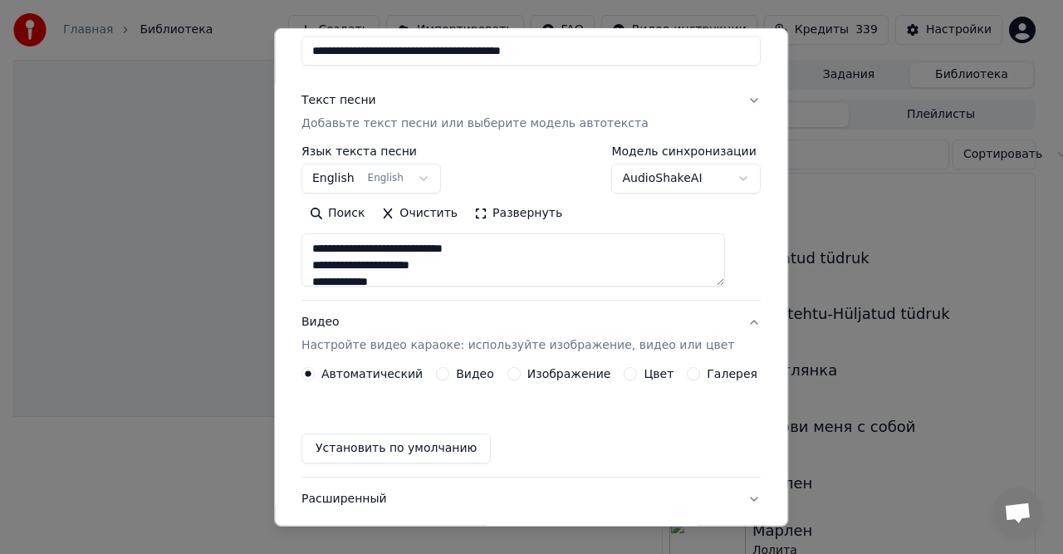
scroll to position [112, 0]
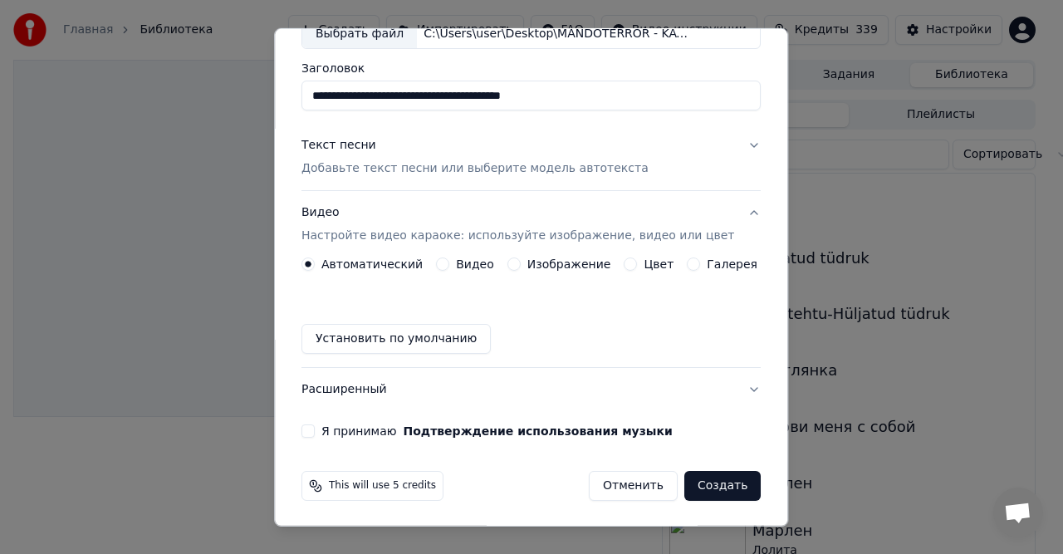
click at [479, 263] on label "Видео" at bounding box center [475, 264] width 38 height 12
click at [449, 263] on button "Видео" at bounding box center [442, 263] width 13 height 13
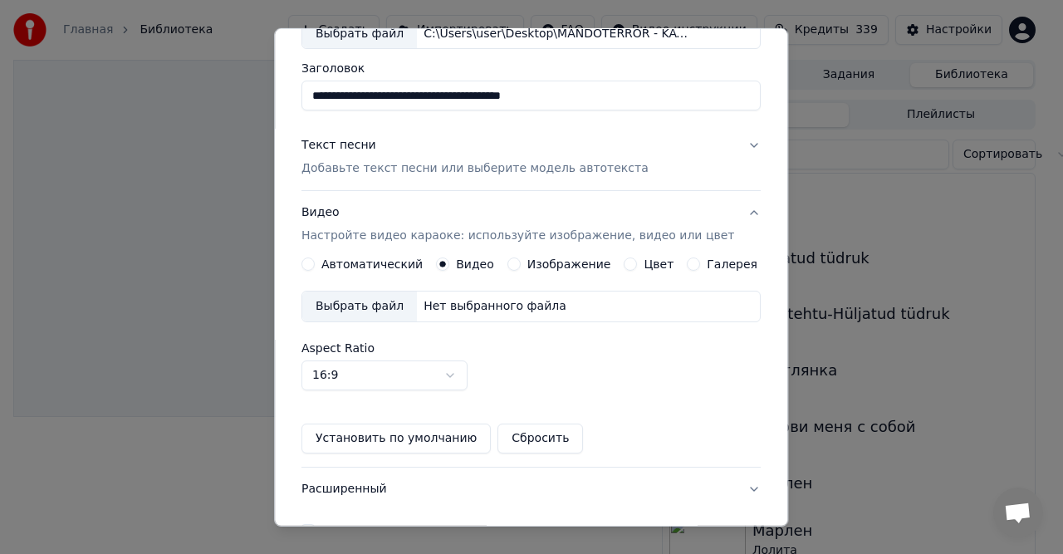
click at [462, 299] on div "Нет выбранного файла" at bounding box center [495, 306] width 156 height 17
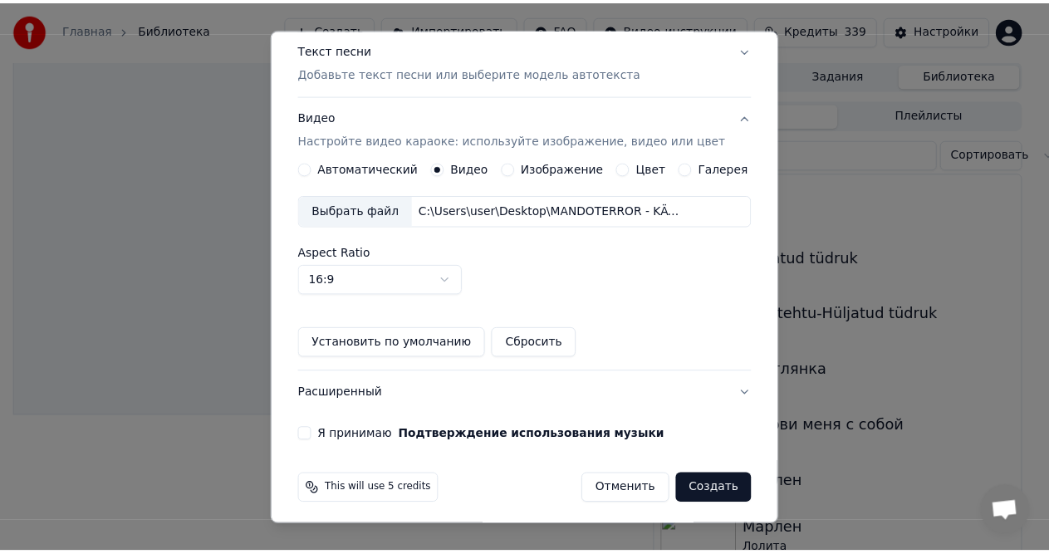
scroll to position [211, 0]
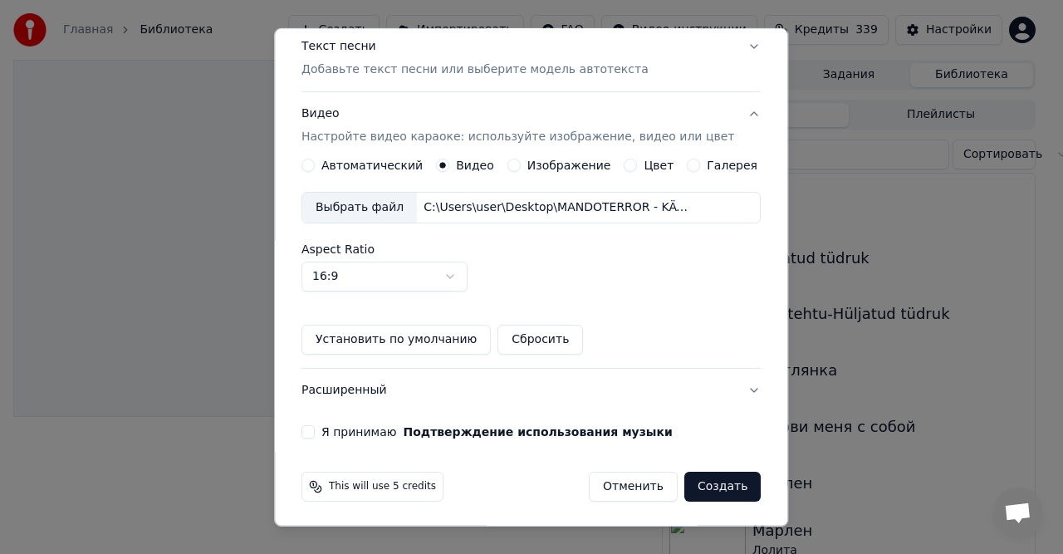
click at [330, 427] on div "Я принимаю Подтверждение использования музыки" at bounding box center [530, 431] width 459 height 13
click at [315, 432] on button "Я принимаю Подтверждение использования музыки" at bounding box center [307, 431] width 13 height 13
click at [691, 487] on button "Создать" at bounding box center [722, 487] width 76 height 30
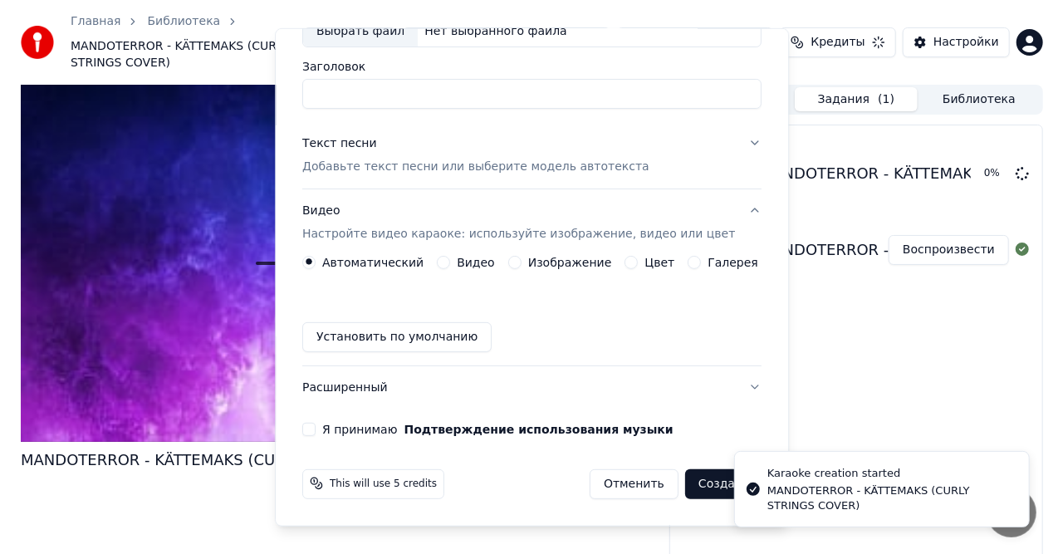
scroll to position [0, 0]
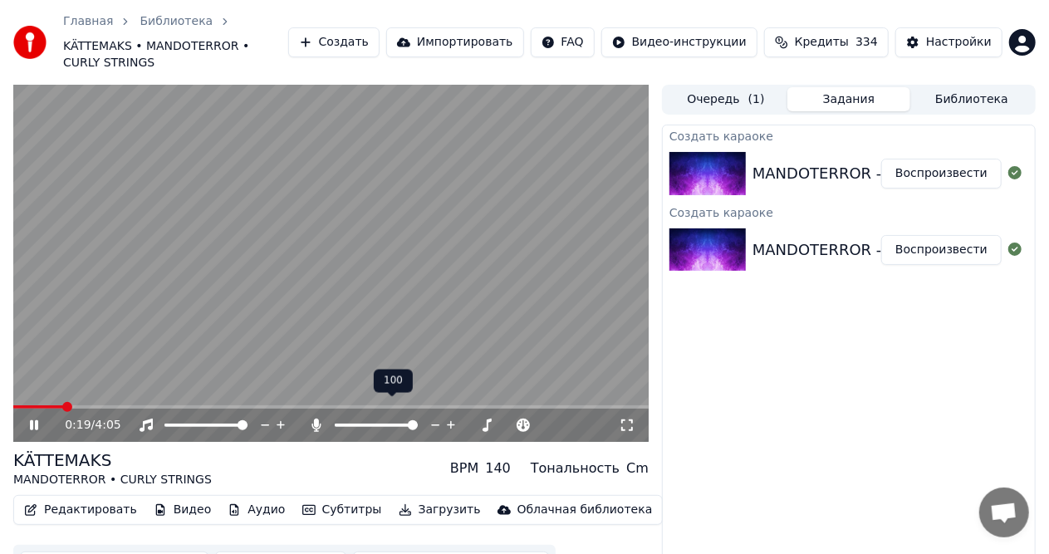
click at [418, 423] on span at bounding box center [376, 424] width 83 height 3
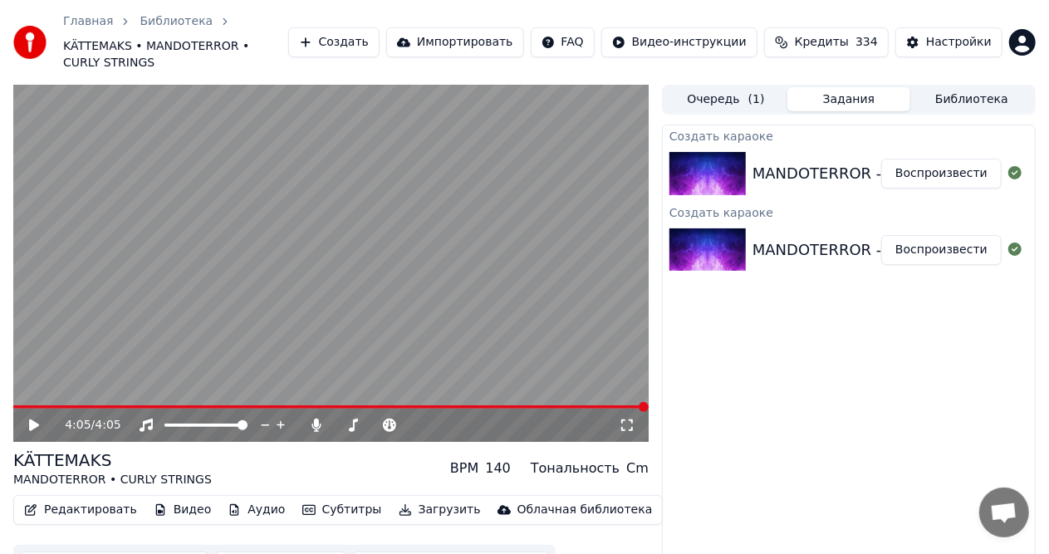
click at [967, 87] on button "Библиотека" at bounding box center [971, 99] width 123 height 24
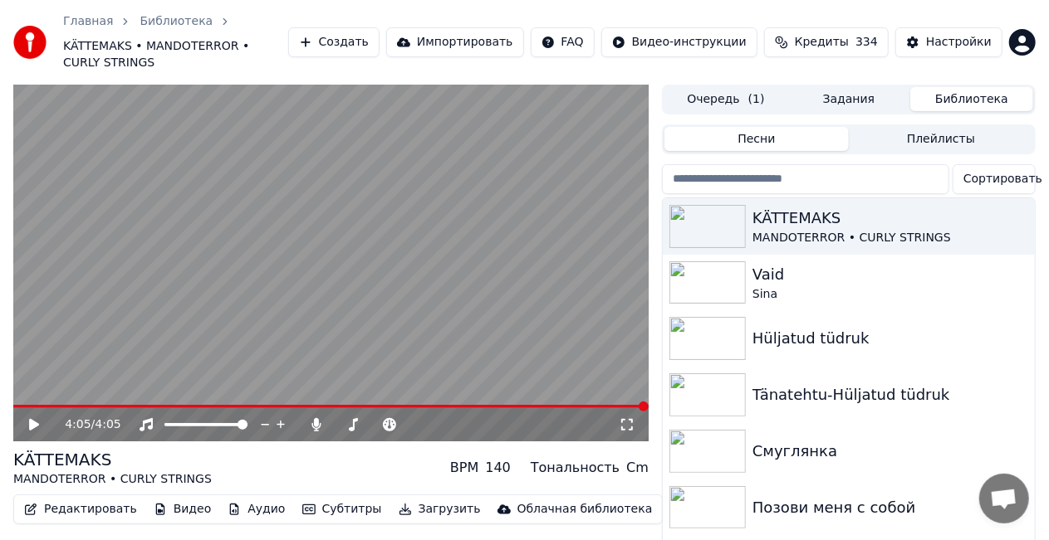
click at [379, 32] on button "Создать" at bounding box center [333, 42] width 91 height 30
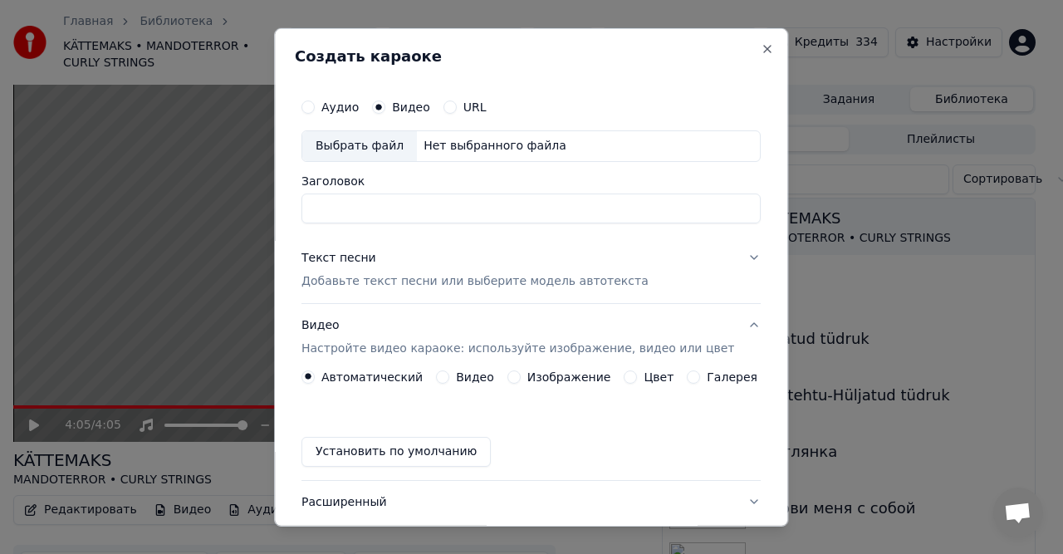
click at [448, 148] on div "Нет выбранного файла" at bounding box center [495, 145] width 156 height 17
type input "**********"
click at [364, 282] on p "Добавьте текст песни или выберите модель автотекста" at bounding box center [474, 280] width 347 height 17
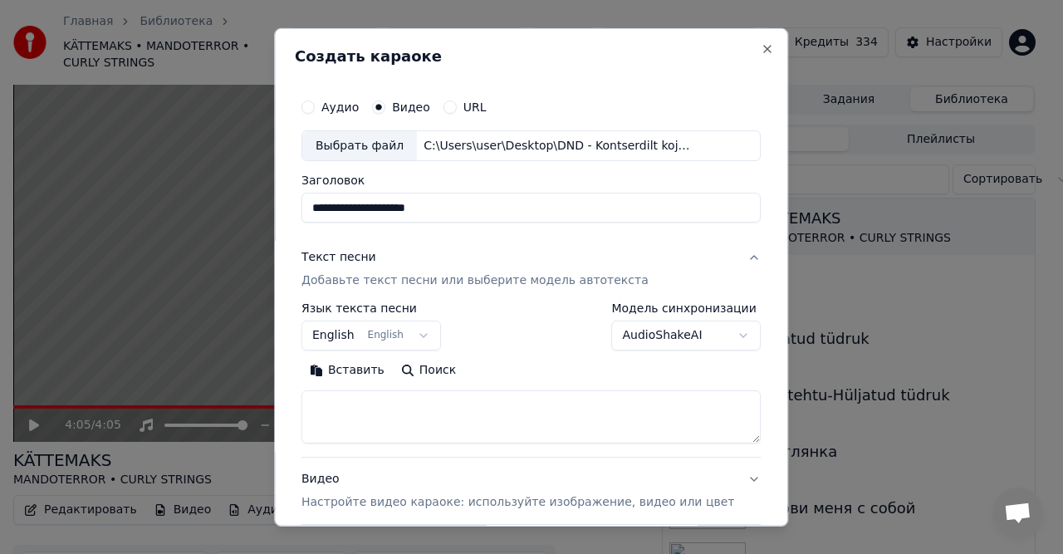
click at [415, 282] on p "Добавьте текст песни или выберите модель автотекста" at bounding box center [474, 280] width 347 height 17
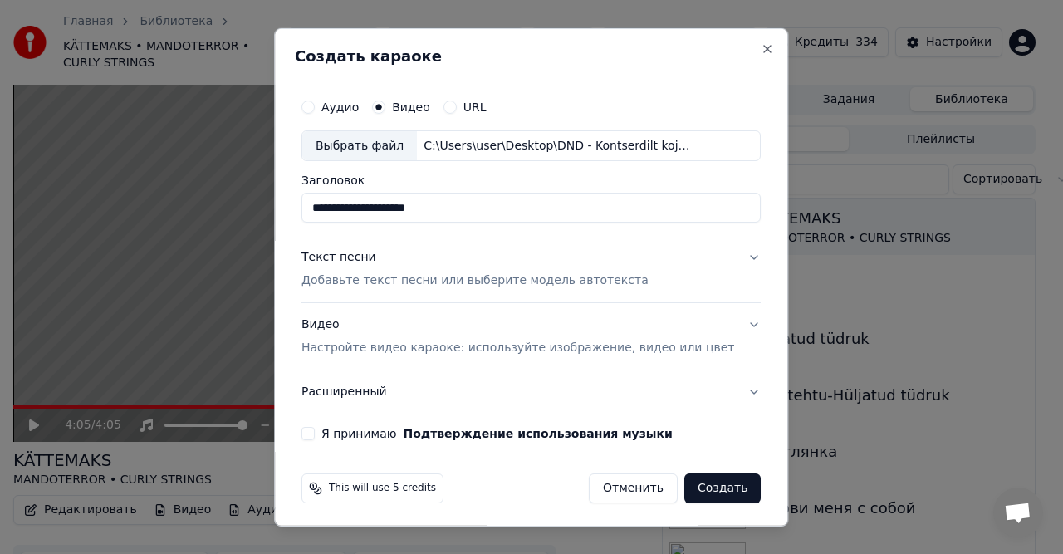
click at [389, 281] on p "Добавьте текст песни или выберите модель автотекста" at bounding box center [474, 280] width 347 height 17
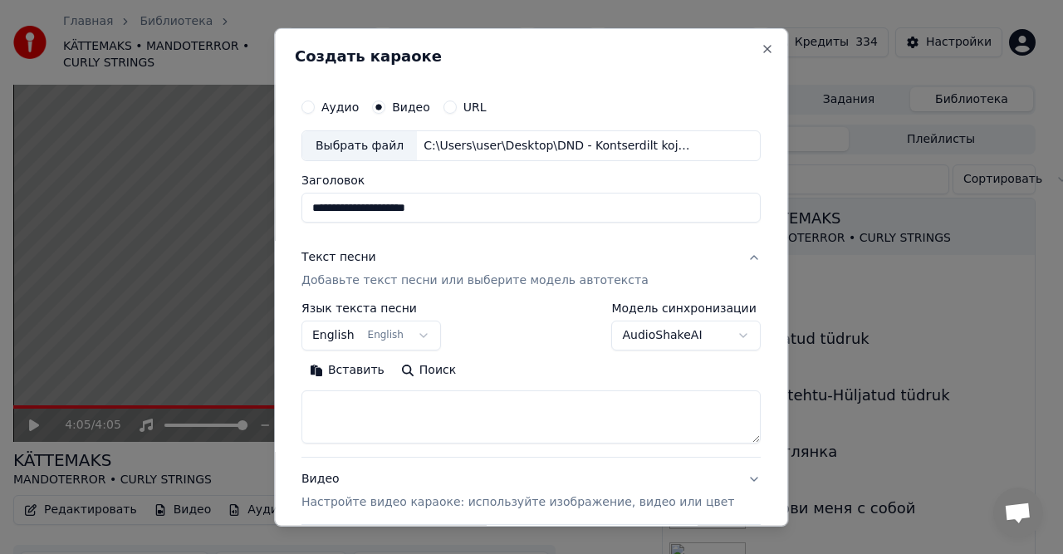
click at [372, 375] on button "Вставить" at bounding box center [346, 370] width 91 height 27
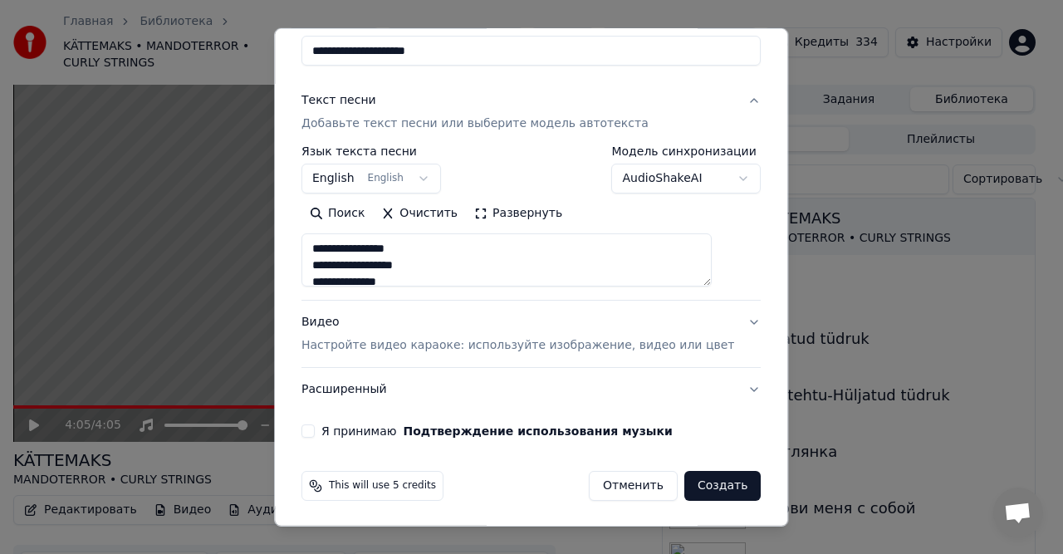
click at [384, 342] on p "Настройте видео караоке: используйте изображение, видео или цвет" at bounding box center [517, 345] width 433 height 17
type textarea "**********"
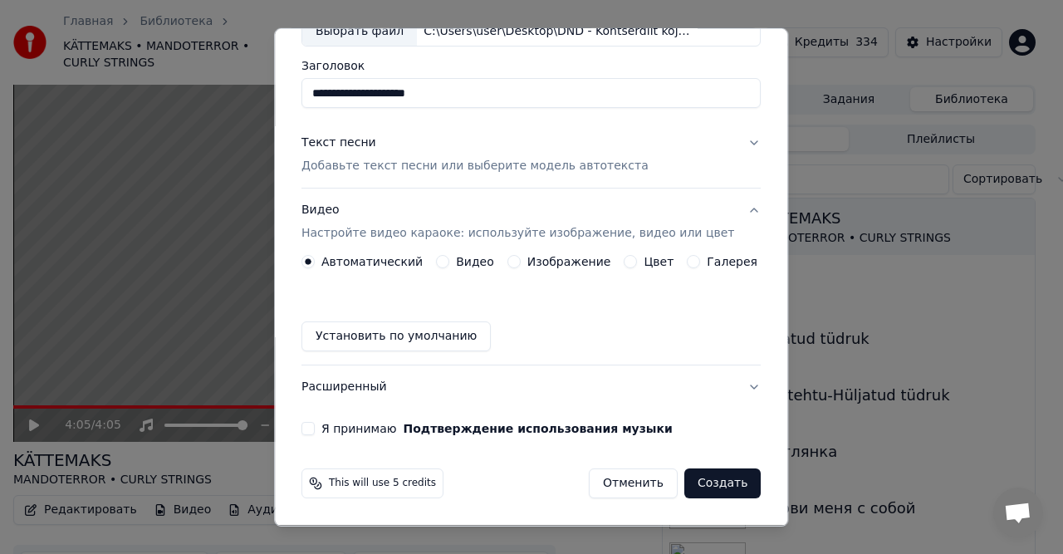
scroll to position [112, 0]
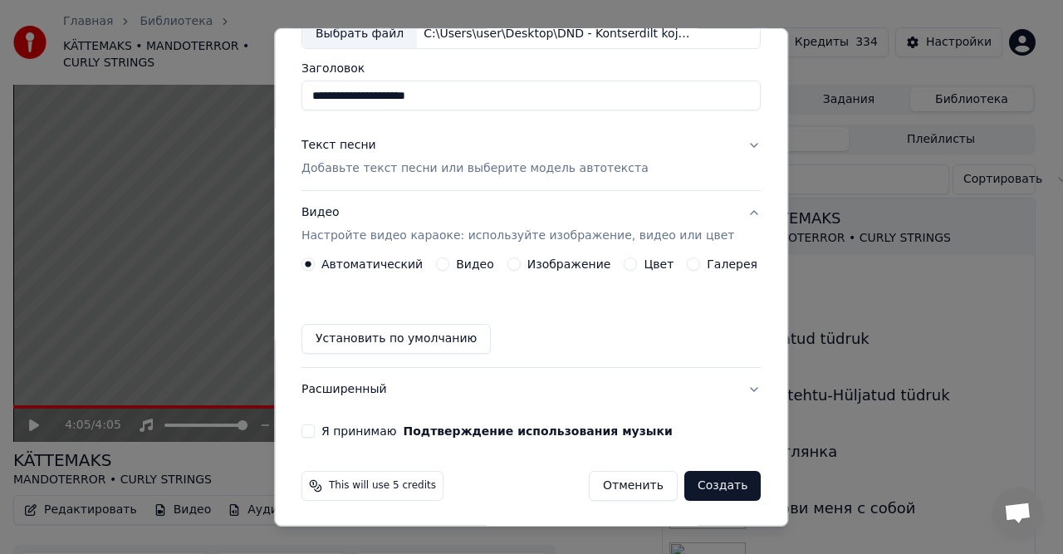
click at [467, 258] on label "Видео" at bounding box center [475, 264] width 38 height 12
click at [449, 258] on button "Видео" at bounding box center [442, 263] width 13 height 13
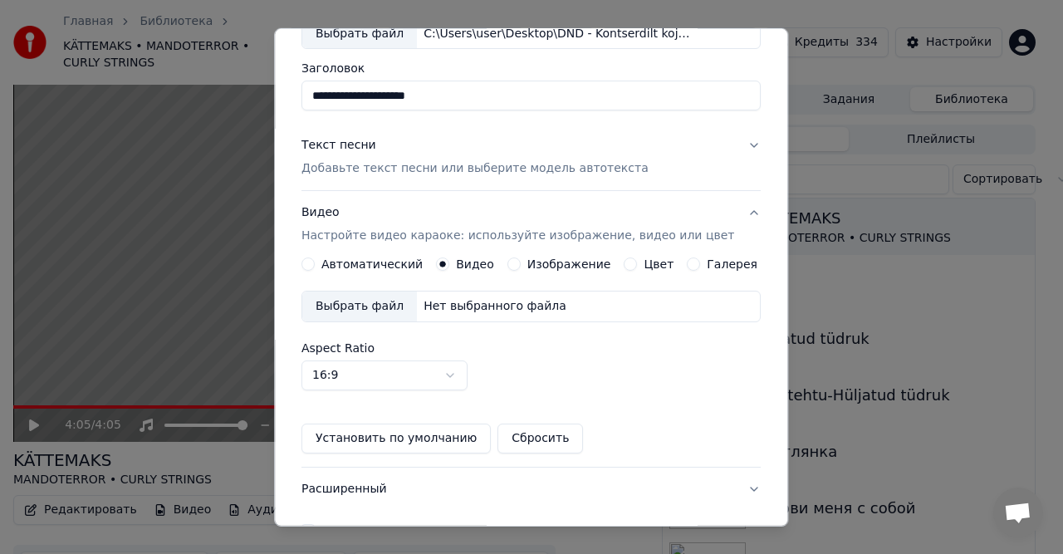
click at [452, 302] on div "Нет выбранного файла" at bounding box center [495, 306] width 156 height 17
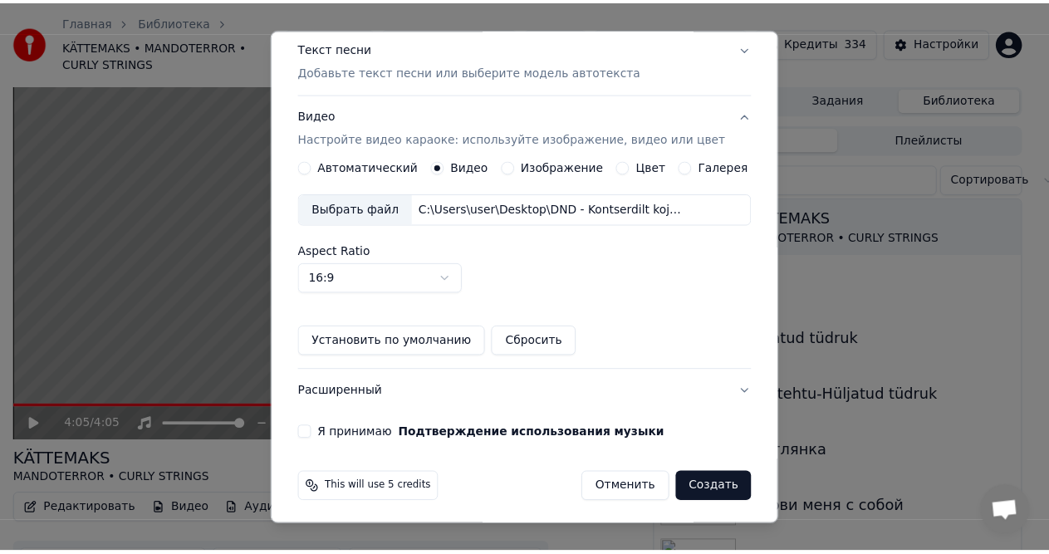
scroll to position [211, 0]
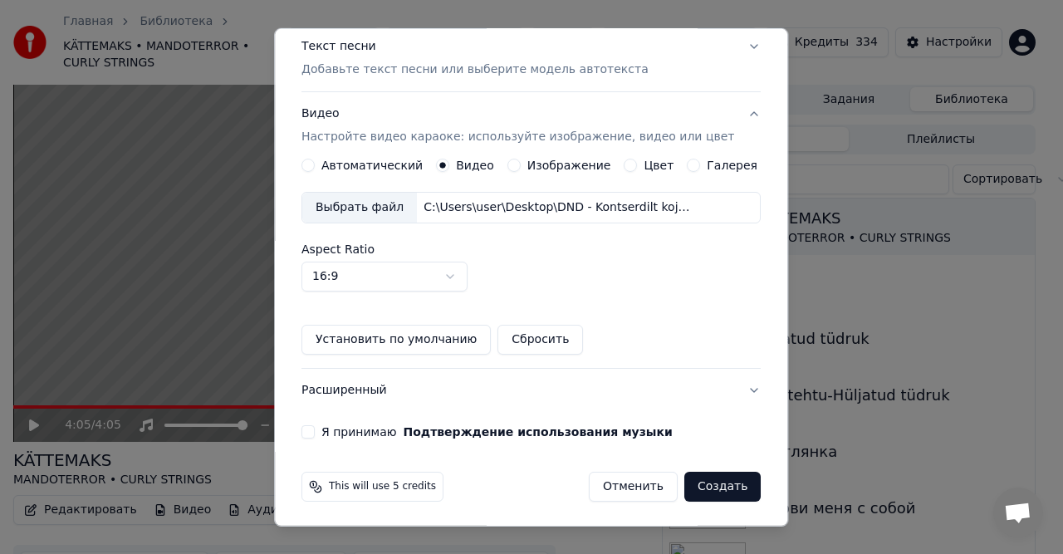
click at [345, 429] on label "Я принимаю Подтверждение использования музыки" at bounding box center [496, 432] width 351 height 12
click at [315, 429] on button "Я принимаю Подтверждение использования музыки" at bounding box center [307, 431] width 13 height 13
click at [700, 480] on button "Создать" at bounding box center [722, 487] width 76 height 30
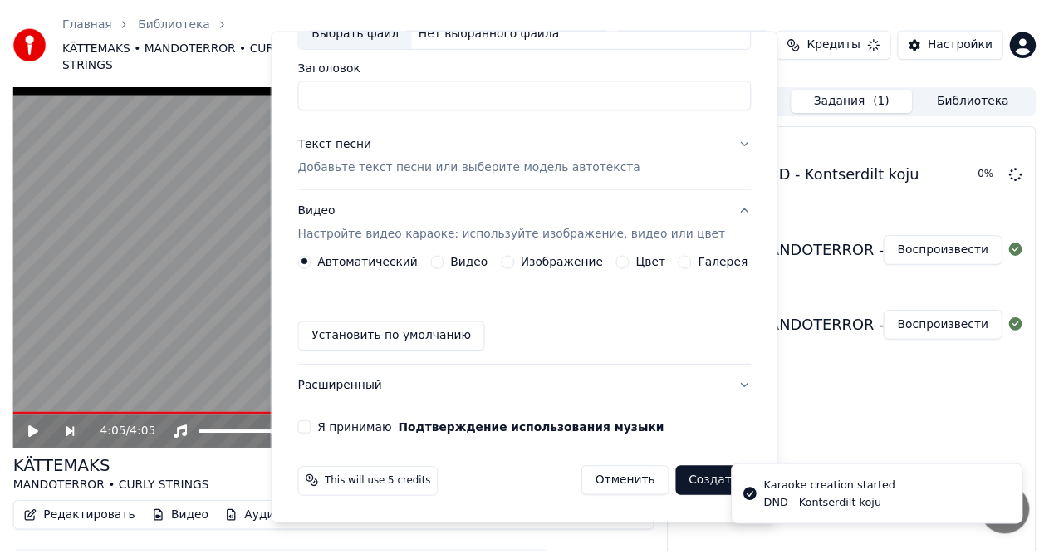
scroll to position [112, 0]
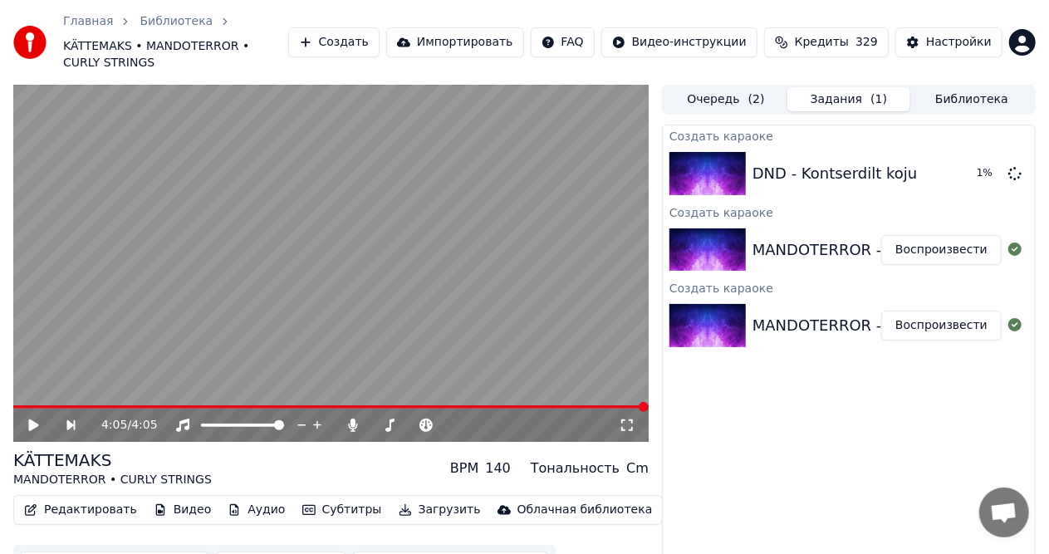
click at [968, 87] on button "Библиотека" at bounding box center [971, 99] width 123 height 24
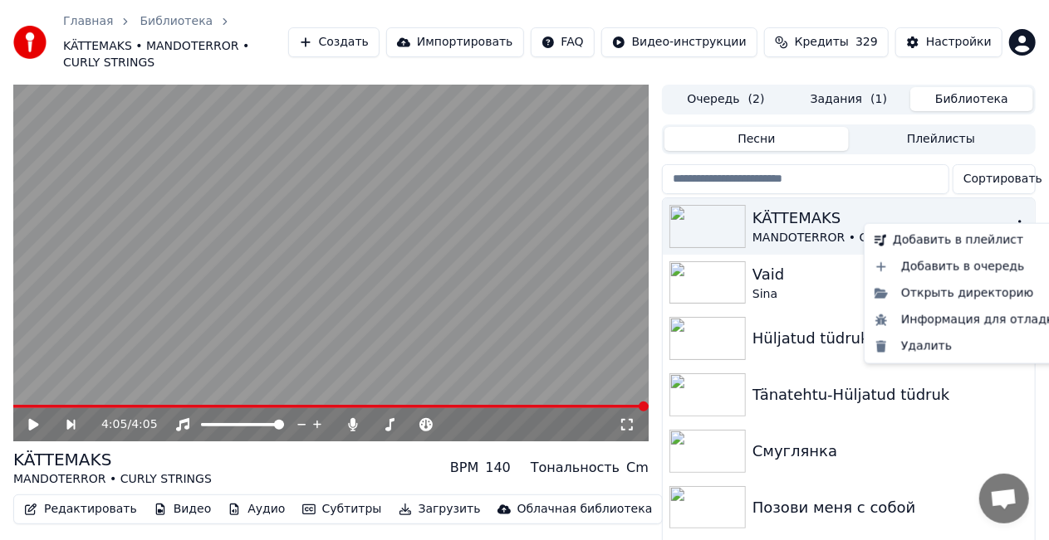
click at [1011, 219] on icon "button" at bounding box center [1019, 225] width 17 height 13
click at [925, 348] on div "Удалить" at bounding box center [968, 347] width 200 height 27
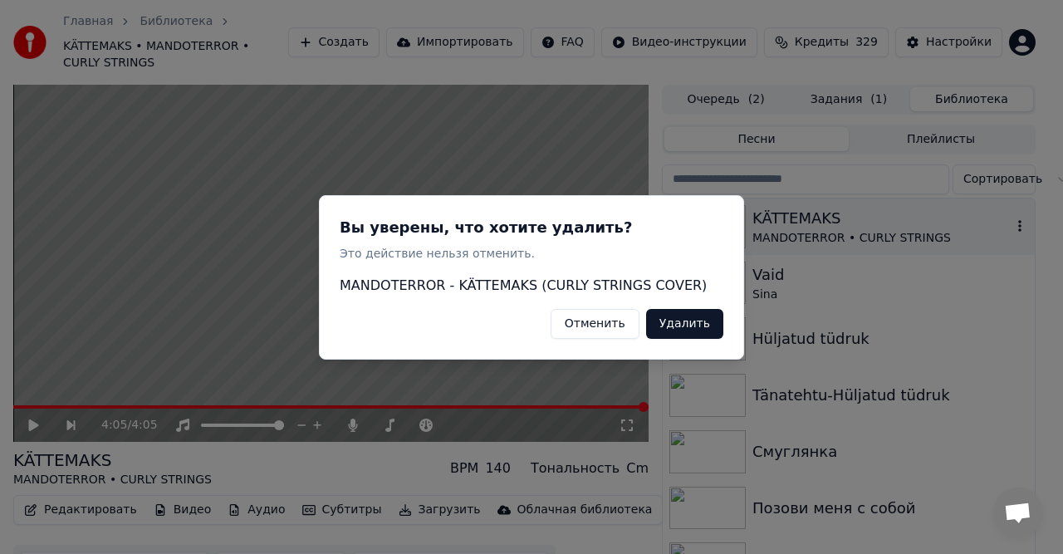
click at [687, 329] on button "Удалить" at bounding box center [684, 323] width 77 height 30
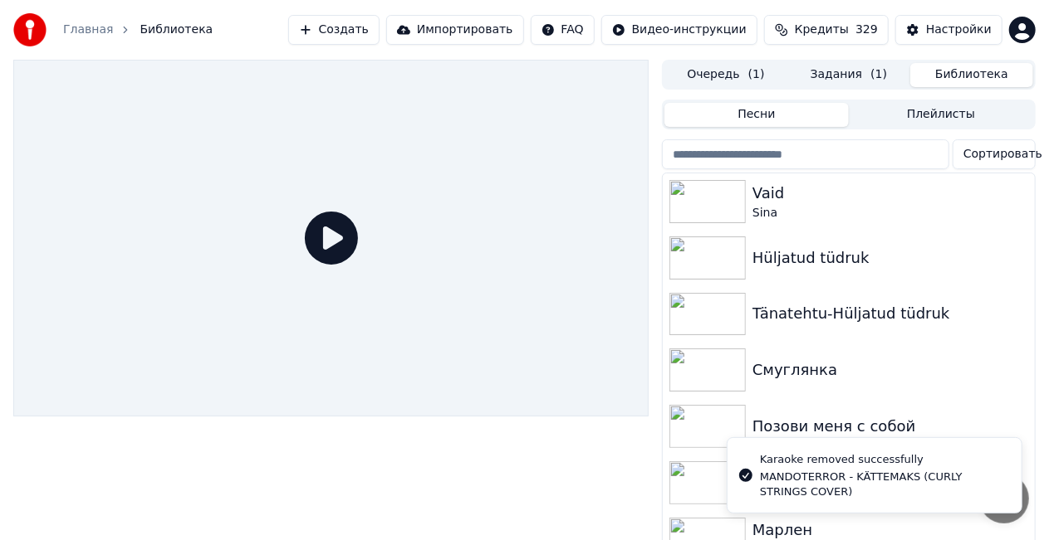
click at [724, 77] on button "Очередь ( 1 )" at bounding box center [725, 75] width 123 height 24
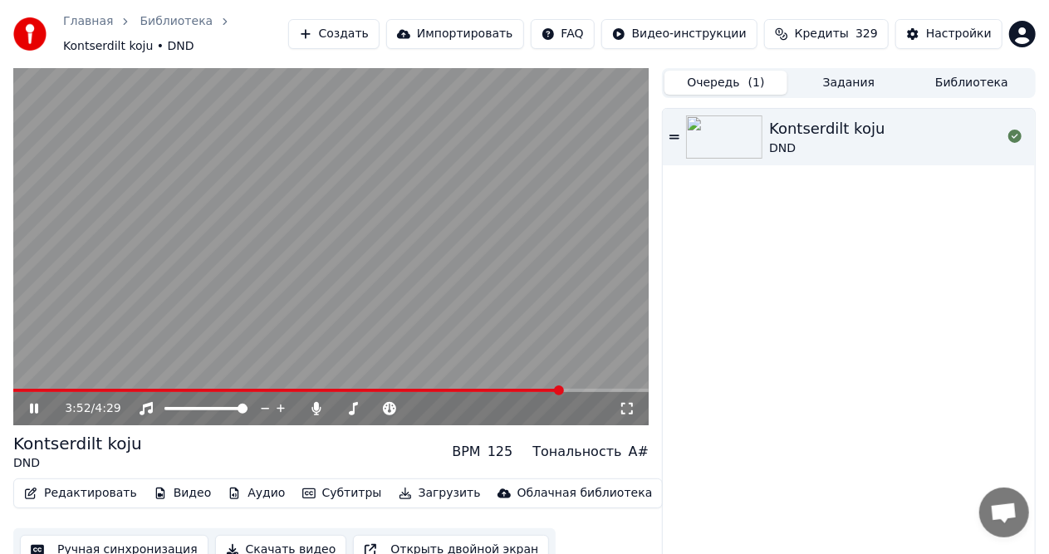
click at [105, 490] on button "Редактировать" at bounding box center [80, 493] width 126 height 23
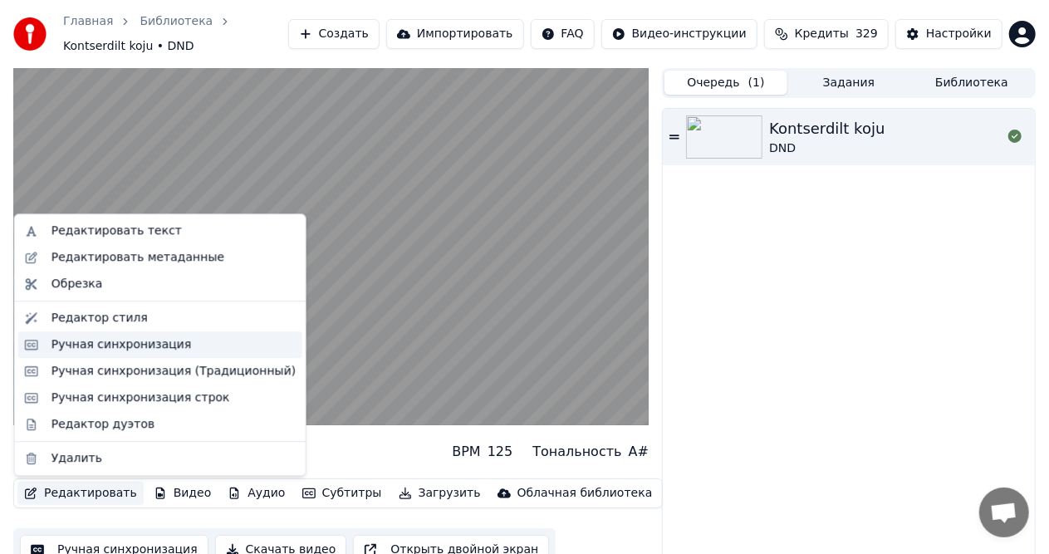
click at [143, 346] on div "Ручная синхронизация" at bounding box center [121, 344] width 140 height 17
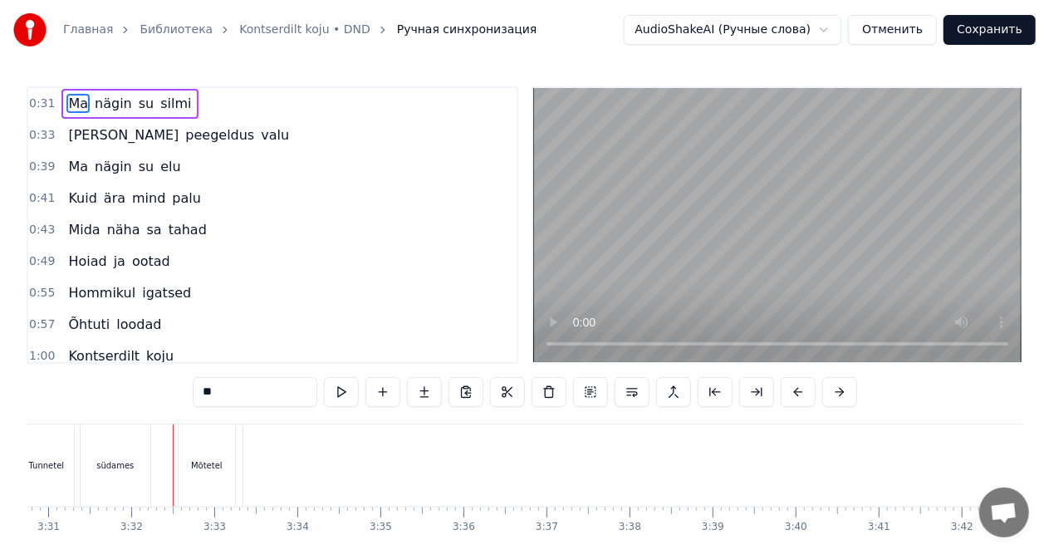
scroll to position [0, 17559]
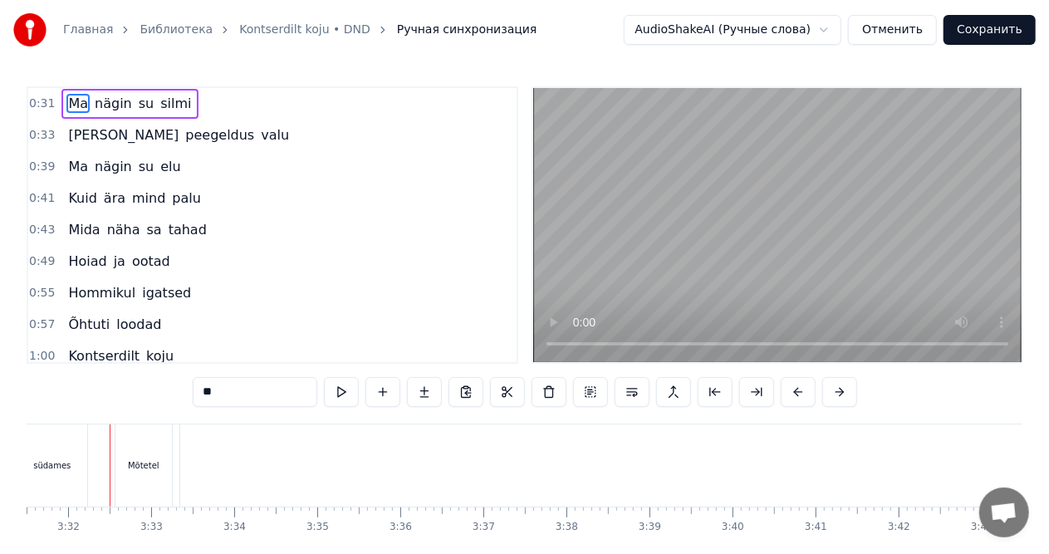
click at [731, 249] on video at bounding box center [777, 225] width 488 height 274
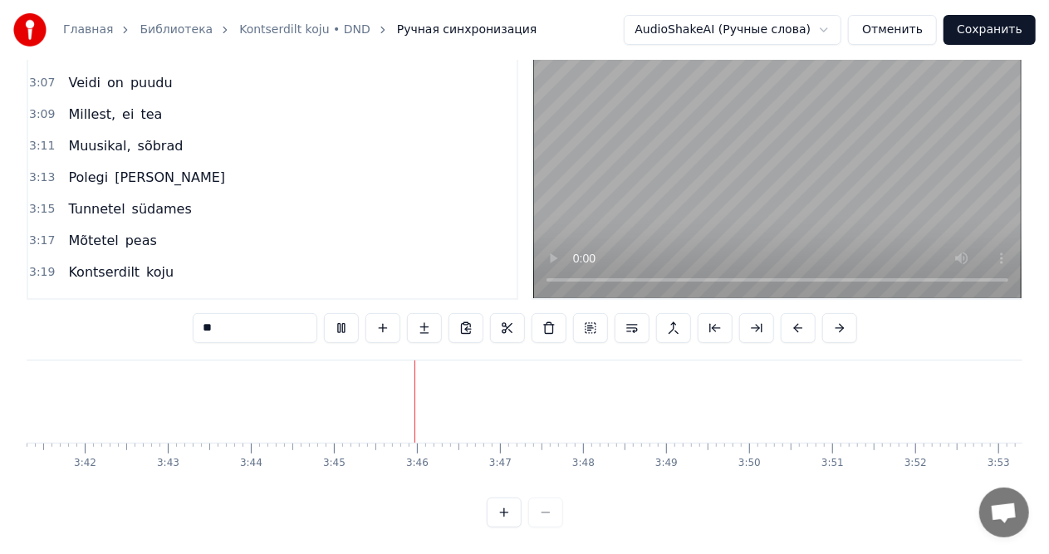
scroll to position [1400, 0]
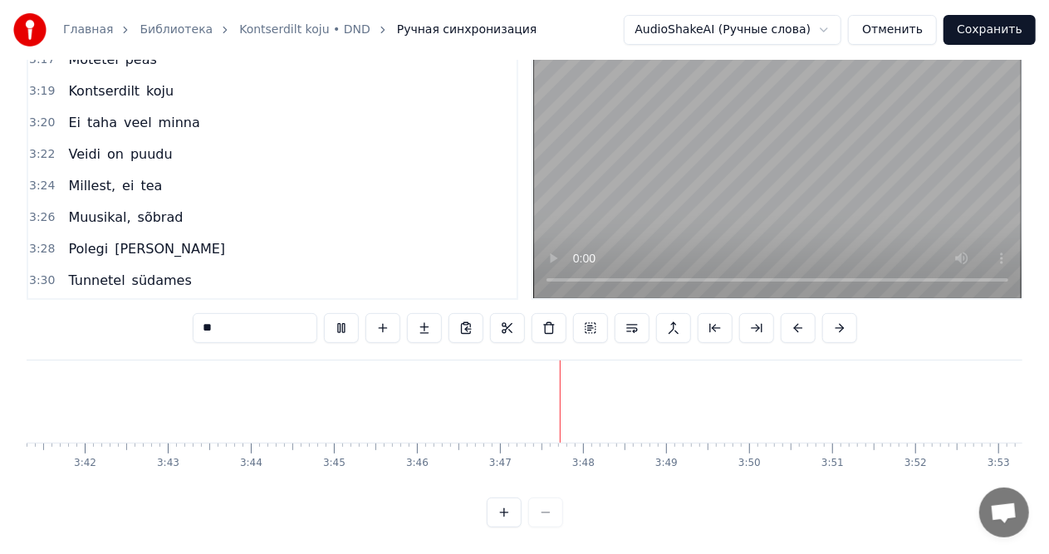
click at [137, 302] on span "peas" at bounding box center [141, 311] width 35 height 19
type input "****"
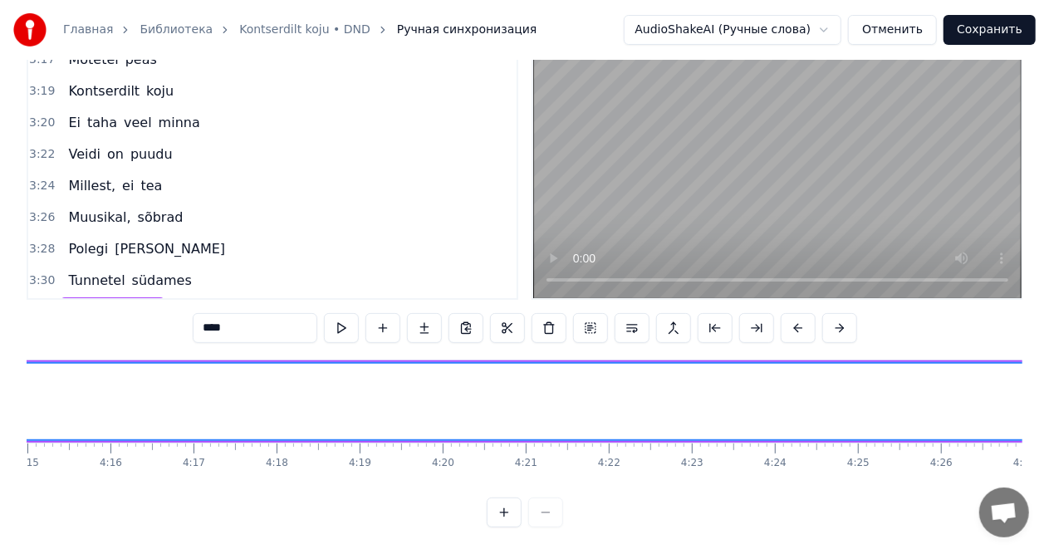
scroll to position [0, 21362]
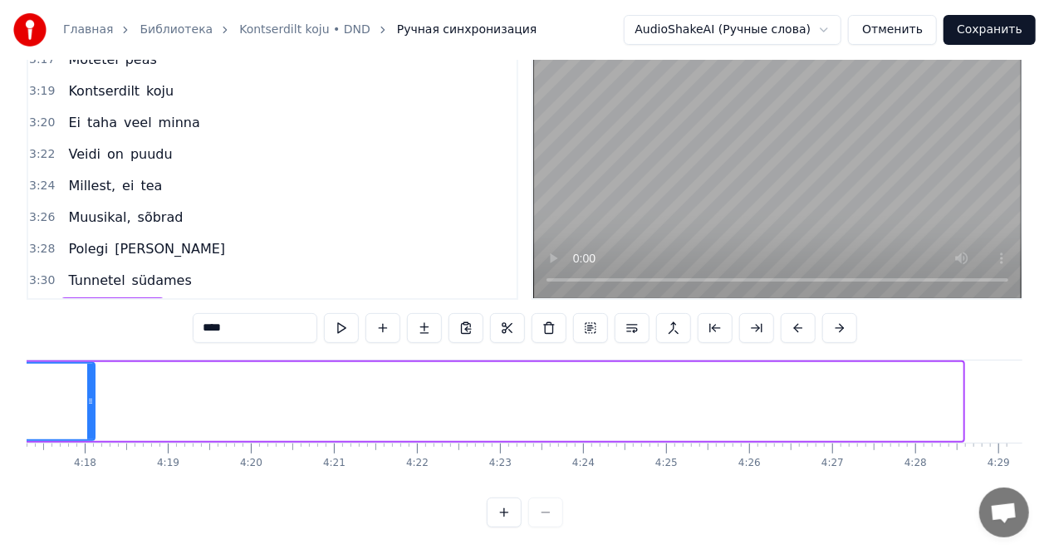
drag, startPoint x: 958, startPoint y: 385, endPoint x: 90, endPoint y: 394, distance: 867.6
click at [90, 394] on icon at bounding box center [90, 400] width 7 height 13
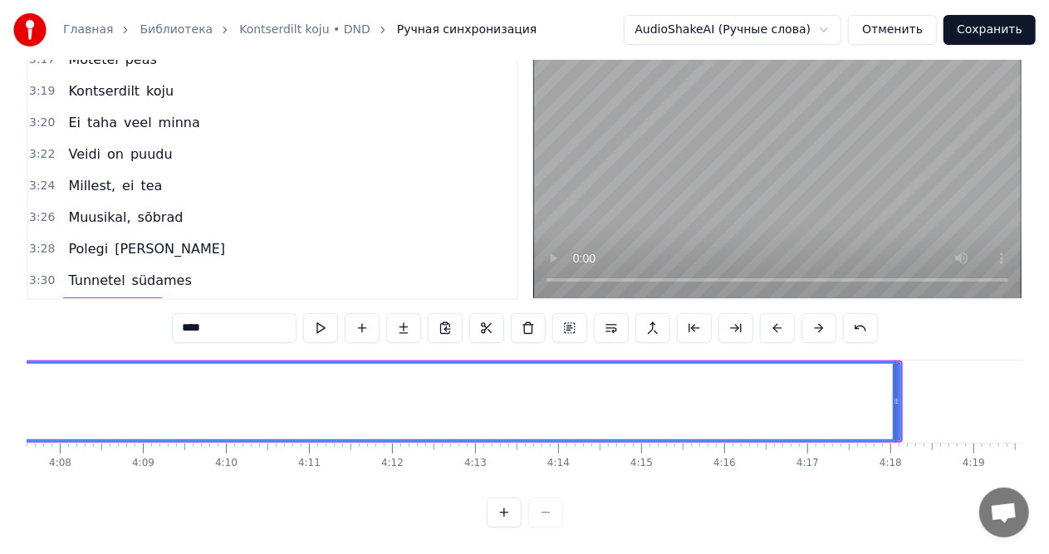
scroll to position [0, 20672]
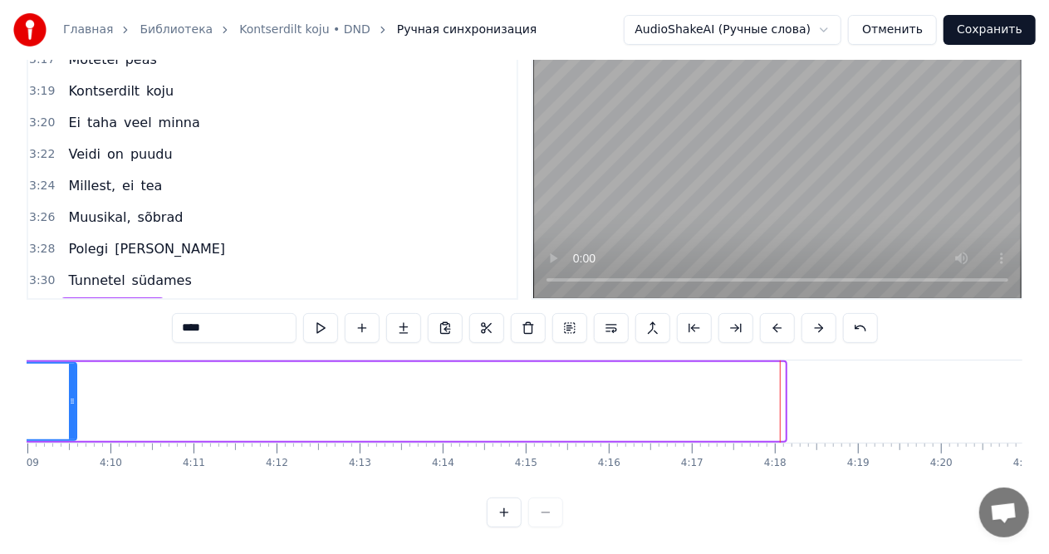
drag, startPoint x: 778, startPoint y: 393, endPoint x: 81, endPoint y: 399, distance: 696.6
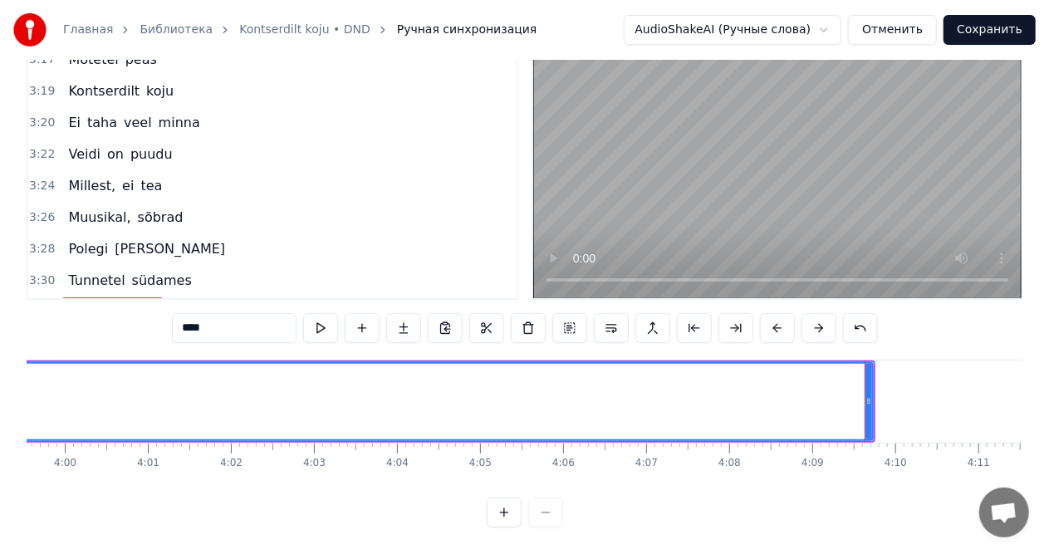
scroll to position [0, 19862]
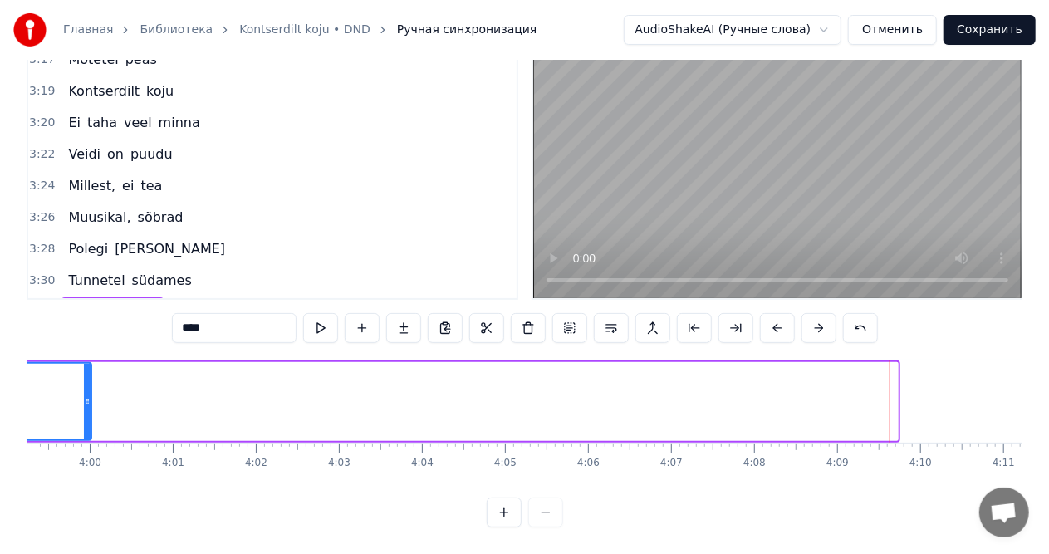
drag, startPoint x: 893, startPoint y: 397, endPoint x: 86, endPoint y: 400, distance: 807.0
click at [86, 400] on icon at bounding box center [87, 400] width 7 height 13
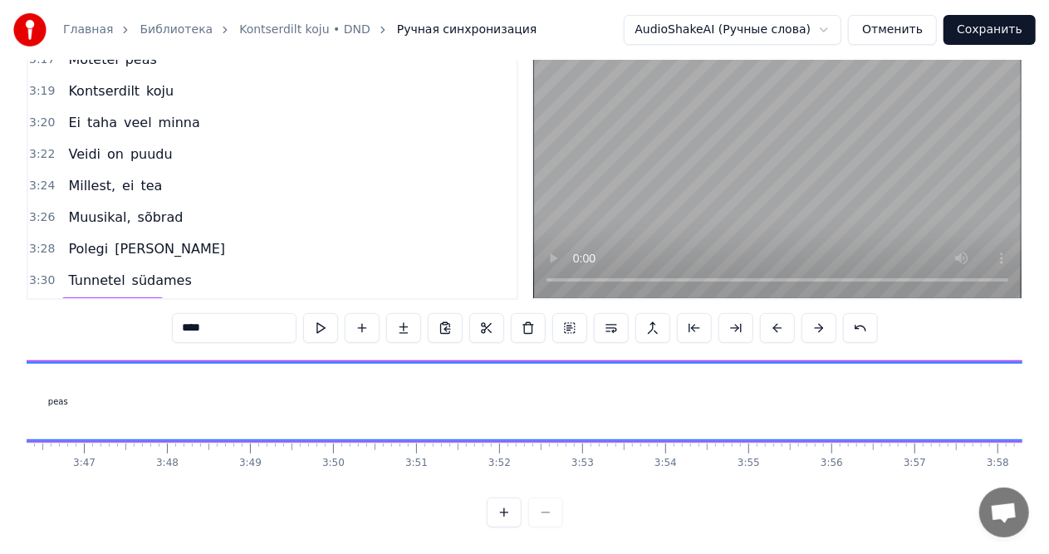
scroll to position [0, 19032]
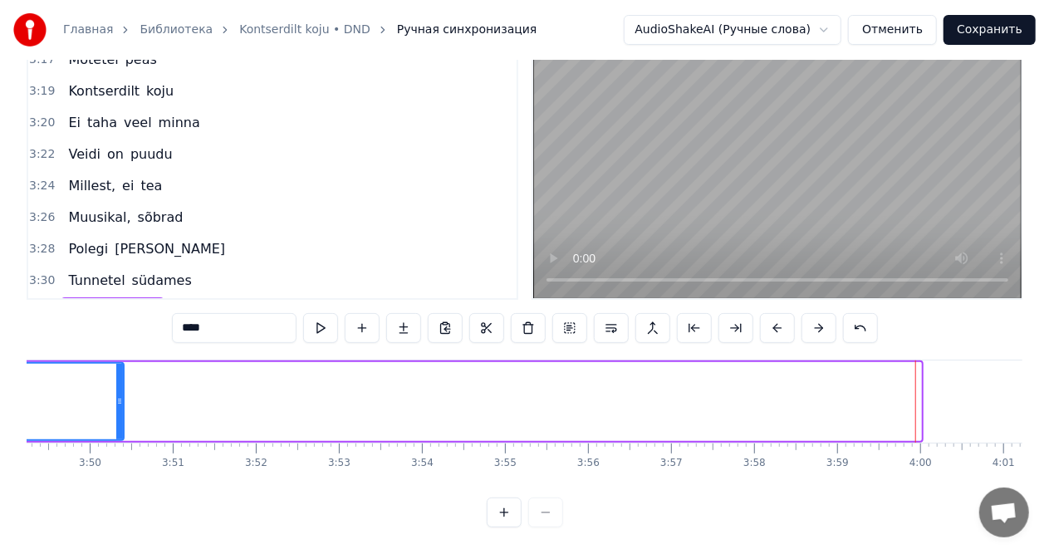
drag, startPoint x: 918, startPoint y: 399, endPoint x: 107, endPoint y: 390, distance: 811.2
click at [116, 394] on icon at bounding box center [119, 400] width 7 height 13
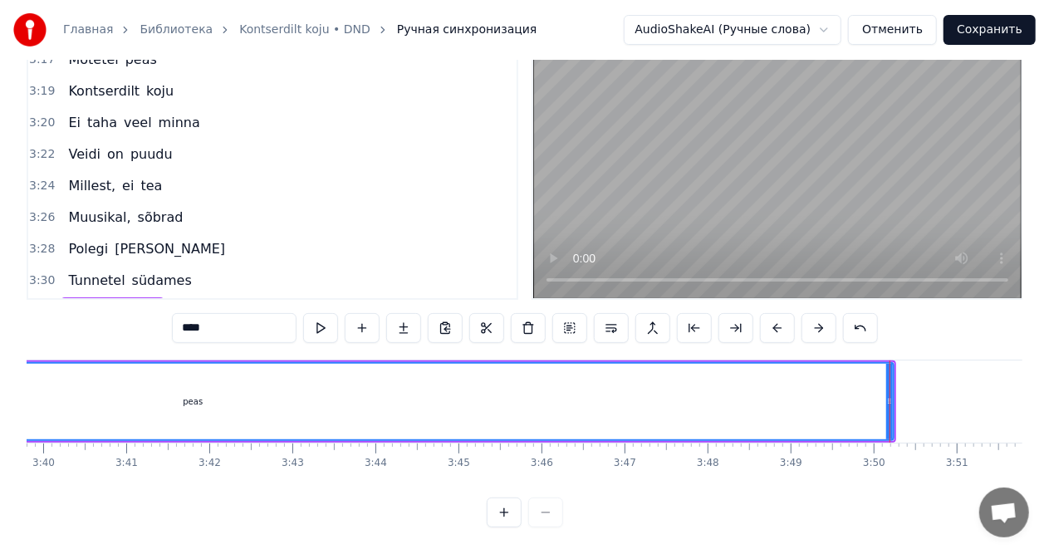
scroll to position [0, 18184]
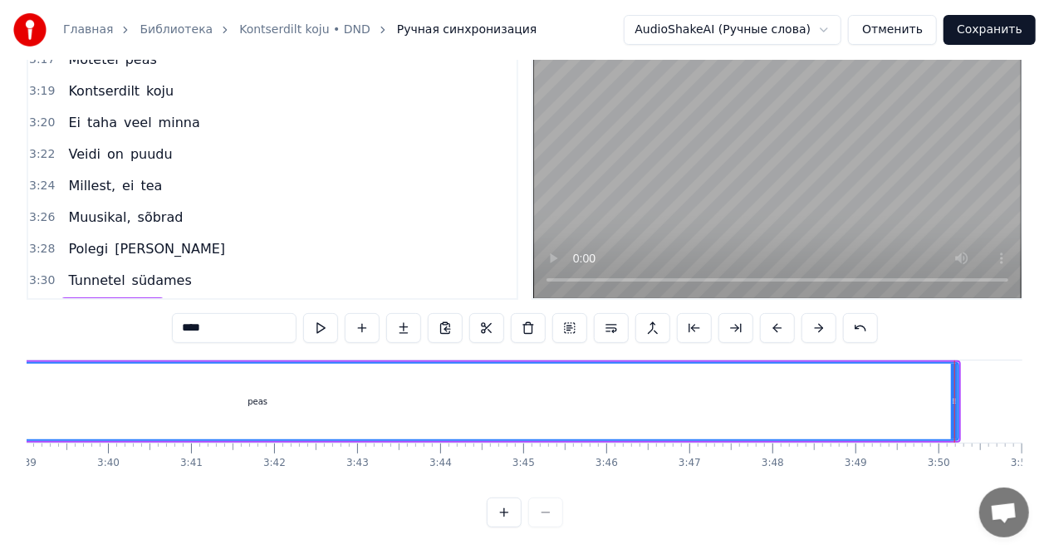
drag, startPoint x: 953, startPoint y: 400, endPoint x: 878, endPoint y: 396, distance: 74.8
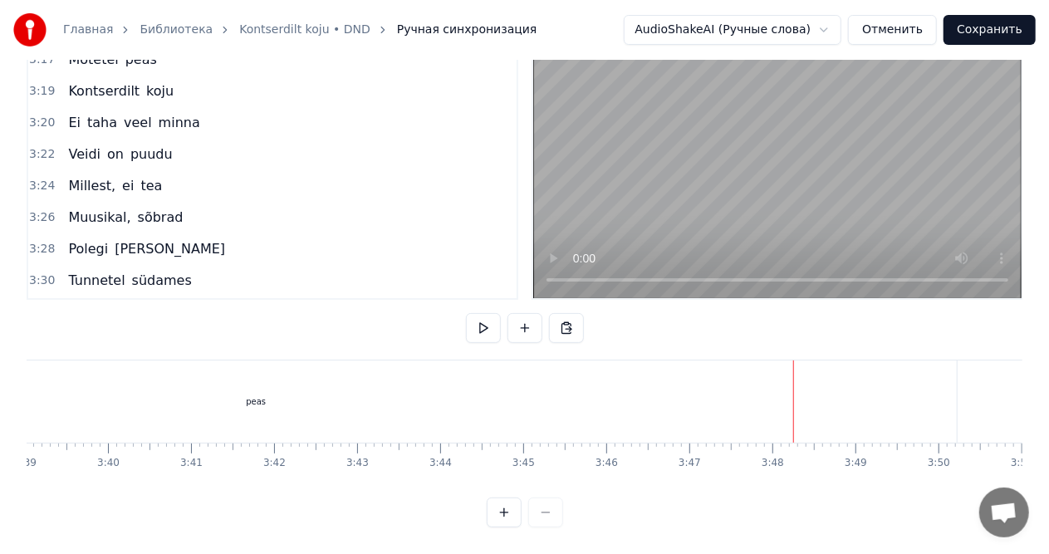
click at [942, 393] on div "peas" at bounding box center [256, 401] width 1401 height 82
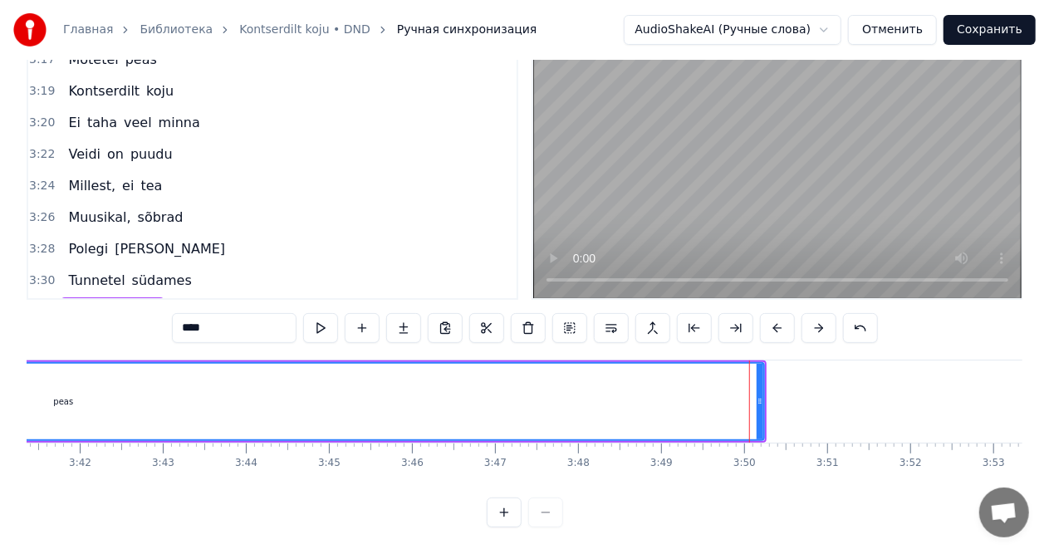
scroll to position [0, 18365]
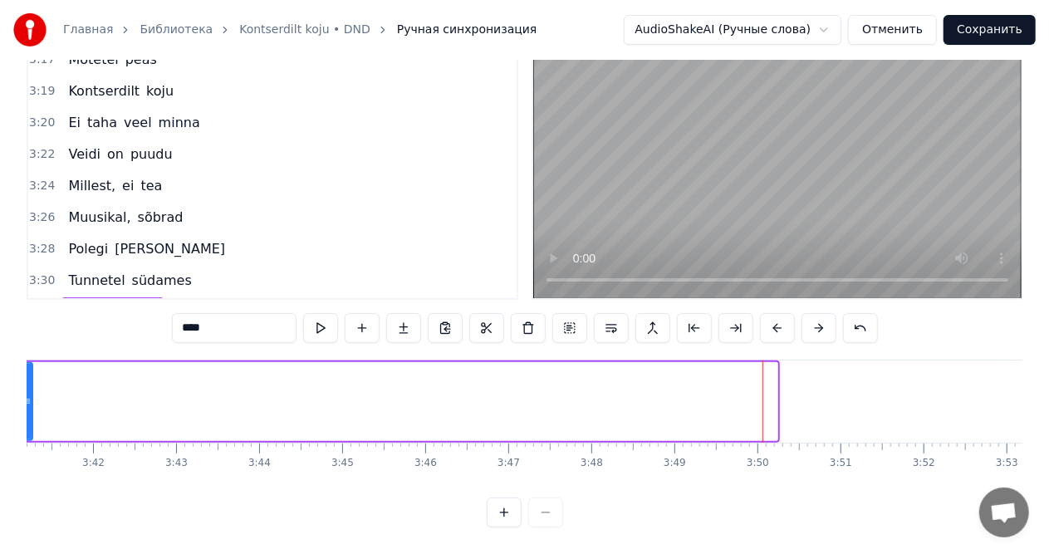
drag, startPoint x: 772, startPoint y: 393, endPoint x: 125, endPoint y: 442, distance: 649.4
click at [27, 395] on icon at bounding box center [28, 400] width 7 height 13
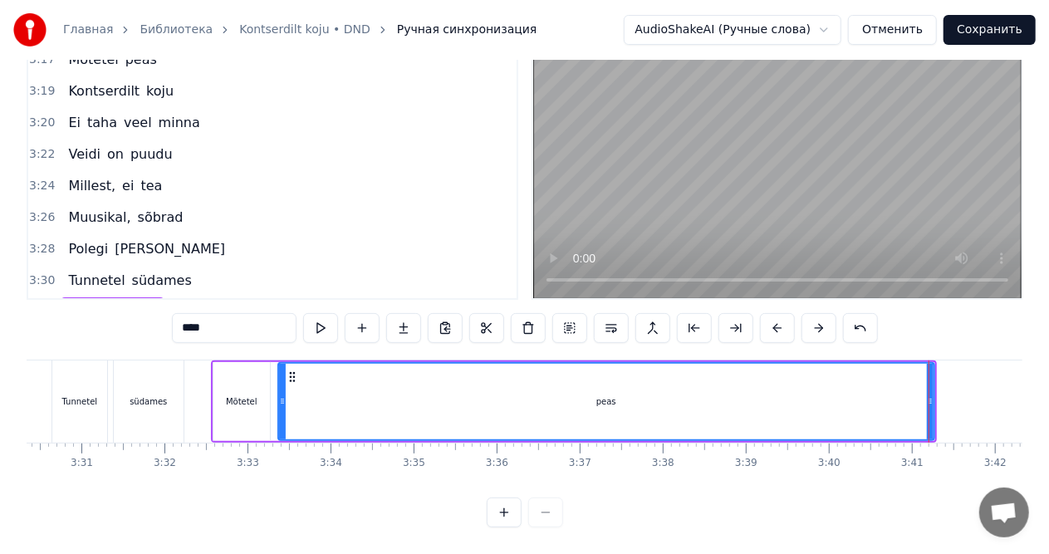
scroll to position [0, 17501]
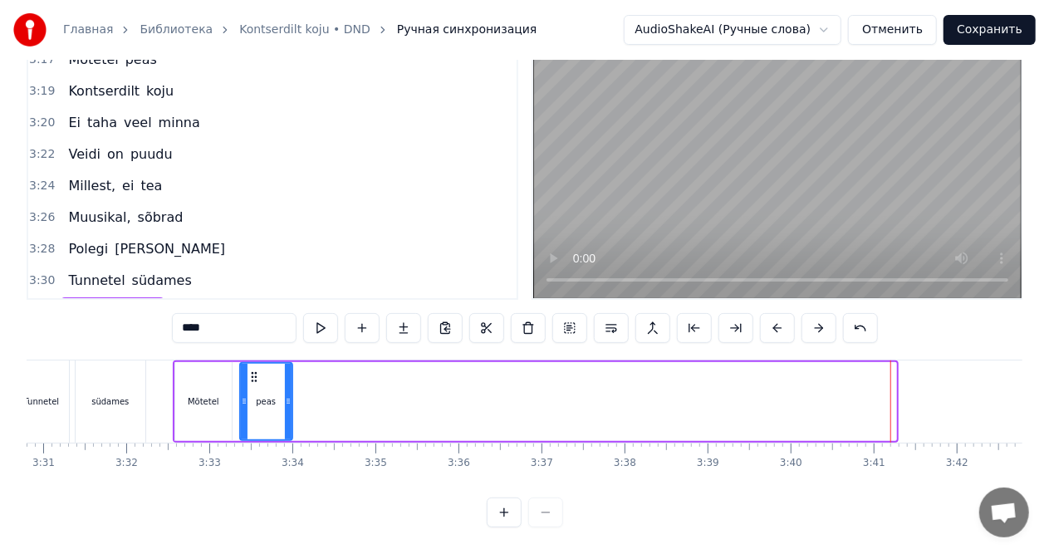
drag, startPoint x: 891, startPoint y: 394, endPoint x: 287, endPoint y: 394, distance: 603.6
click at [287, 394] on icon at bounding box center [288, 400] width 7 height 13
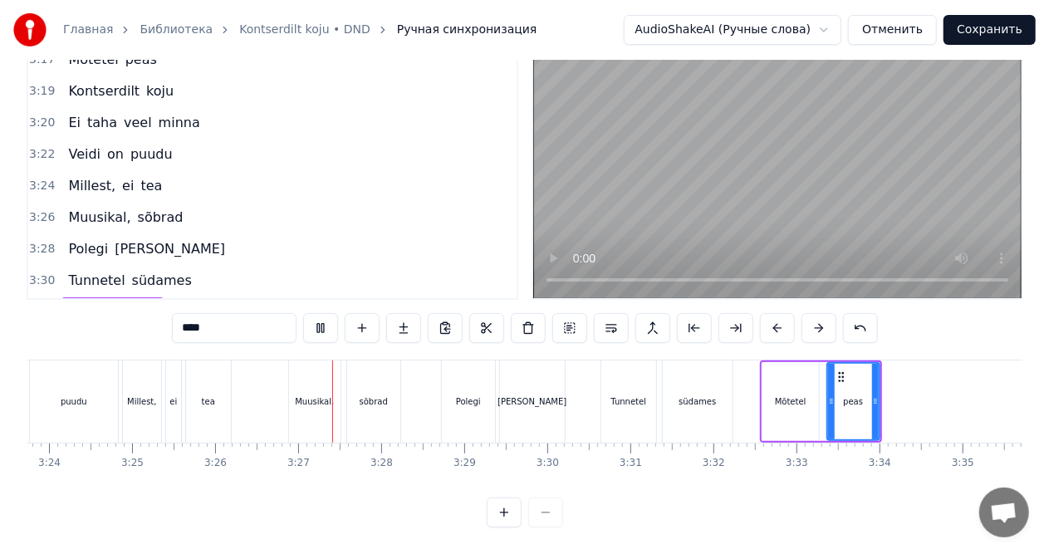
scroll to position [0, 17101]
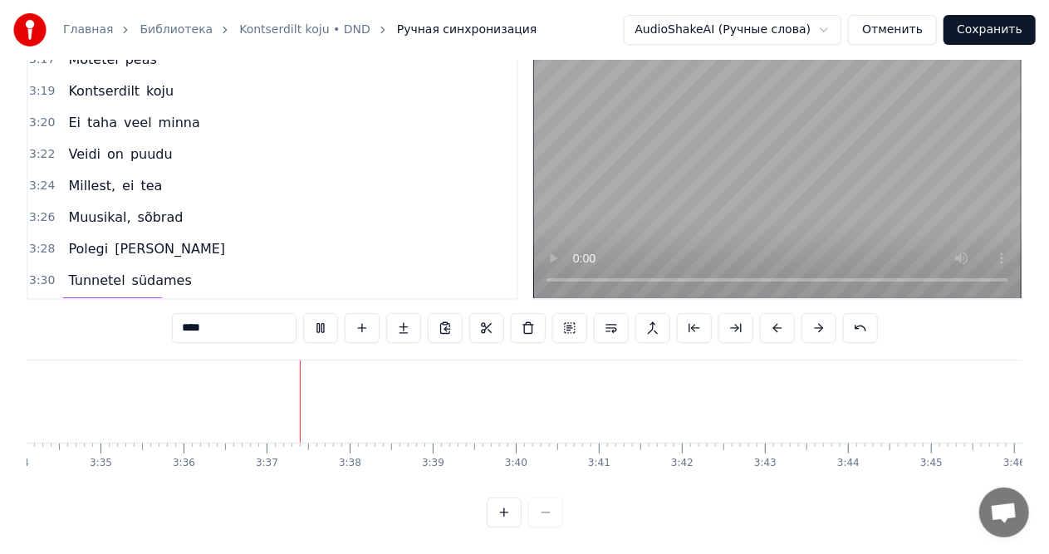
click at [758, 178] on video at bounding box center [777, 161] width 488 height 274
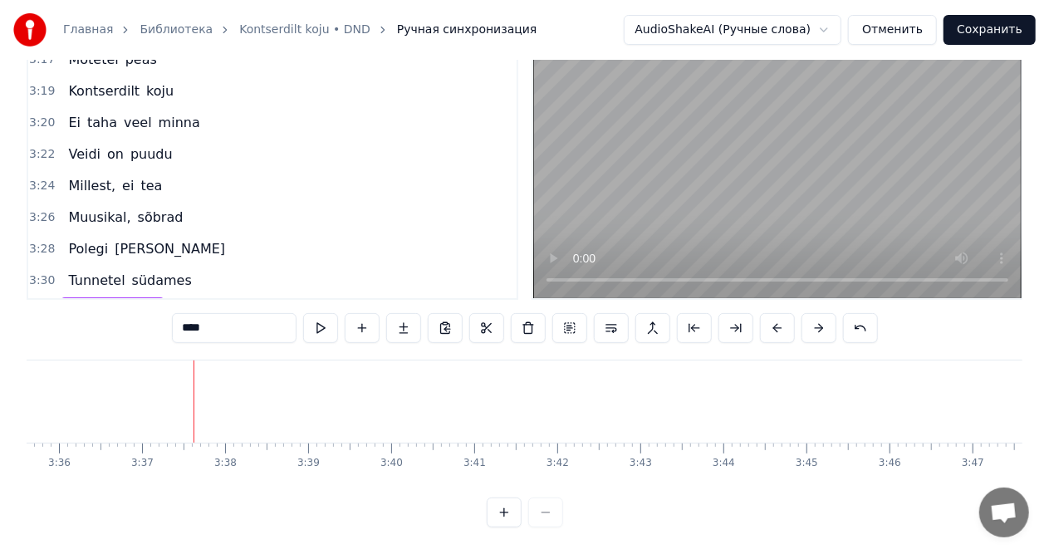
scroll to position [0, 17939]
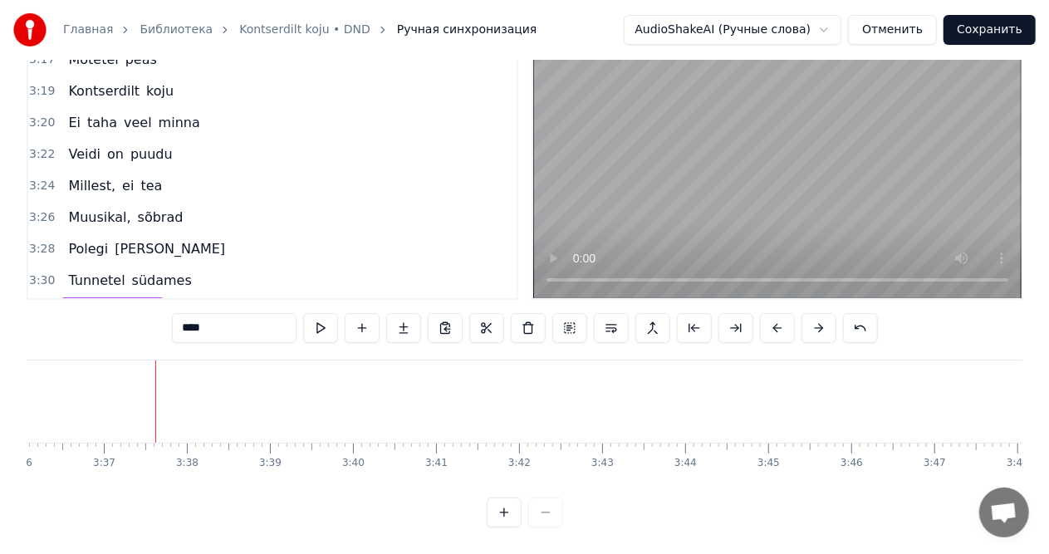
click at [967, 28] on button "Сохранить" at bounding box center [989, 30] width 92 height 30
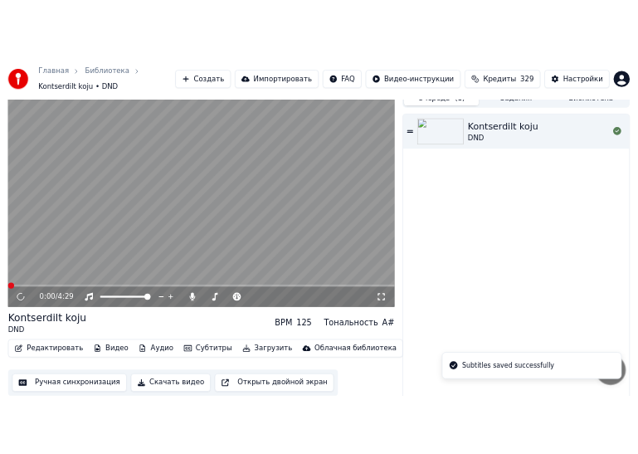
scroll to position [25, 0]
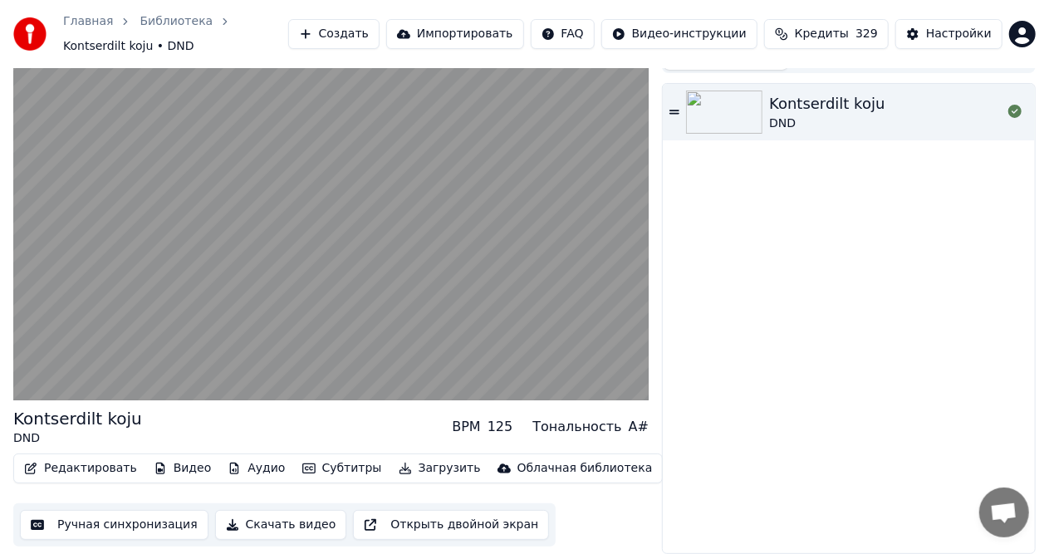
click at [291, 526] on button "Скачать видео" at bounding box center [281, 525] width 132 height 30
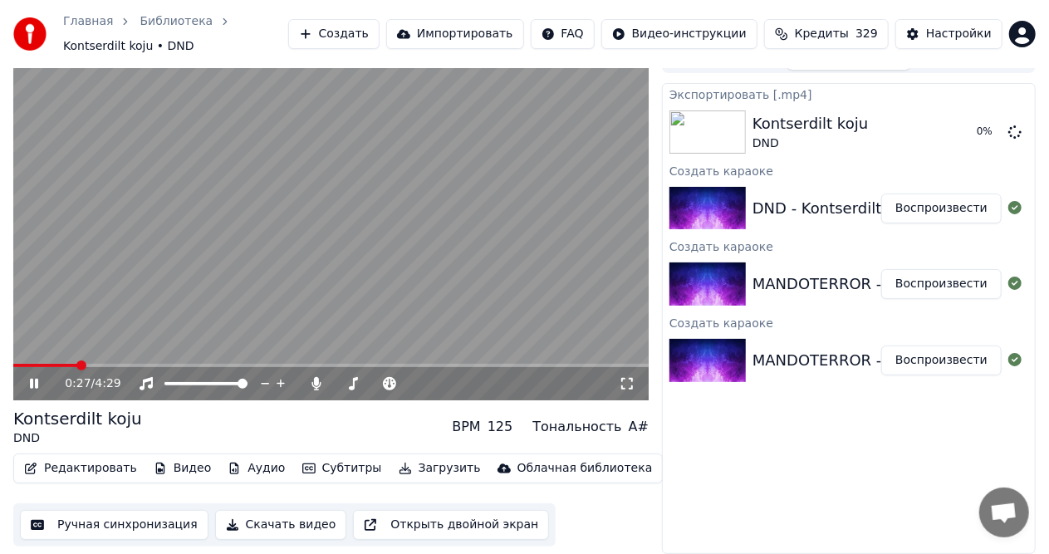
click at [367, 272] on video at bounding box center [330, 221] width 635 height 357
drag, startPoint x: 345, startPoint y: 380, endPoint x: 335, endPoint y: 383, distance: 11.1
click at [335, 383] on div at bounding box center [392, 383] width 134 height 17
click at [337, 383] on span at bounding box center [336, 383] width 2 height 3
click at [335, 383] on span at bounding box center [340, 384] width 10 height 10
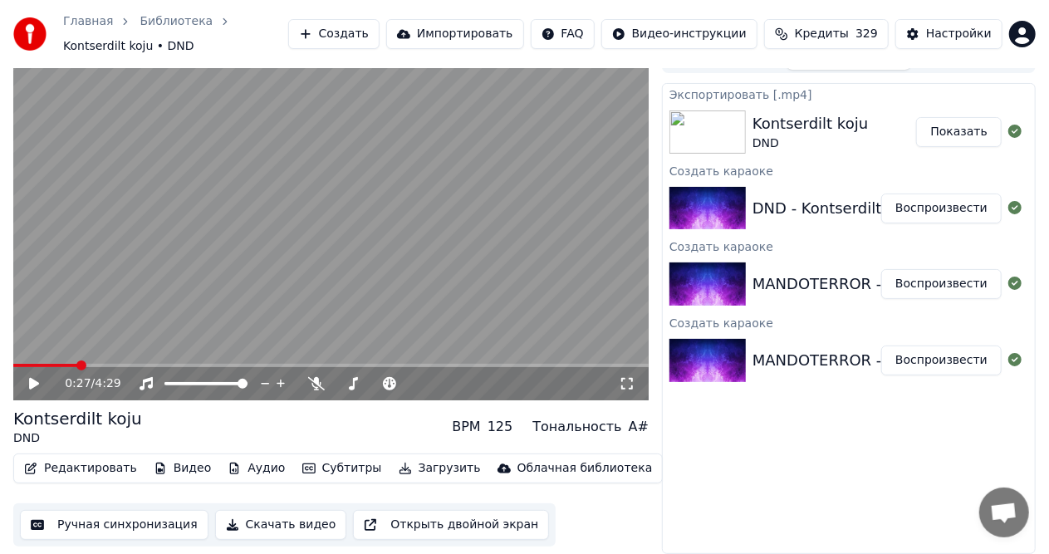
click at [287, 525] on button "Скачать видео" at bounding box center [281, 525] width 132 height 30
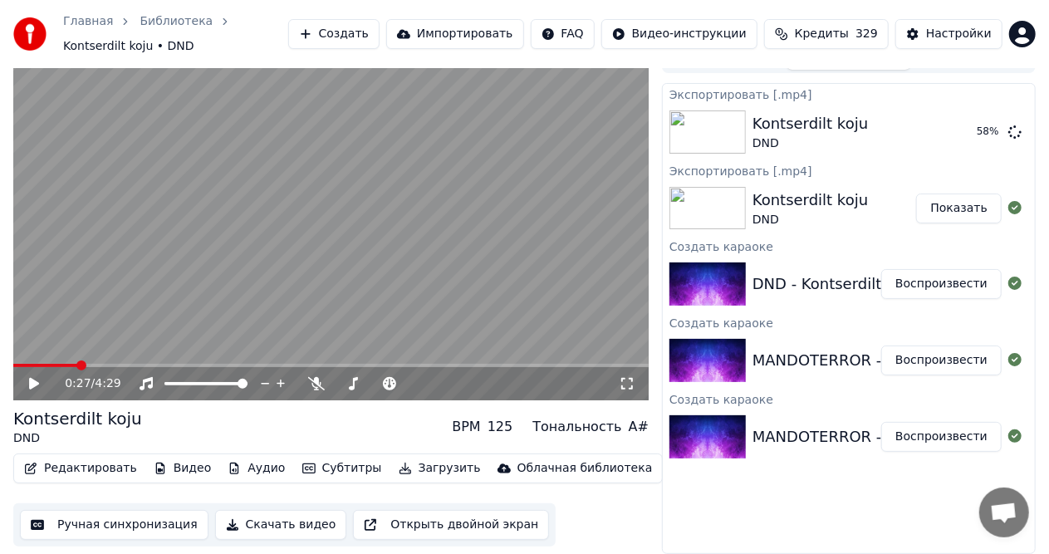
click at [490, 0] on div "Главная Библиотека Kontserdilt koju • DND Создать Импортировать FAQ Видео-инстр…" at bounding box center [524, 34] width 1049 height 68
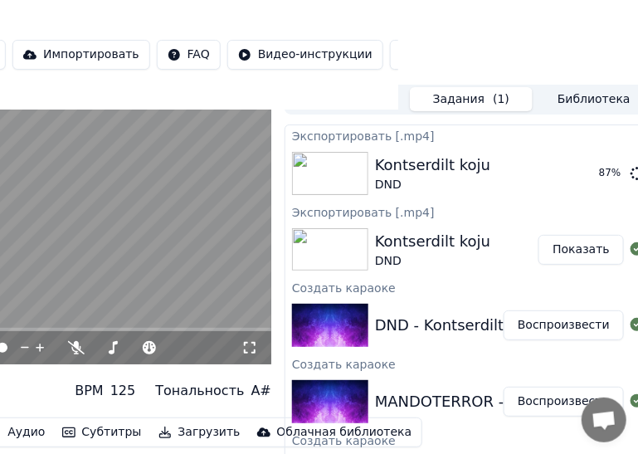
scroll to position [25, 259]
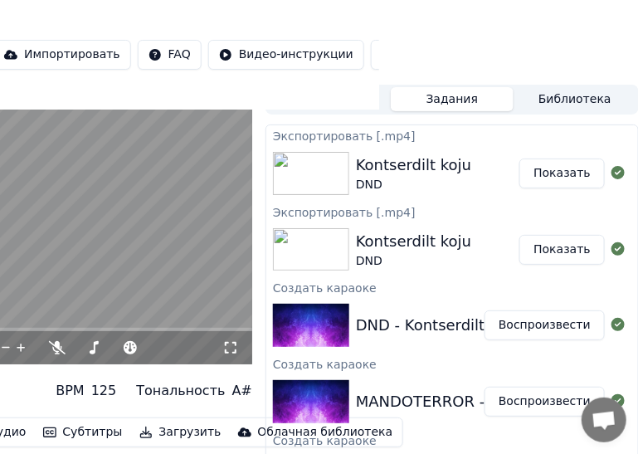
click at [571, 173] on button "Показать" at bounding box center [563, 174] width 86 height 30
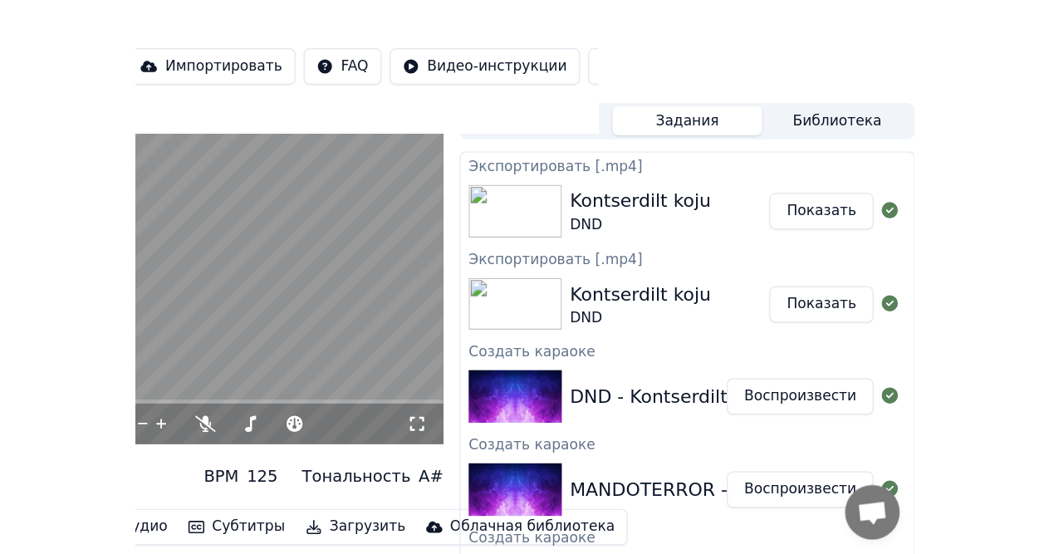
scroll to position [25, 0]
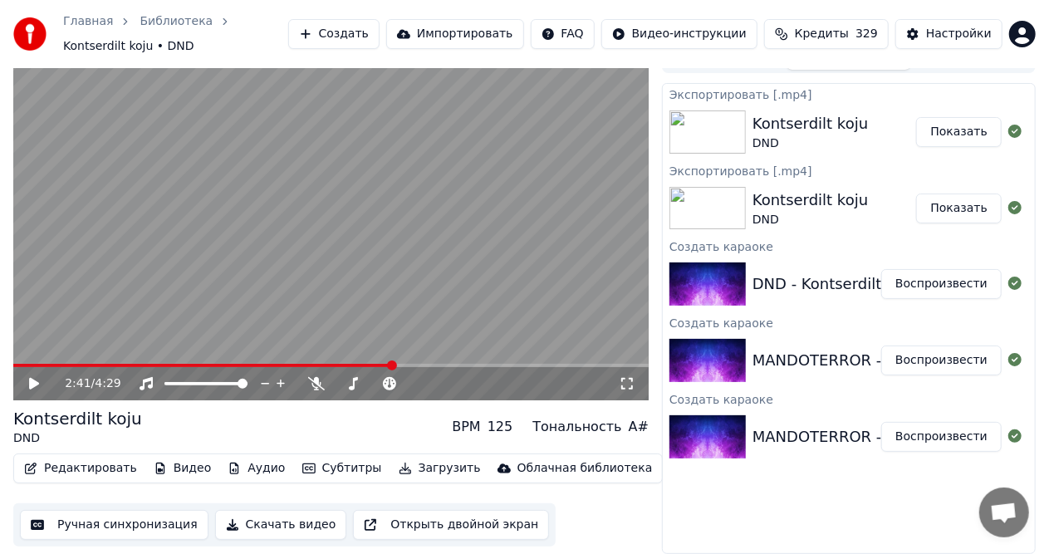
click at [394, 367] on span at bounding box center [330, 365] width 635 height 3
click at [176, 280] on video at bounding box center [330, 221] width 635 height 357
click at [418, 384] on span at bounding box center [376, 383] width 83 height 3
click at [434, 247] on video at bounding box center [330, 221] width 635 height 357
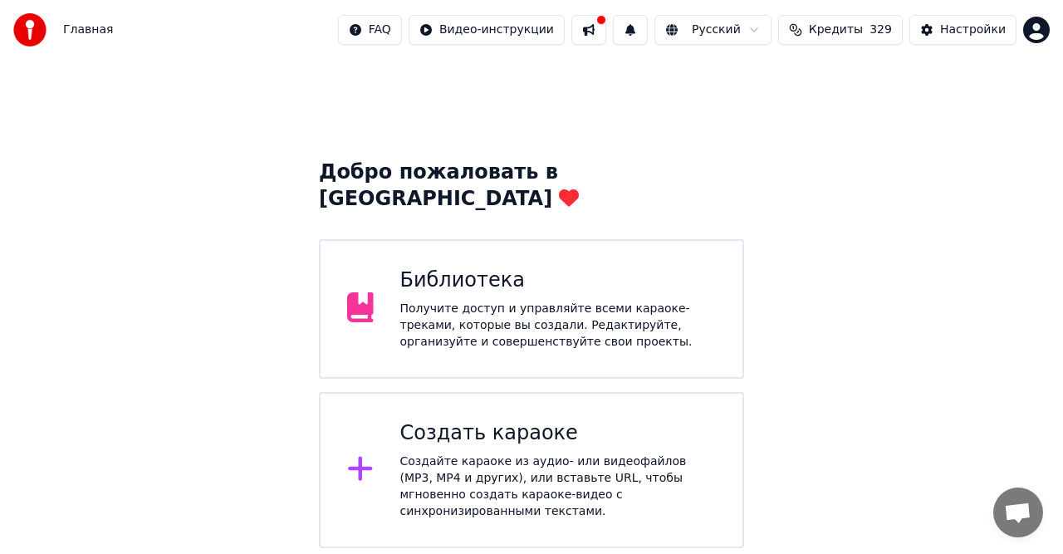
click at [485, 422] on div "Создать караоке Создайте караоке из аудио- или видеофайлов (MP3, MP4 и других),…" at bounding box center [558, 470] width 316 height 100
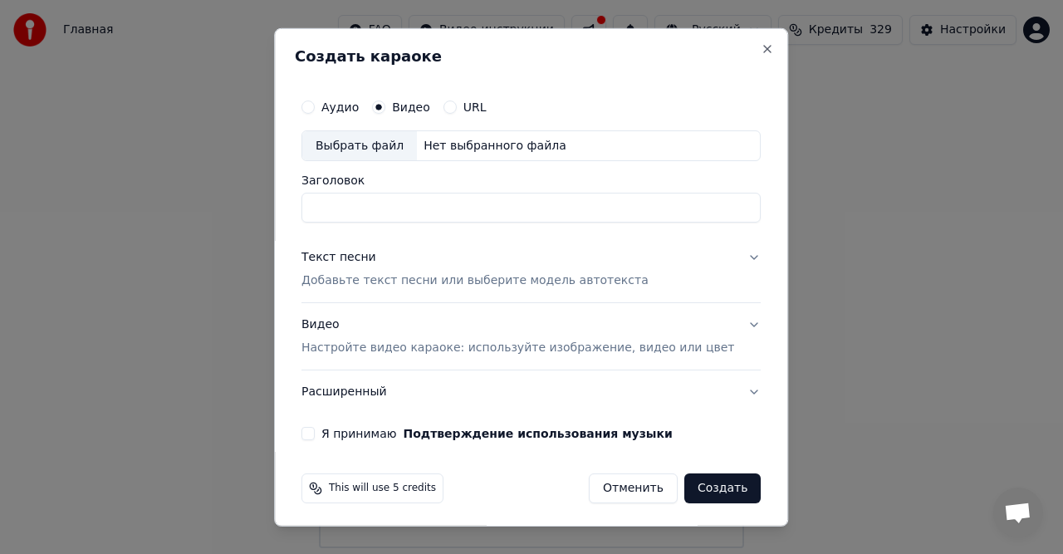
click at [478, 144] on div "Нет выбранного файла" at bounding box center [495, 145] width 156 height 17
type input "**********"
click at [442, 280] on p "Добавьте текст песни или выберите модель автотекста" at bounding box center [474, 280] width 347 height 17
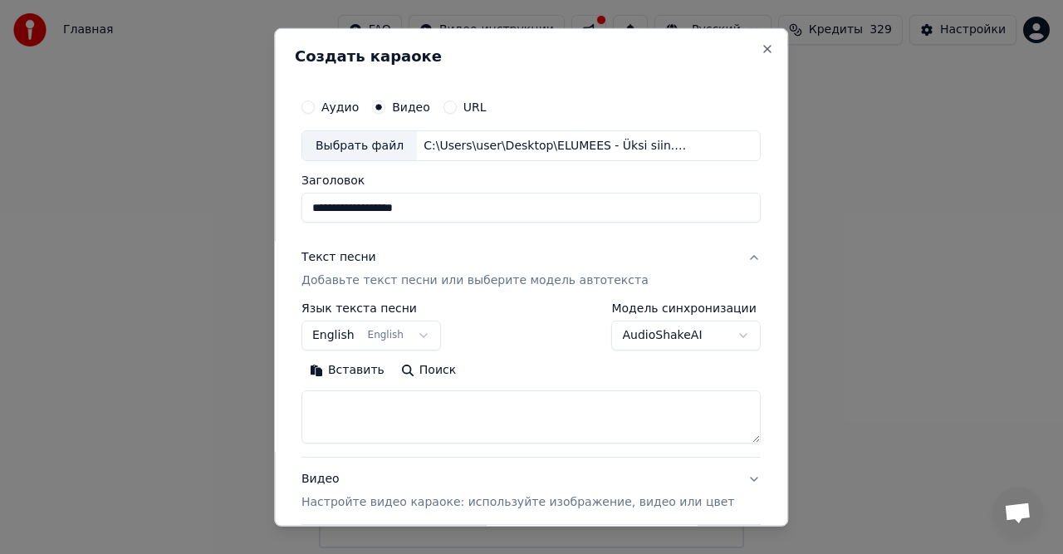
click at [367, 369] on button "Вставить" at bounding box center [346, 370] width 91 height 27
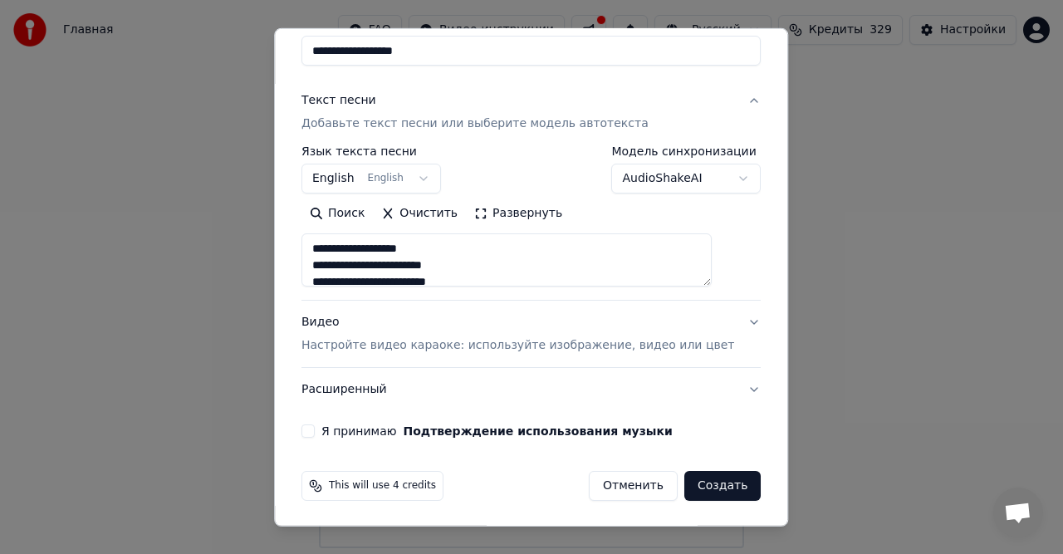
click at [430, 345] on p "Настройте видео караоке: используйте изображение, видео или цвет" at bounding box center [517, 345] width 433 height 17
type textarea "**********"
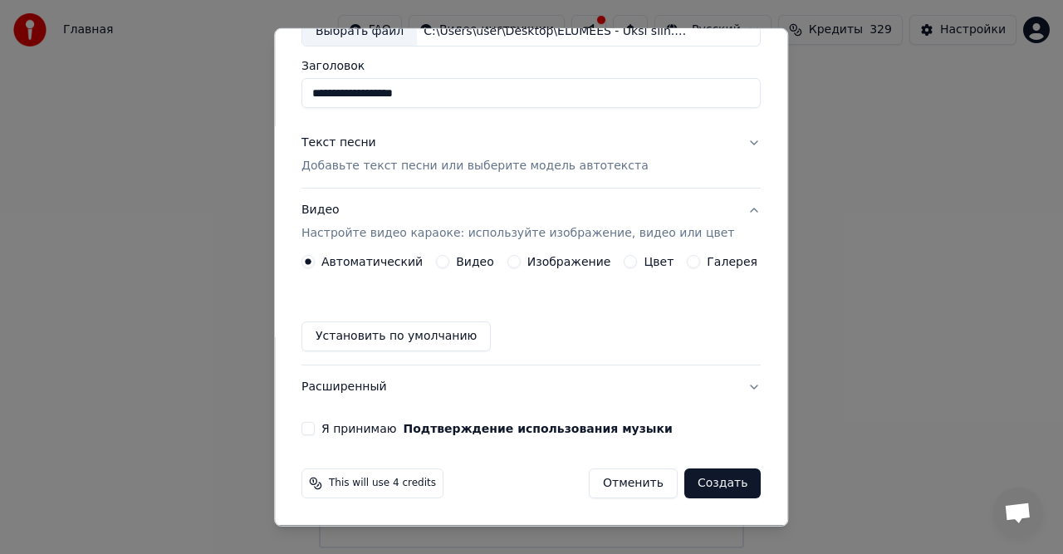
scroll to position [112, 0]
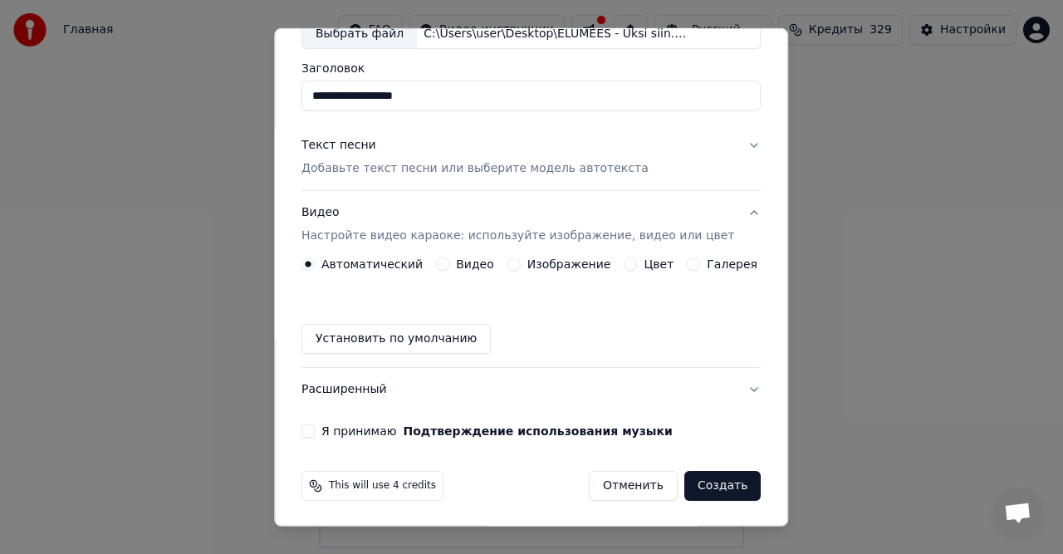
click at [470, 266] on label "Видео" at bounding box center [475, 264] width 38 height 12
click at [449, 266] on button "Видео" at bounding box center [442, 263] width 13 height 13
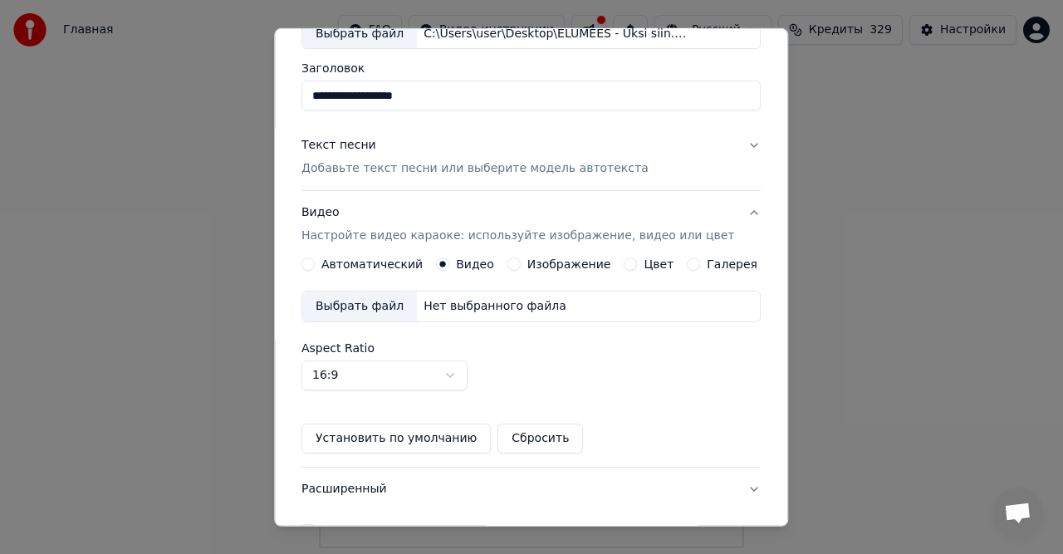
click at [458, 306] on div "Нет выбранного файла" at bounding box center [495, 306] width 156 height 17
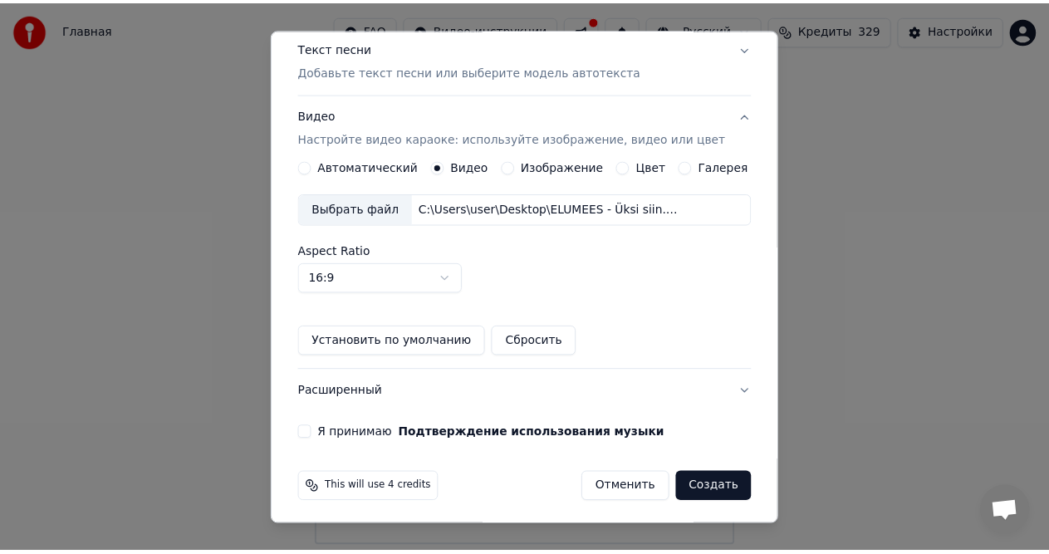
scroll to position [211, 0]
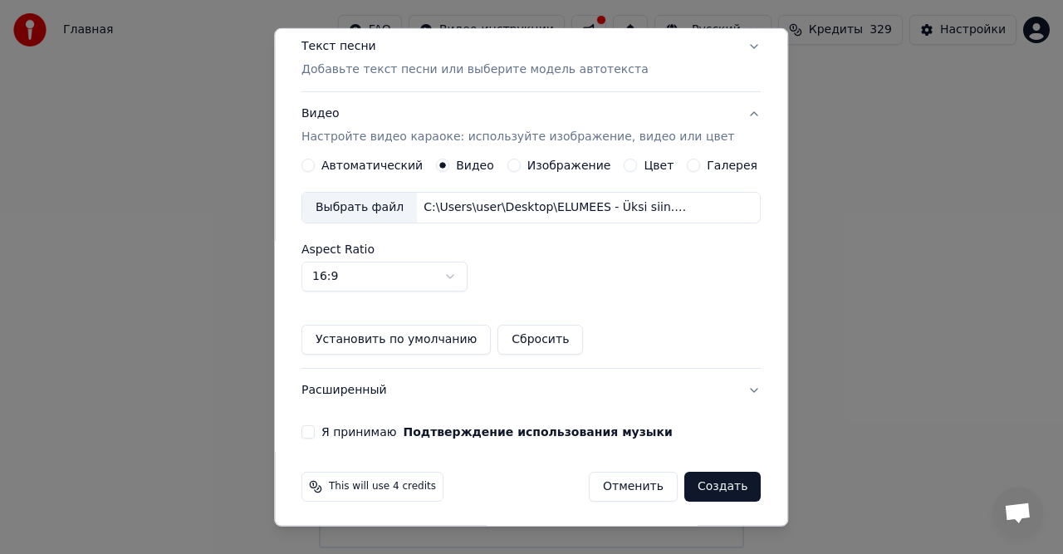
click at [337, 430] on label "Я принимаю Подтверждение использования музыки" at bounding box center [496, 432] width 351 height 12
click at [315, 430] on button "Я принимаю Подтверждение использования музыки" at bounding box center [307, 431] width 13 height 13
click at [692, 485] on button "Создать" at bounding box center [722, 487] width 76 height 30
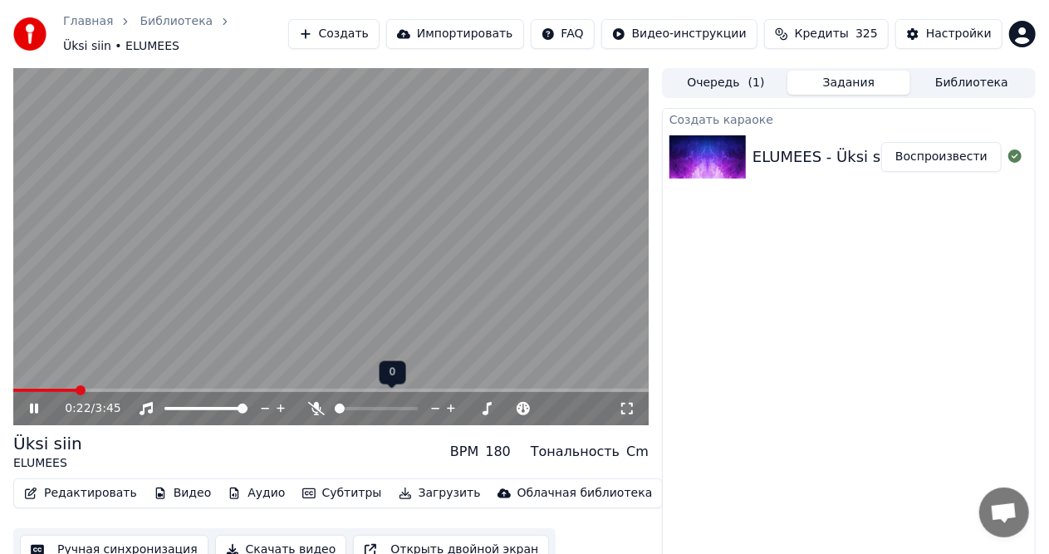
drag, startPoint x: 354, startPoint y: 398, endPoint x: 375, endPoint y: 399, distance: 21.6
click at [375, 400] on div at bounding box center [392, 408] width 134 height 17
drag, startPoint x: 372, startPoint y: 398, endPoint x: 379, endPoint y: 402, distance: 8.5
click at [387, 403] on div at bounding box center [392, 408] width 134 height 17
click at [418, 404] on span at bounding box center [413, 408] width 10 height 10
